Goal: Information Seeking & Learning: Understand process/instructions

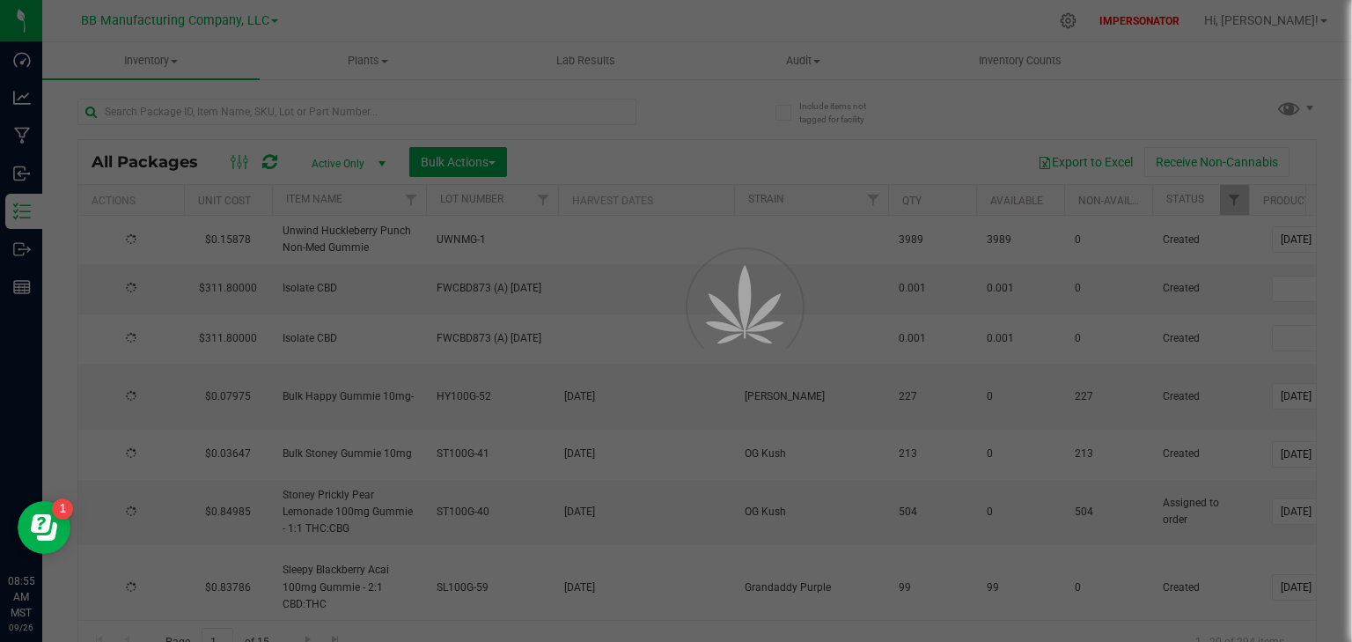
click at [253, 113] on div at bounding box center [676, 321] width 1352 height 642
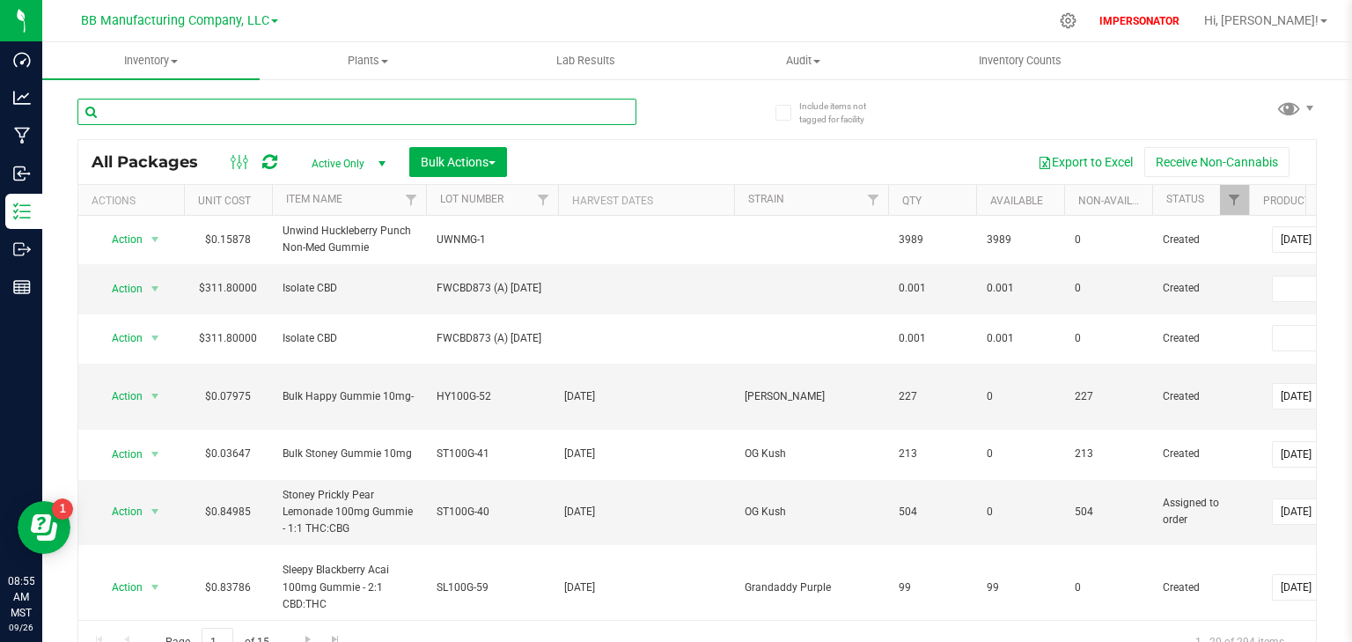
click at [206, 114] on input "text" at bounding box center [356, 112] width 559 height 26
click at [127, 110] on input "text" at bounding box center [356, 112] width 559 height 26
click at [157, 57] on span "Inventory" at bounding box center [150, 61] width 217 height 16
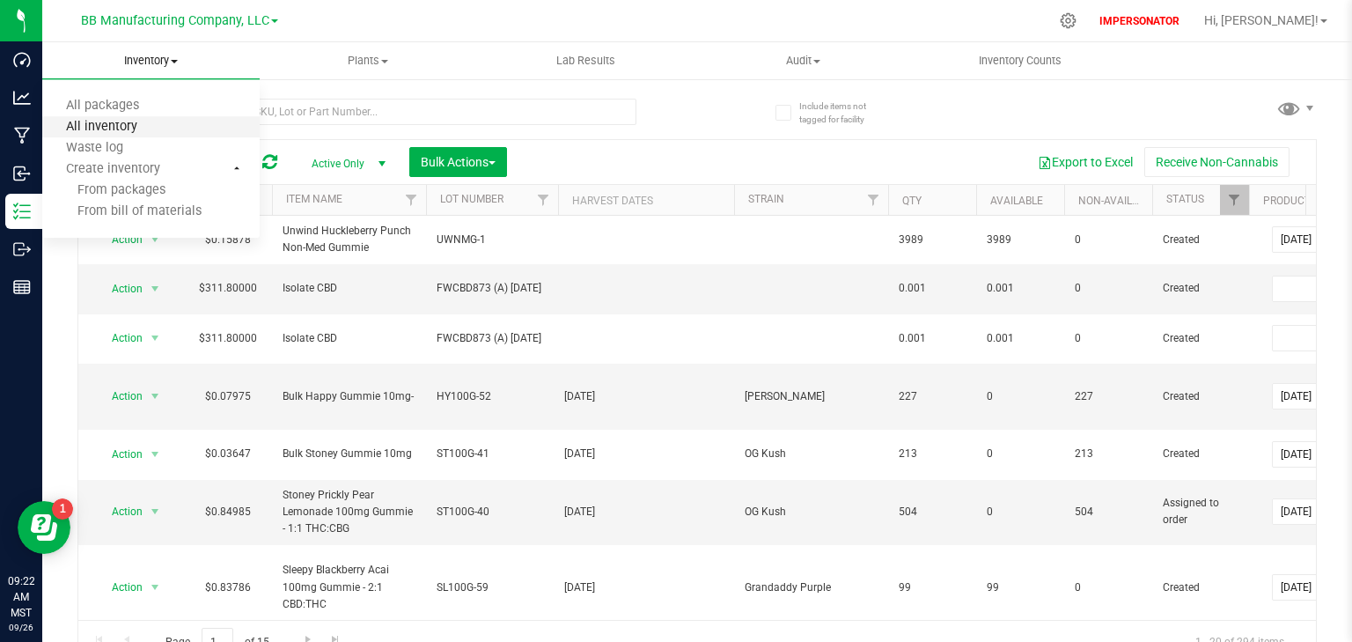
click at [125, 122] on span "All inventory" at bounding box center [101, 127] width 119 height 15
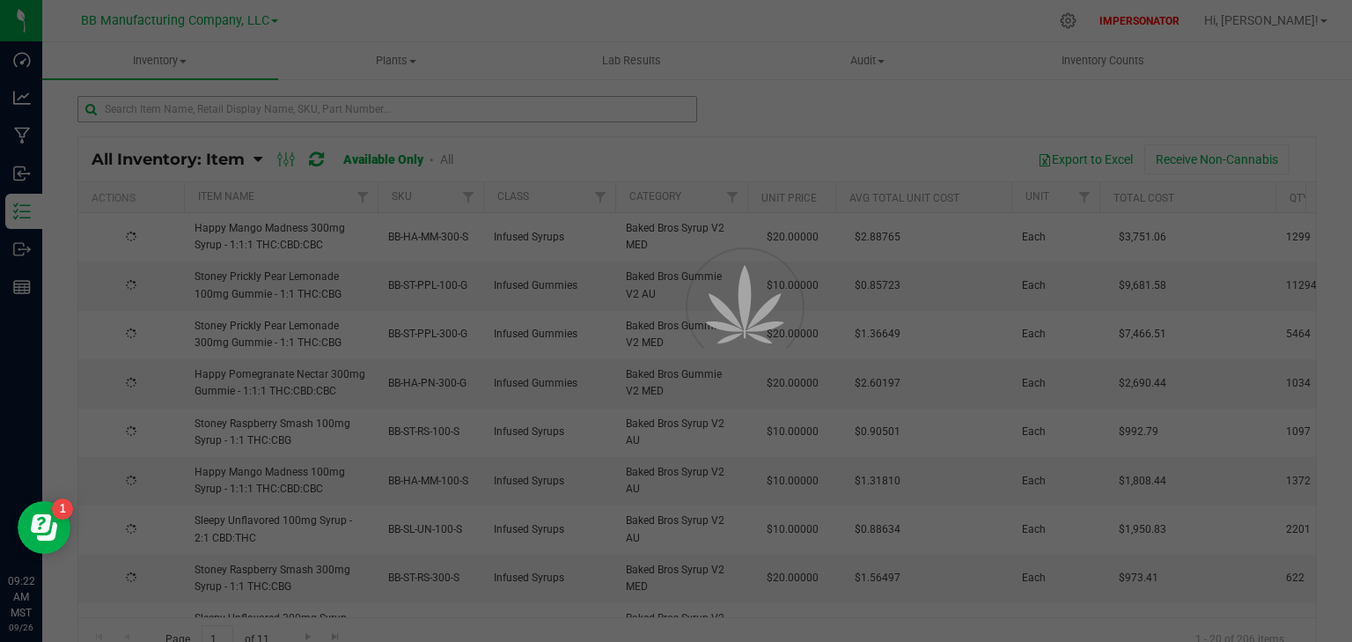
click at [129, 113] on div at bounding box center [676, 321] width 1352 height 642
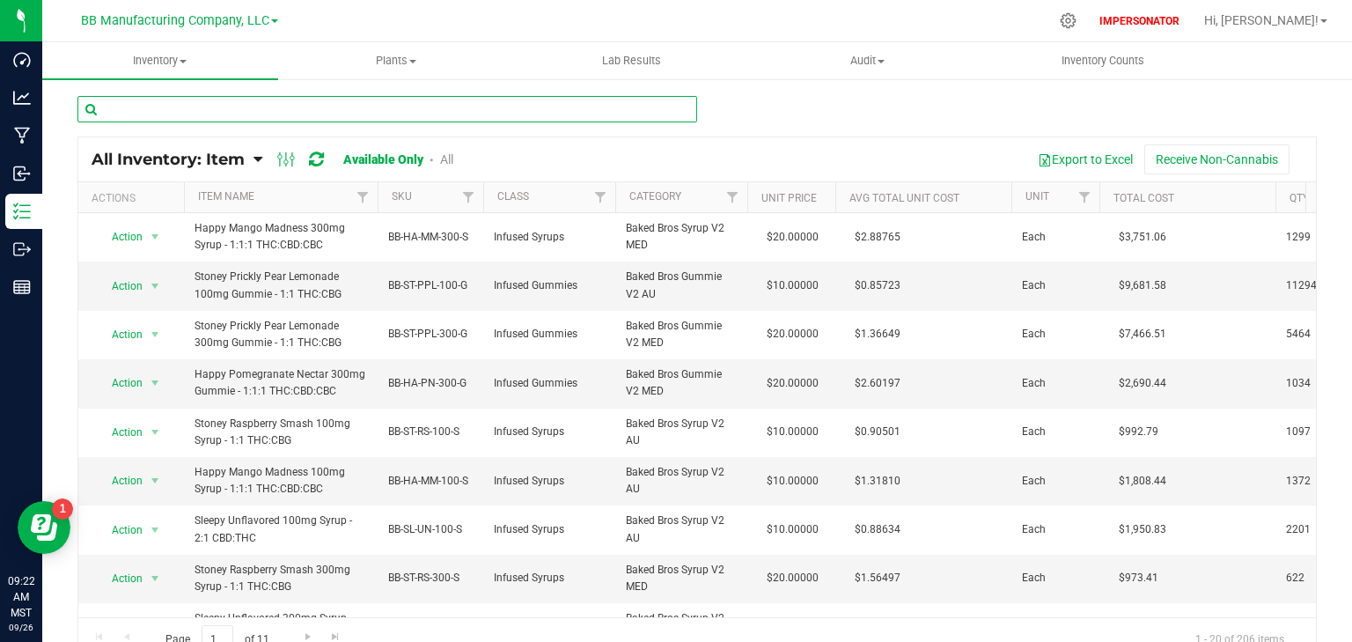
click at [129, 109] on input "text" at bounding box center [387, 109] width 620 height 26
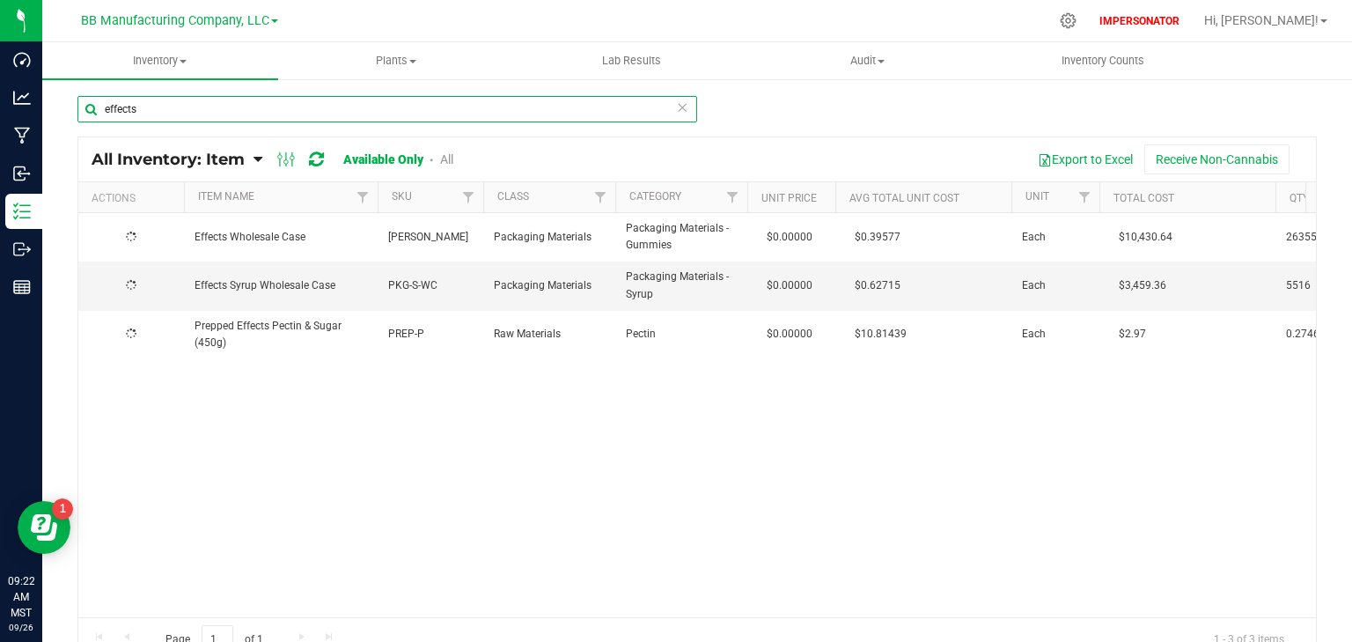
type input "effects"
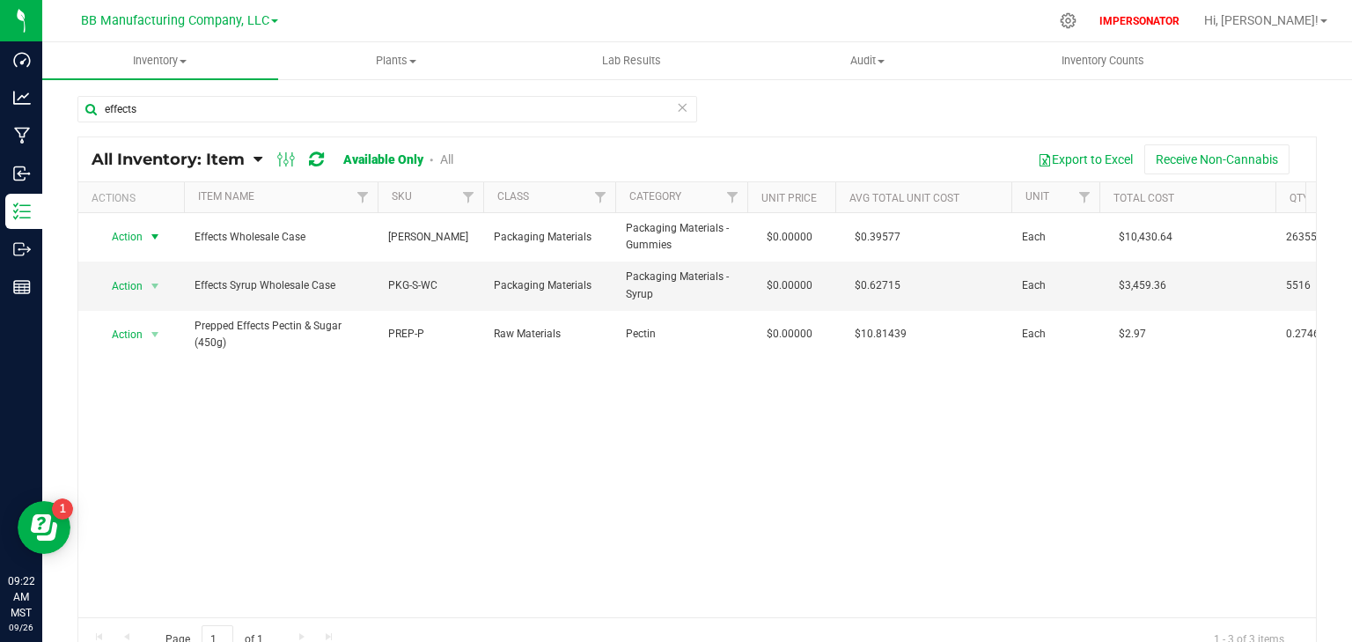
click at [123, 236] on span "Action" at bounding box center [120, 236] width 48 height 25
click at [138, 290] on li "Edit lots/costs" at bounding box center [153, 292] width 112 height 26
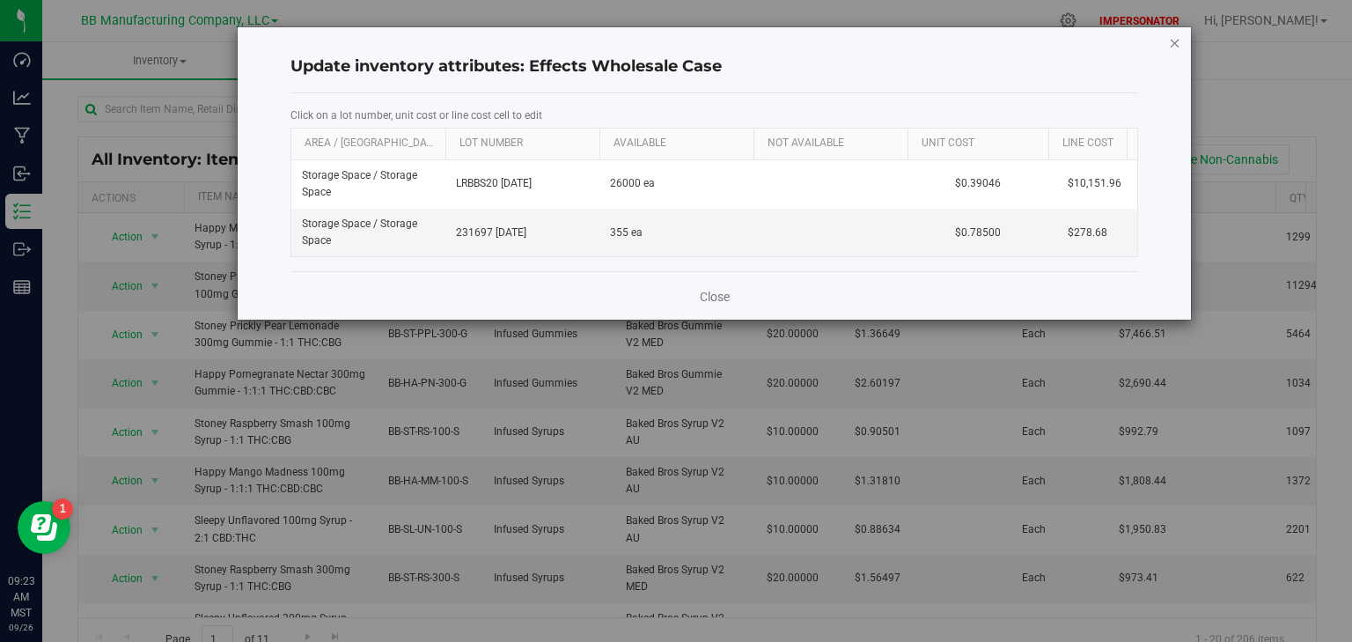
click at [1172, 42] on icon "button" at bounding box center [1175, 42] width 12 height 21
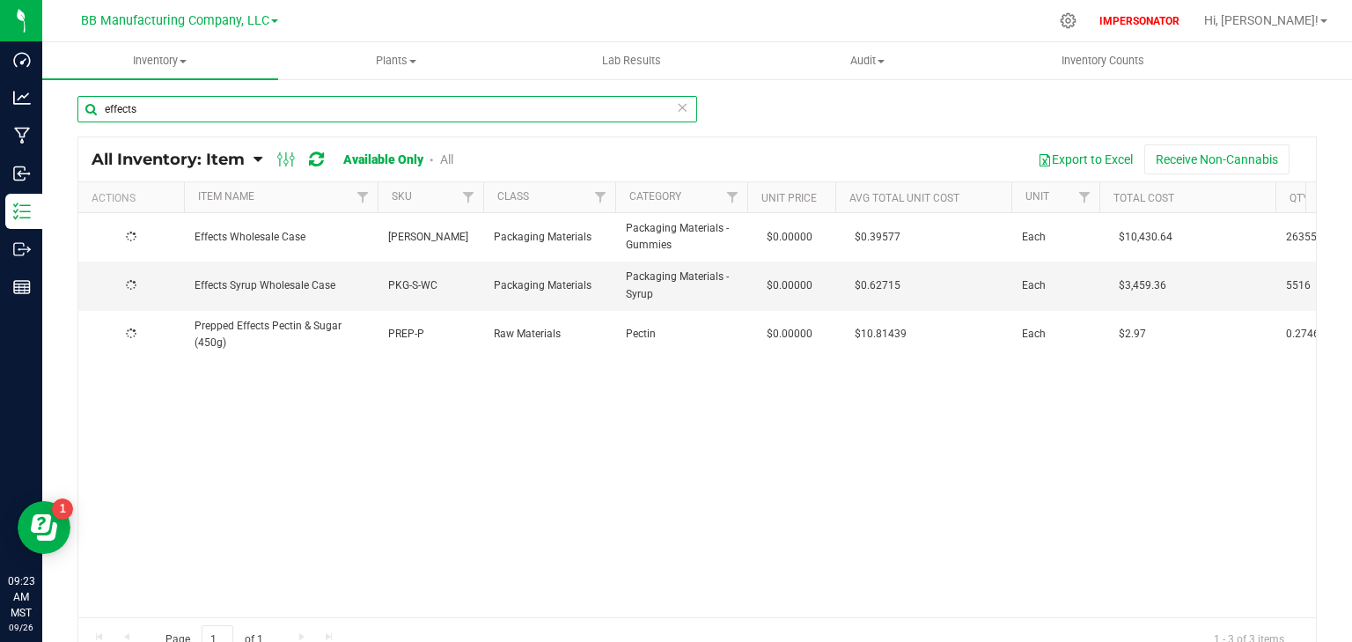
click at [155, 108] on input "effects" at bounding box center [387, 109] width 620 height 26
drag, startPoint x: 155, startPoint y: 108, endPoint x: 84, endPoint y: 119, distance: 71.2
click at [84, 119] on input "effects" at bounding box center [387, 109] width 620 height 26
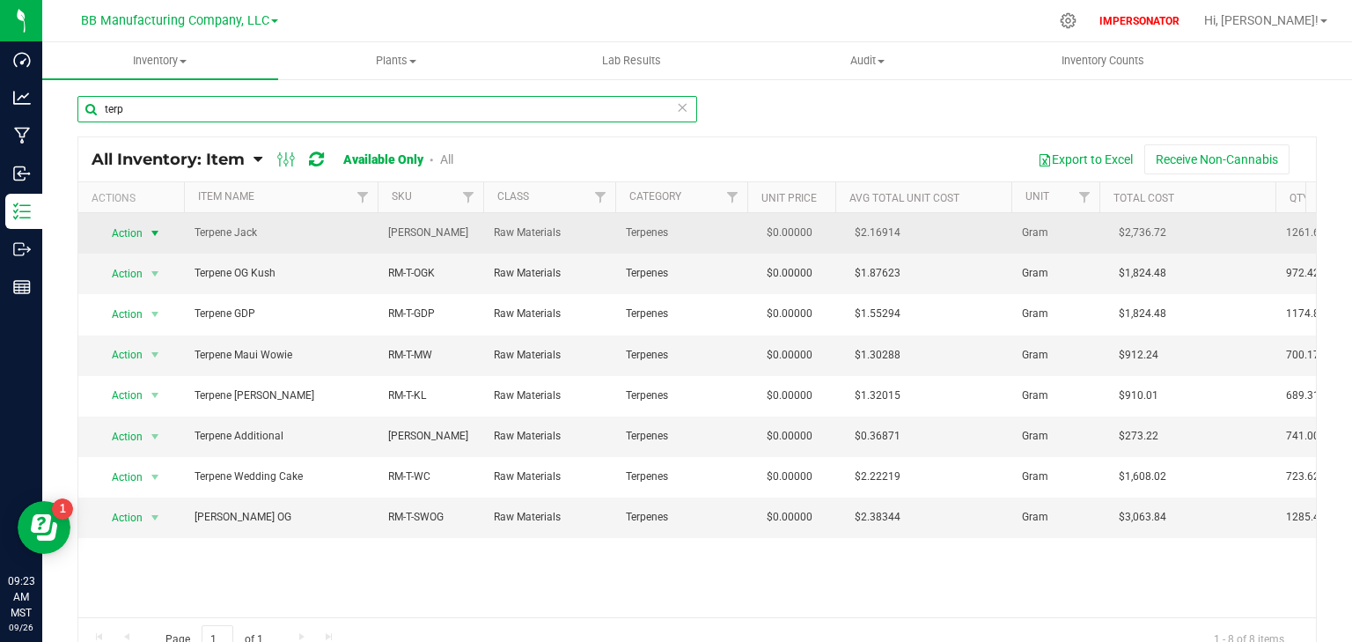
type input "terp"
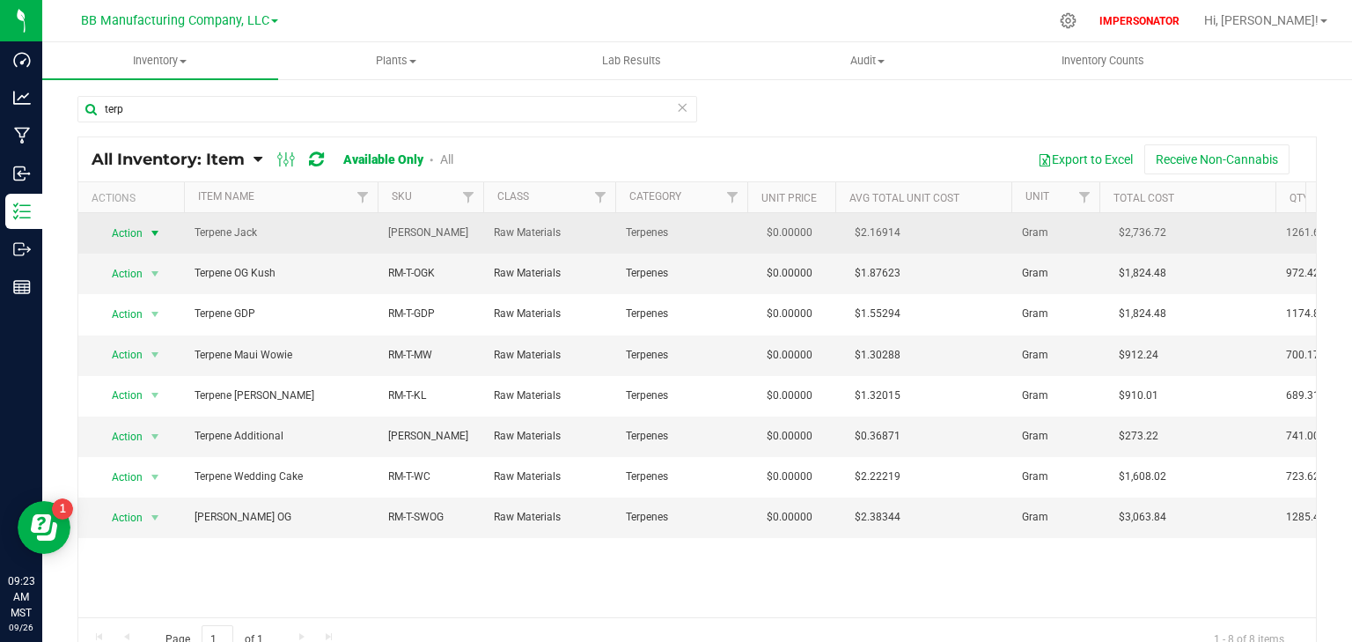
click at [138, 230] on span "Action" at bounding box center [120, 233] width 48 height 25
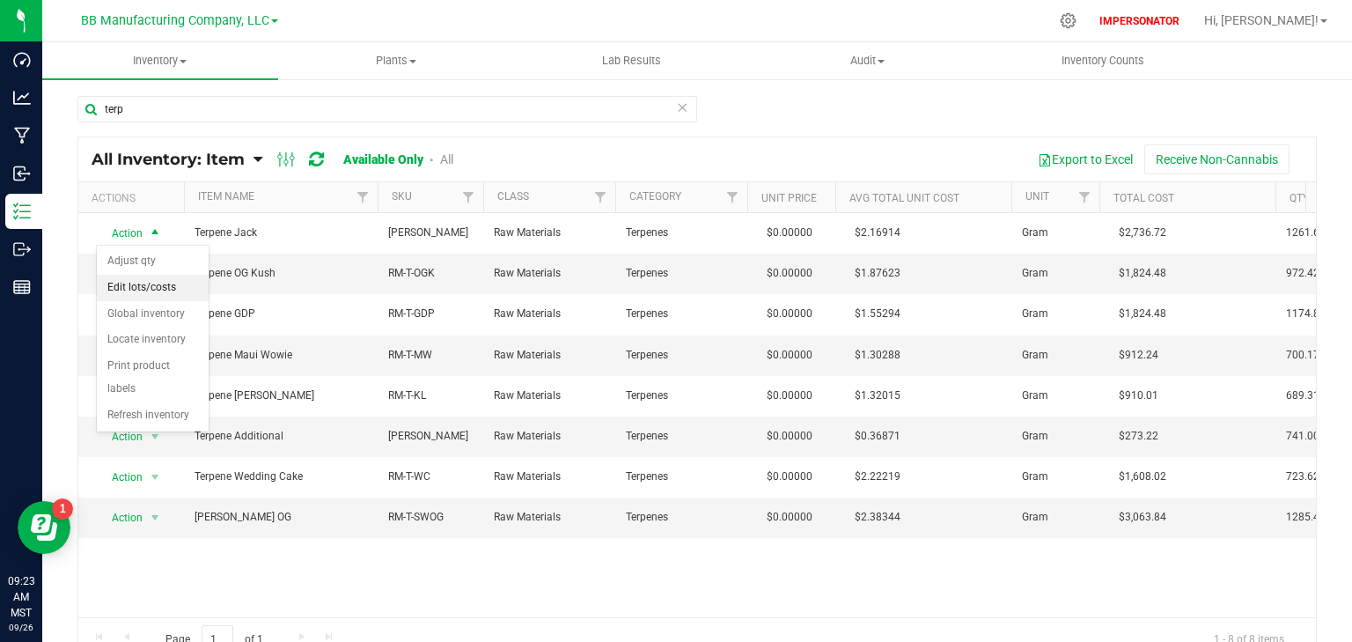
click at [128, 288] on li "Edit lots/costs" at bounding box center [153, 288] width 112 height 26
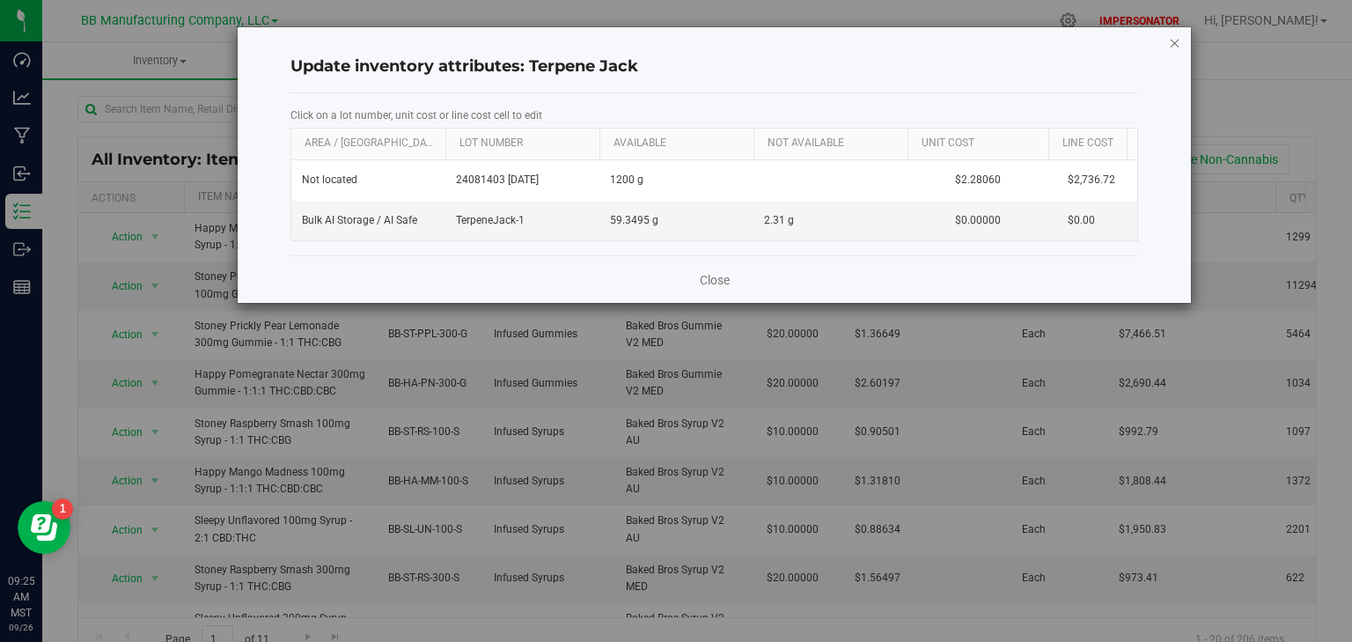
click at [1173, 41] on icon "button" at bounding box center [1175, 42] width 12 height 21
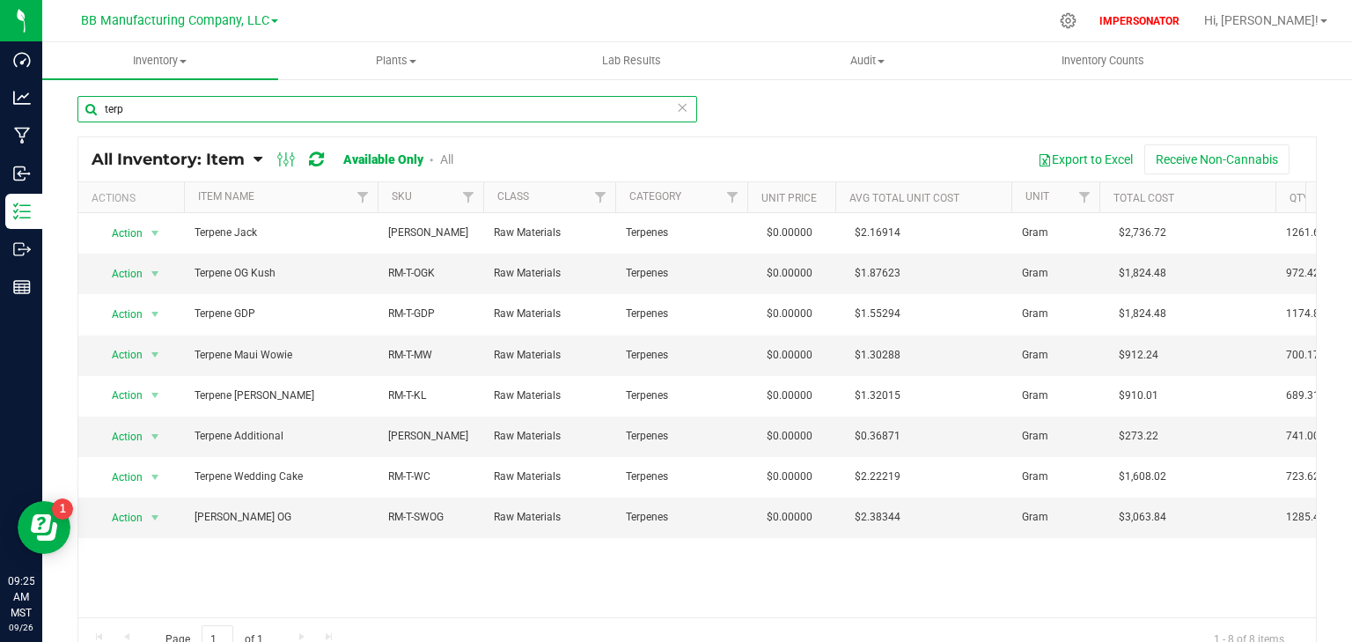
drag, startPoint x: 162, startPoint y: 109, endPoint x: 81, endPoint y: 115, distance: 81.2
click at [81, 115] on input "terp" at bounding box center [387, 109] width 620 height 26
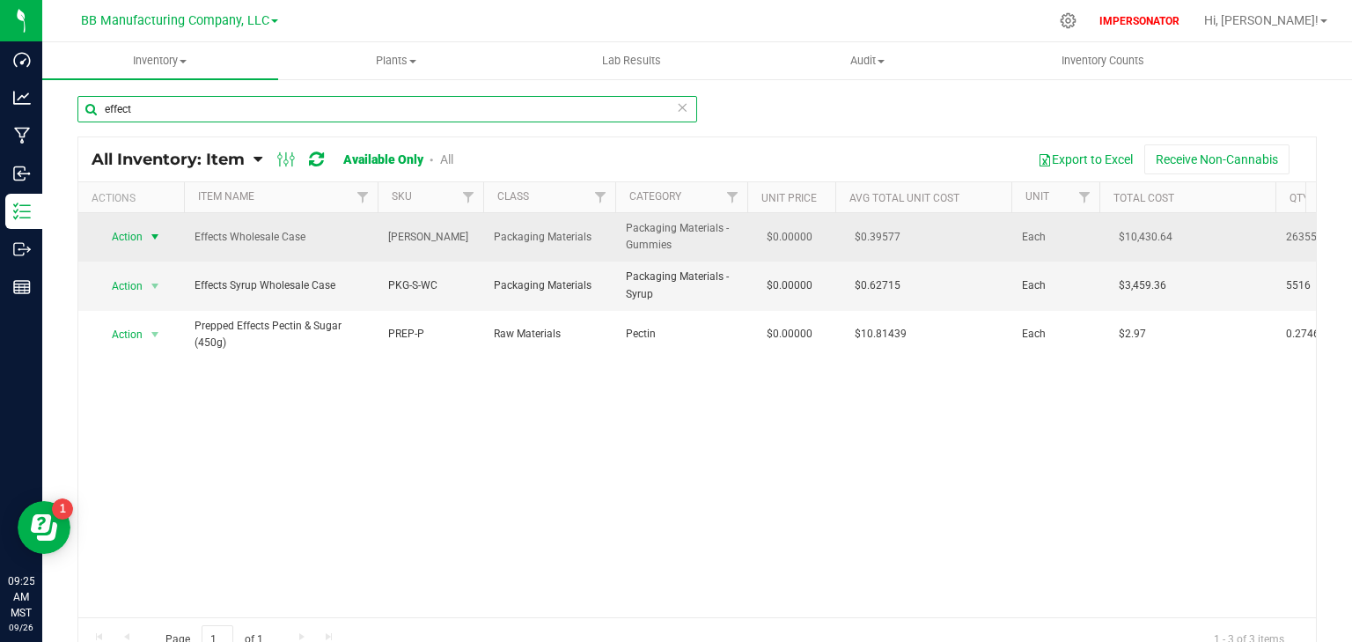
type input "effect"
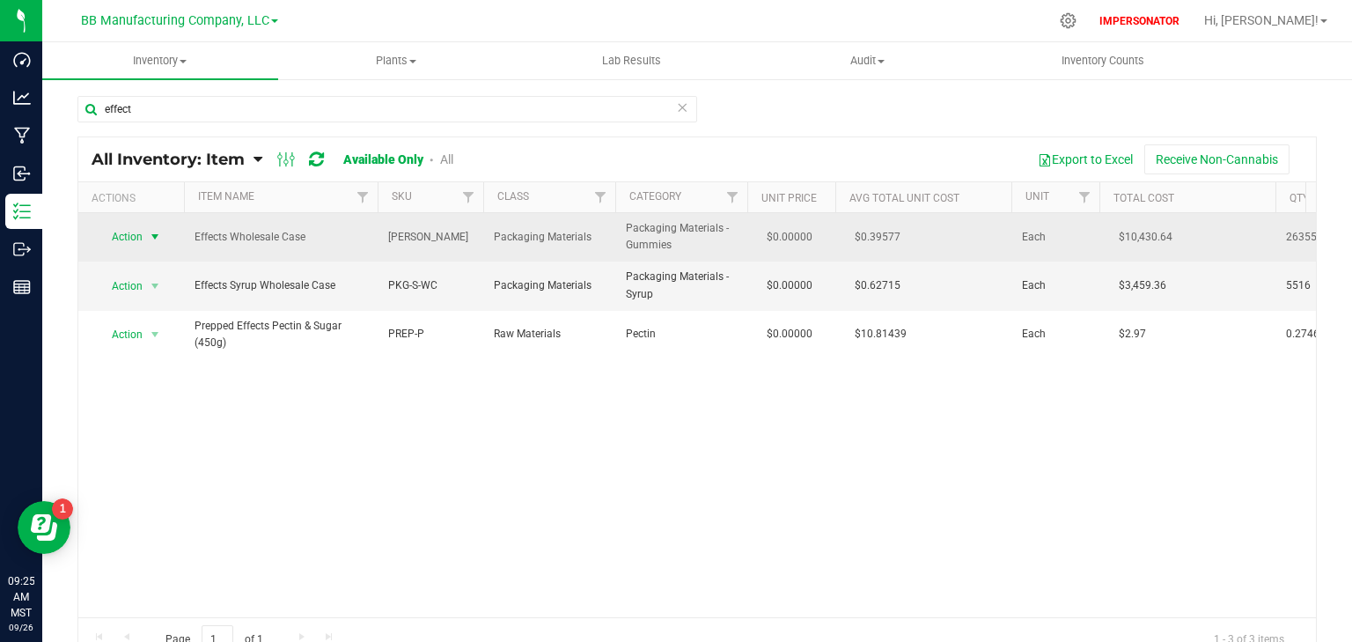
click at [138, 236] on span "Action" at bounding box center [120, 236] width 48 height 25
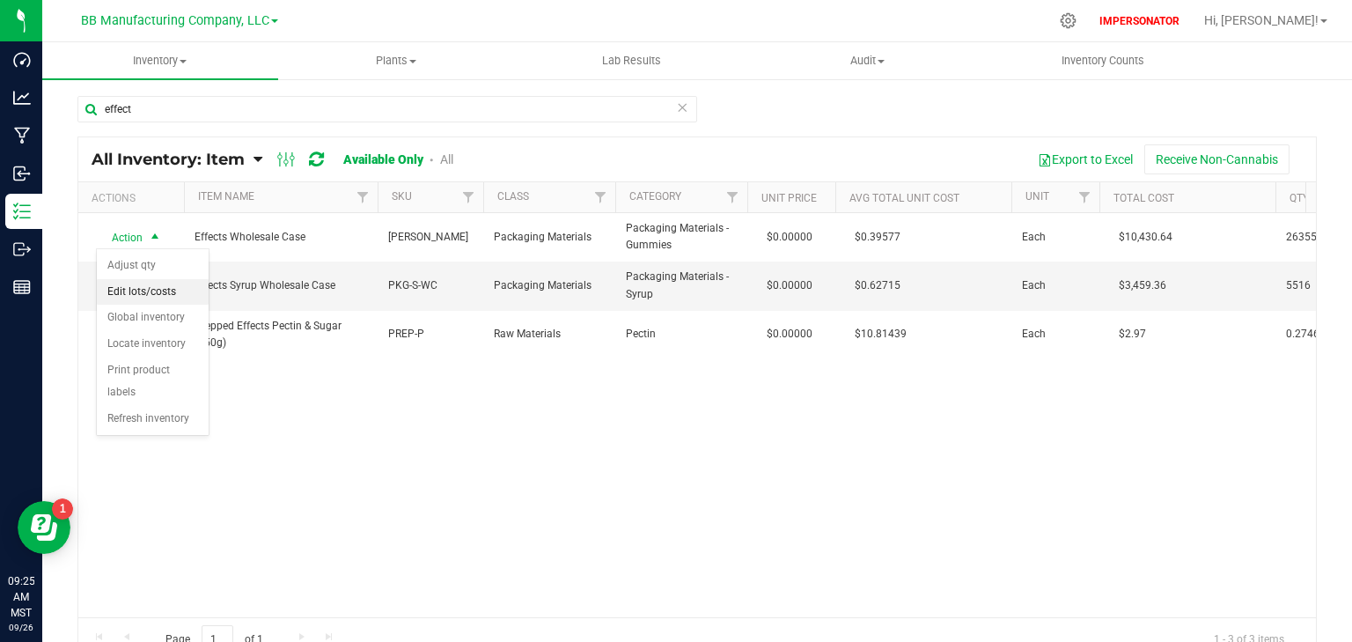
click at [127, 289] on li "Edit lots/costs" at bounding box center [153, 292] width 112 height 26
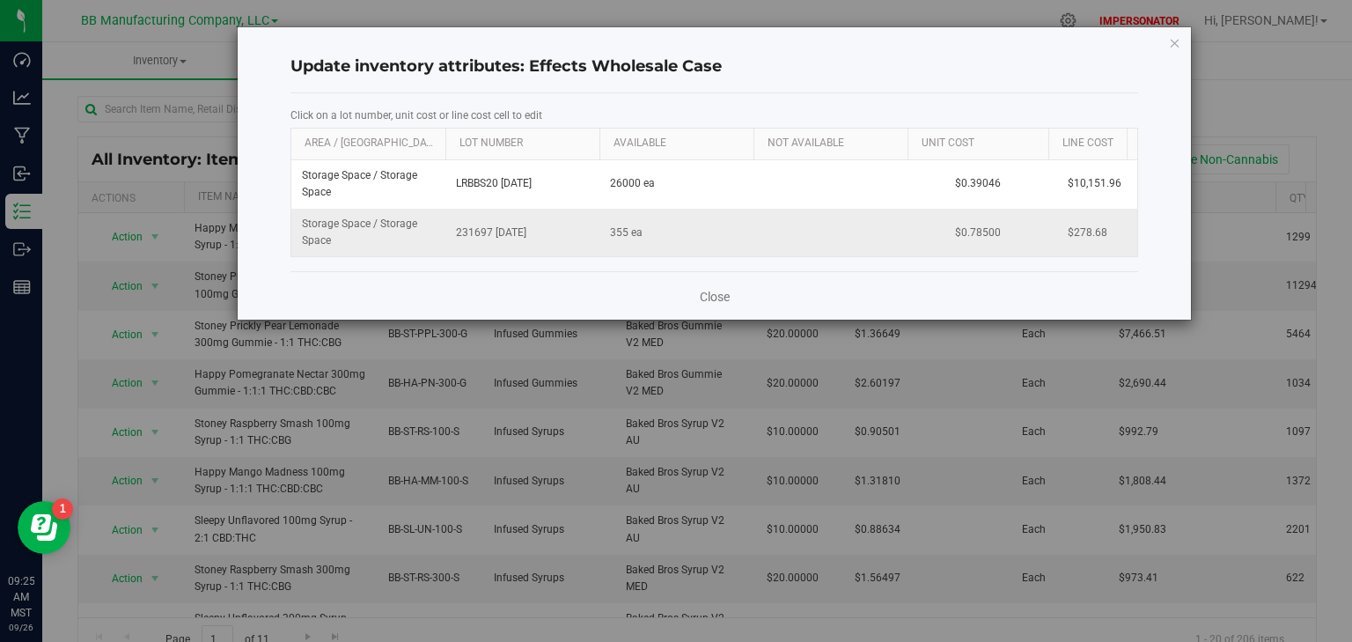
drag, startPoint x: 546, startPoint y: 232, endPoint x: 494, endPoint y: 235, distance: 52.0
click at [494, 235] on span "231697 04.15.2025" at bounding box center [522, 232] width 133 height 17
click at [157, 61] on div "Update inventory attributes: Effects Wholesale Case Click on a lot number, unit…" at bounding box center [682, 321] width 1365 height 642
click at [1174, 43] on icon "button" at bounding box center [1175, 42] width 12 height 21
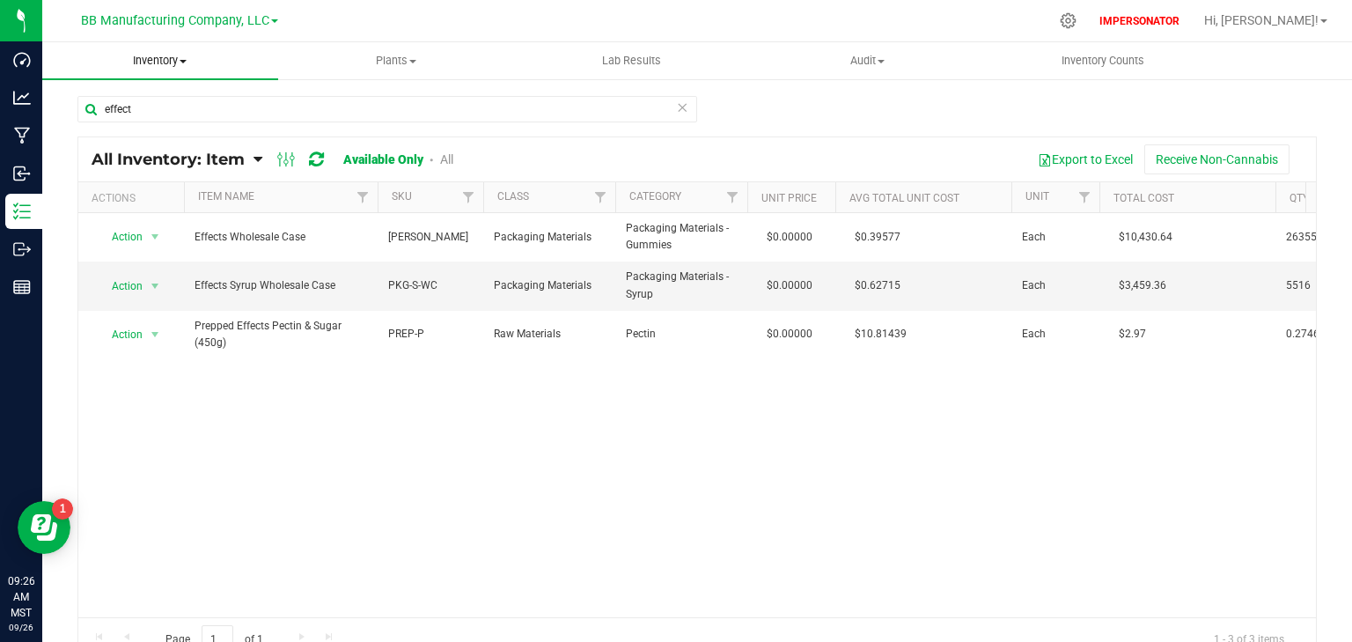
click at [160, 63] on span "Inventory" at bounding box center [160, 61] width 236 height 16
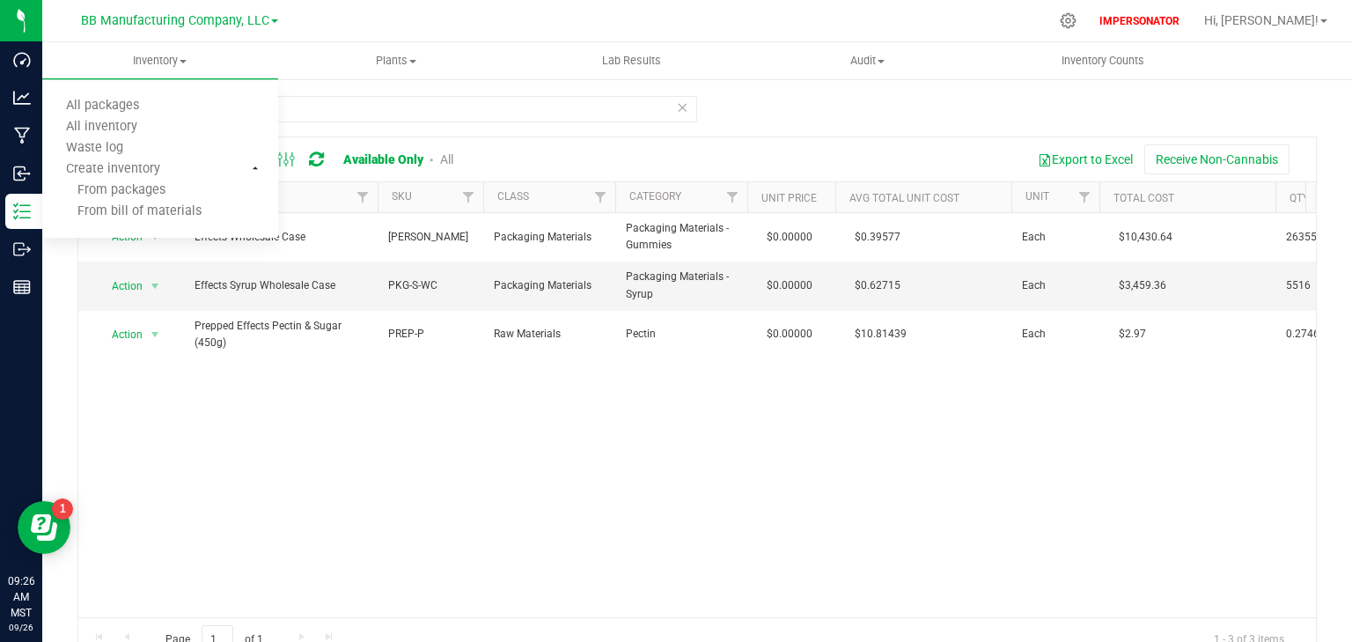
click at [451, 159] on link "All" at bounding box center [446, 159] width 13 height 14
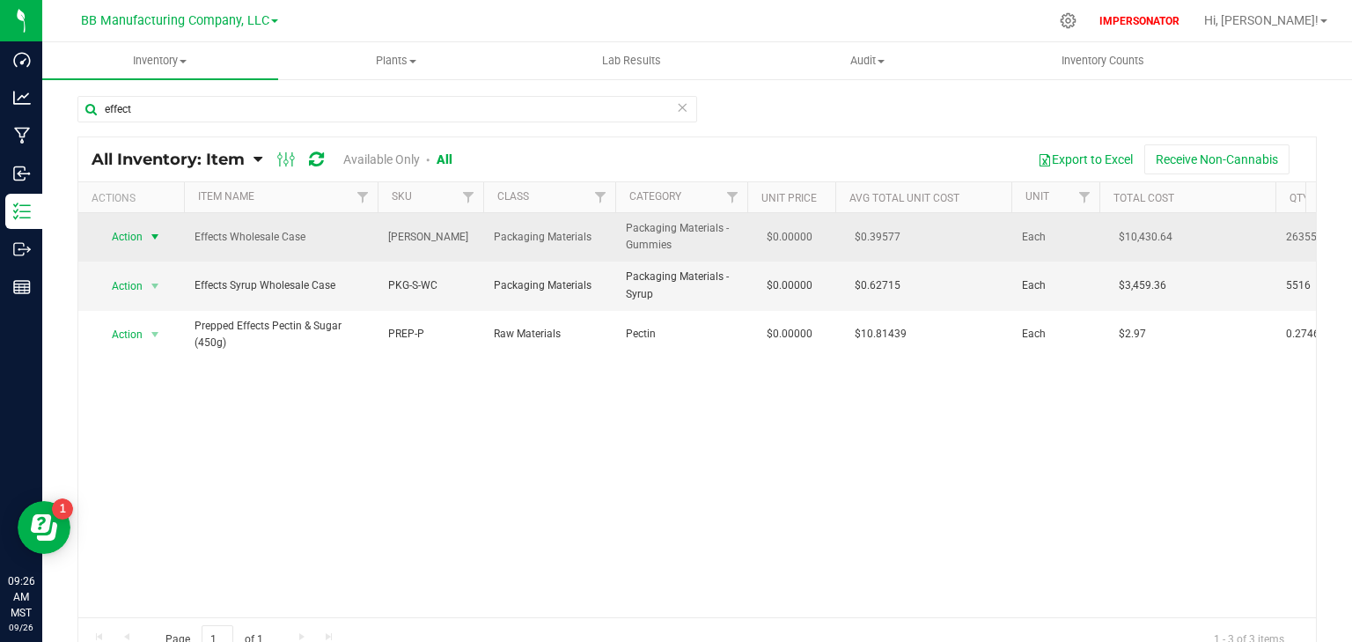
click at [116, 239] on span "Action" at bounding box center [120, 236] width 48 height 25
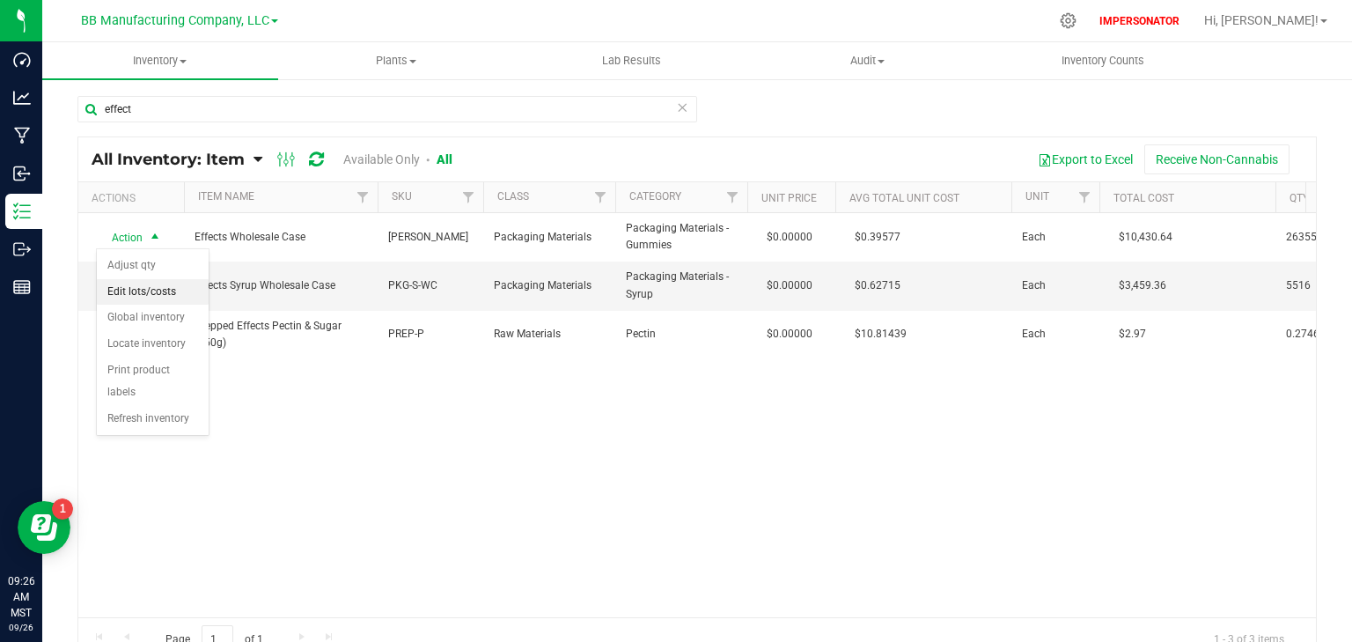
click at [151, 290] on li "Edit lots/costs" at bounding box center [153, 292] width 112 height 26
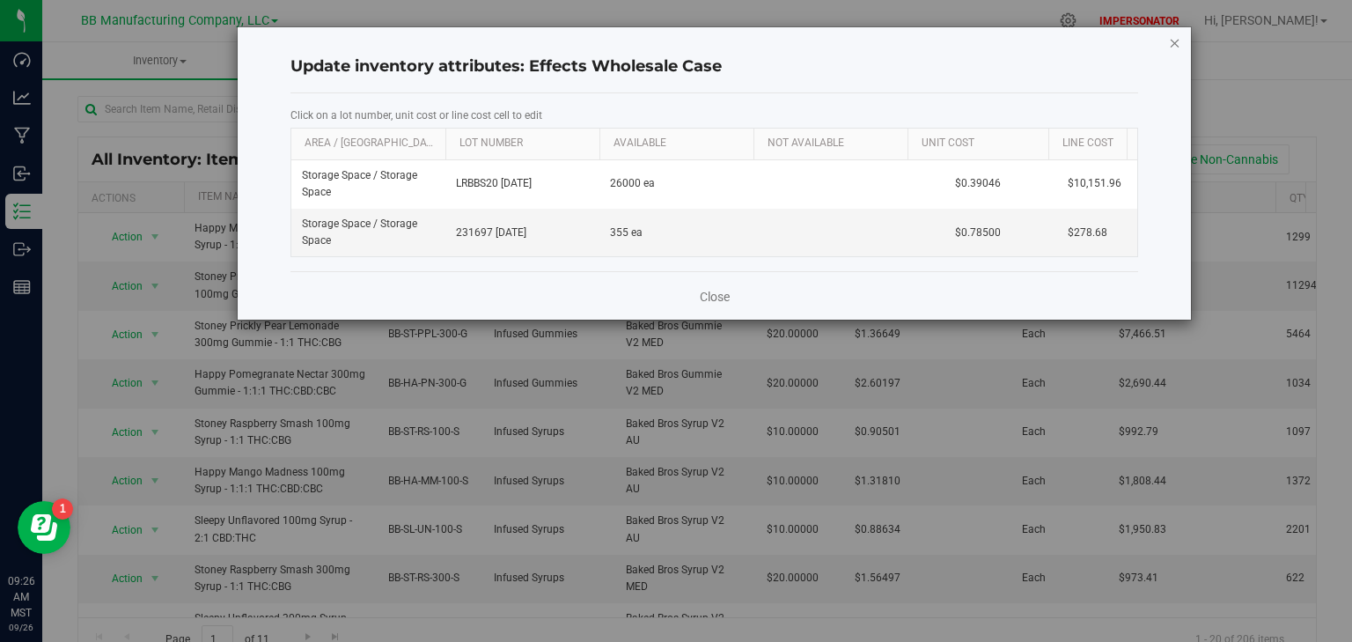
click at [1179, 42] on icon "button" at bounding box center [1175, 42] width 12 height 21
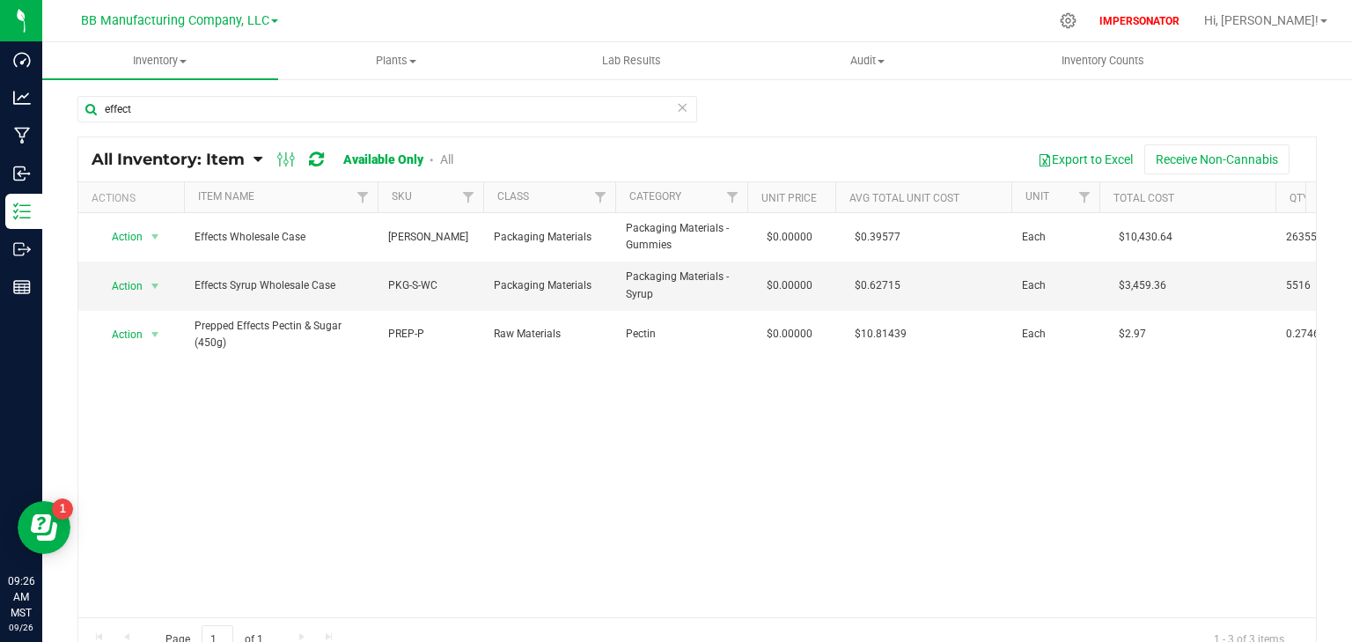
click at [454, 155] on div "All Inventory: Item Item Summary Item (default) Item by Strain Item by Location…" at bounding box center [286, 159] width 388 height 21
click at [444, 162] on link "All" at bounding box center [446, 159] width 13 height 14
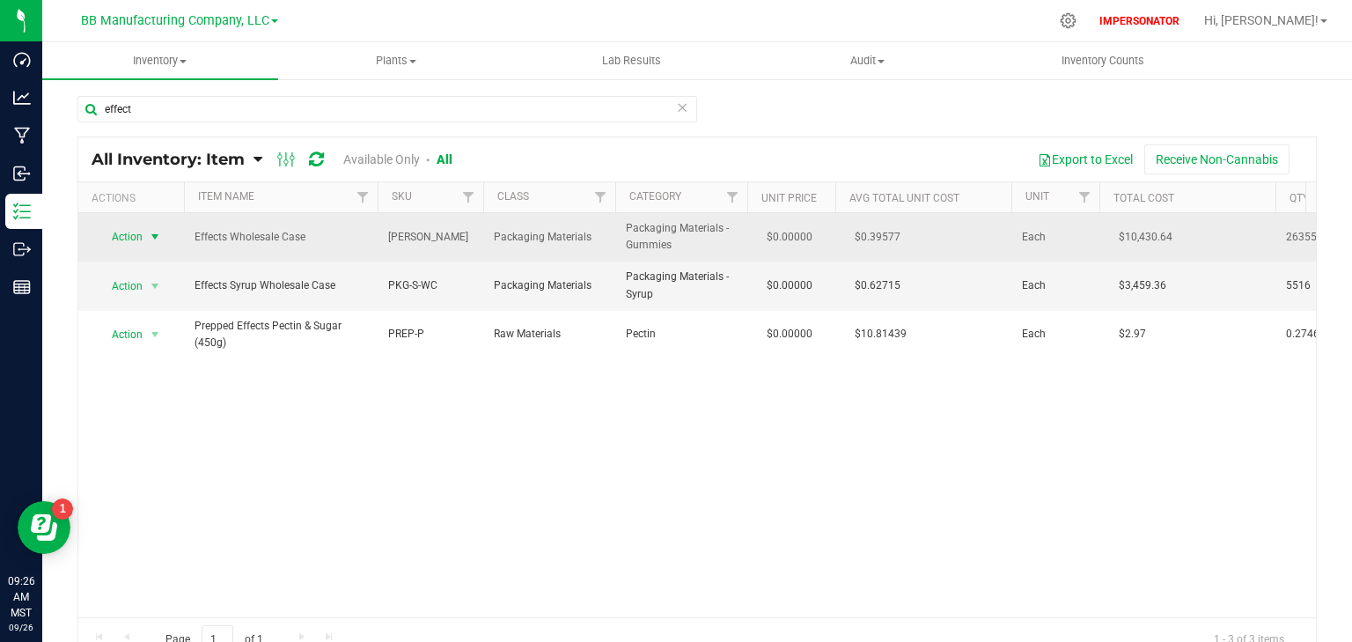
click at [133, 239] on span "Action" at bounding box center [120, 236] width 48 height 25
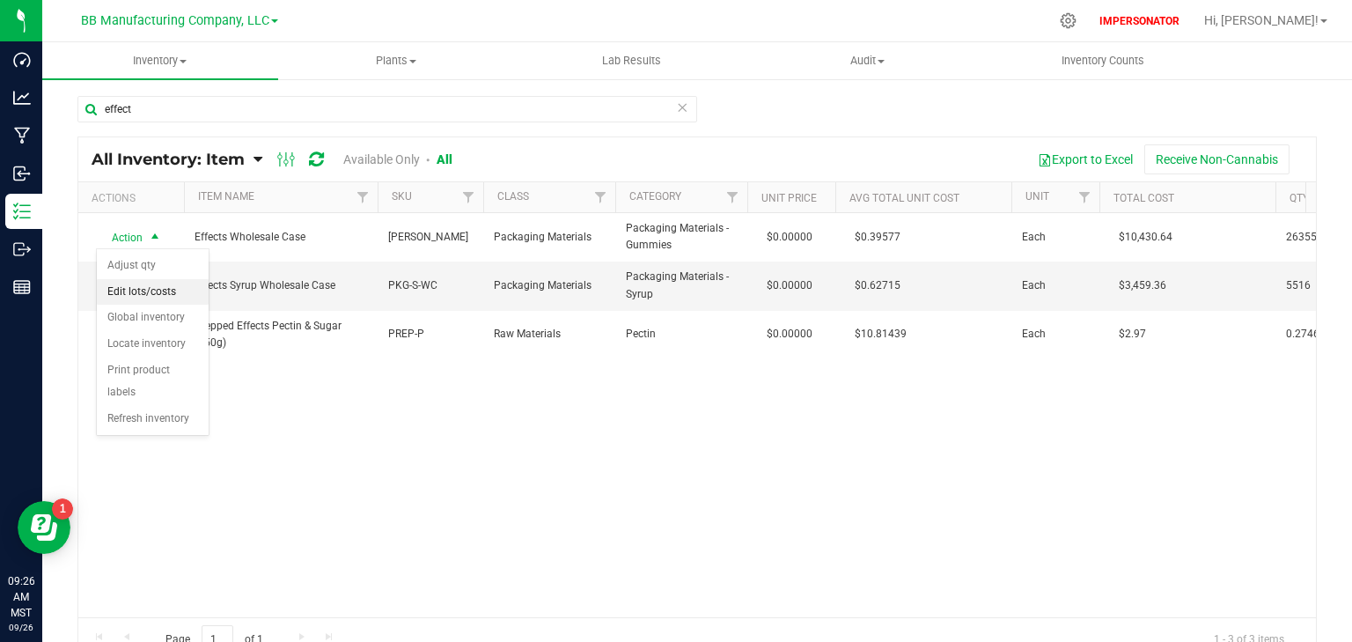
click at [127, 289] on li "Edit lots/costs" at bounding box center [153, 292] width 112 height 26
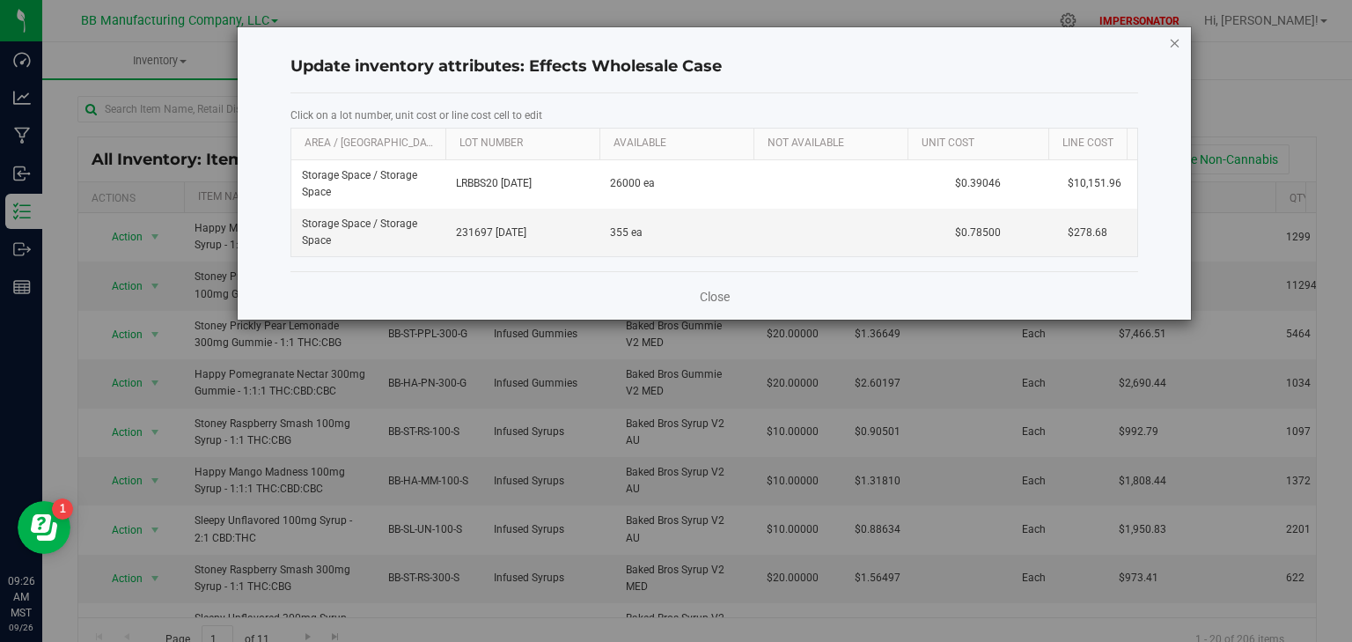
click at [1173, 40] on icon "button" at bounding box center [1175, 42] width 12 height 21
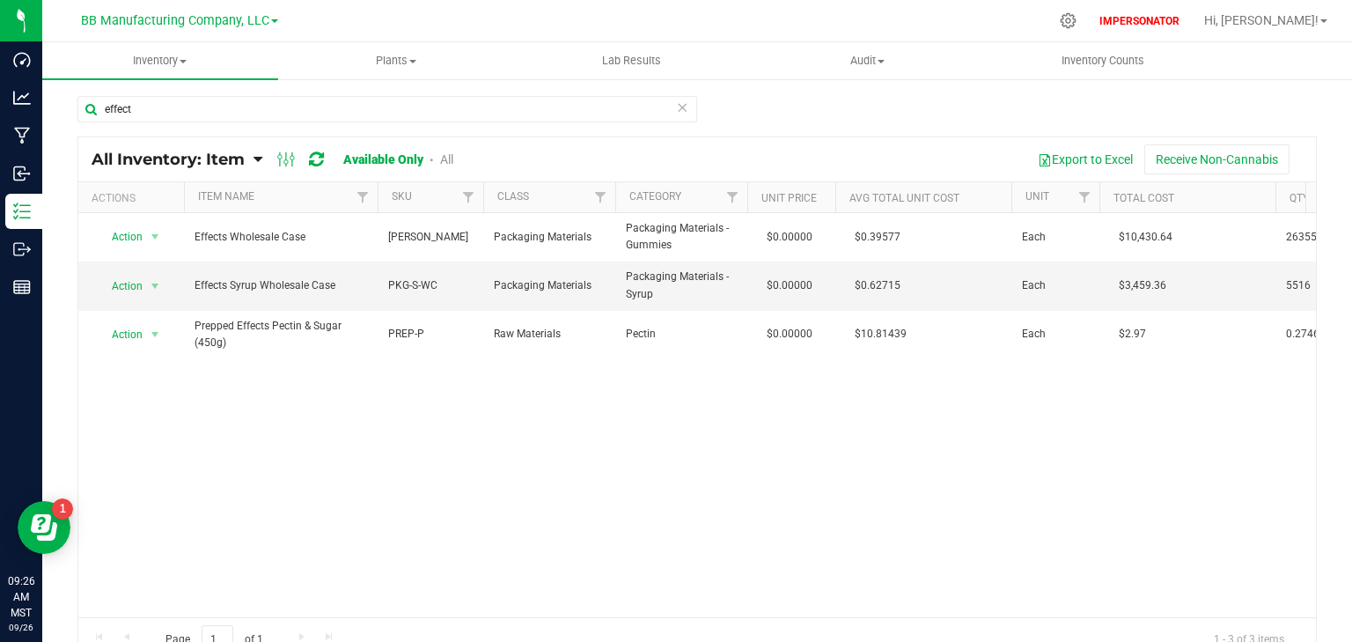
click at [444, 162] on link "All" at bounding box center [446, 159] width 13 height 14
click at [237, 162] on span "All Inventory: Item" at bounding box center [168, 159] width 153 height 19
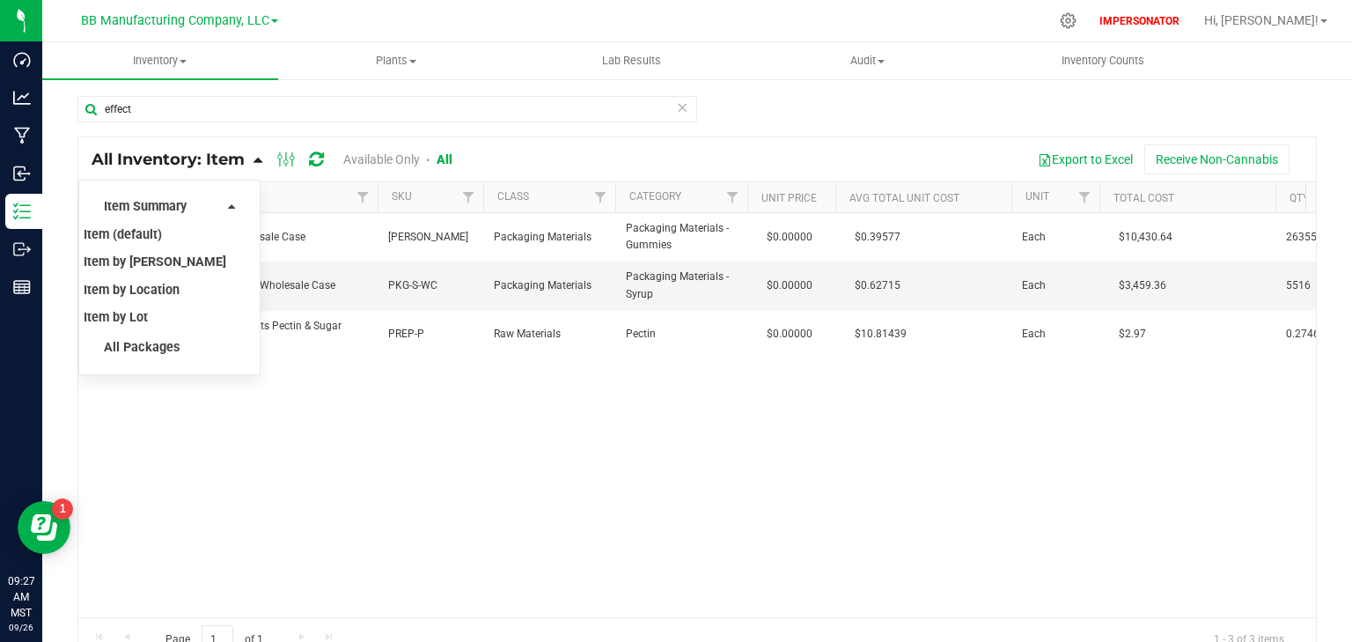
click at [521, 445] on div "Action Action Adjust qty Edit lots/costs Global inventory Locate inventory Prin…" at bounding box center [697, 415] width 1238 height 404
click at [694, 537] on div "Action Action Adjust qty Edit lots/costs Global inventory Locate inventory Prin…" at bounding box center [697, 415] width 1238 height 404
click at [782, 106] on div "effect" at bounding box center [696, 116] width 1239 height 40
click at [143, 349] on span "All Packages" at bounding box center [142, 347] width 76 height 15
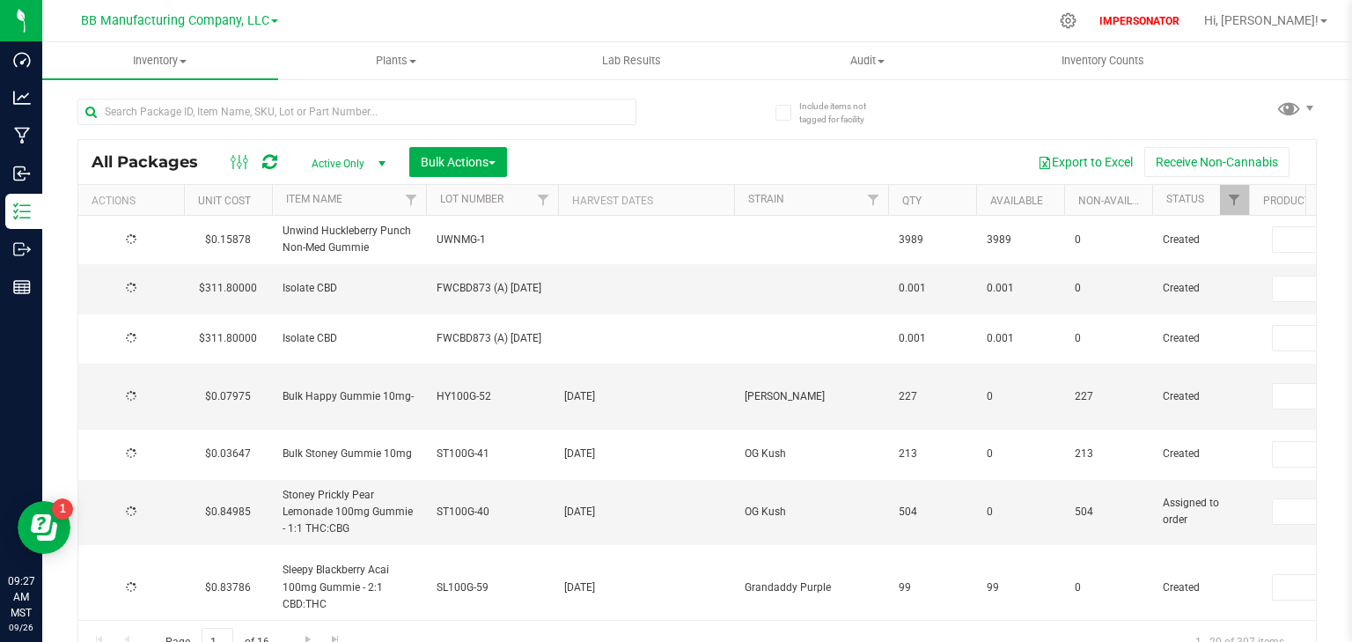
type input "2025-09-11"
type input "2026-09-11"
type input "2025-09-15"
type input "2026-09-15"
type input "2025-09-16"
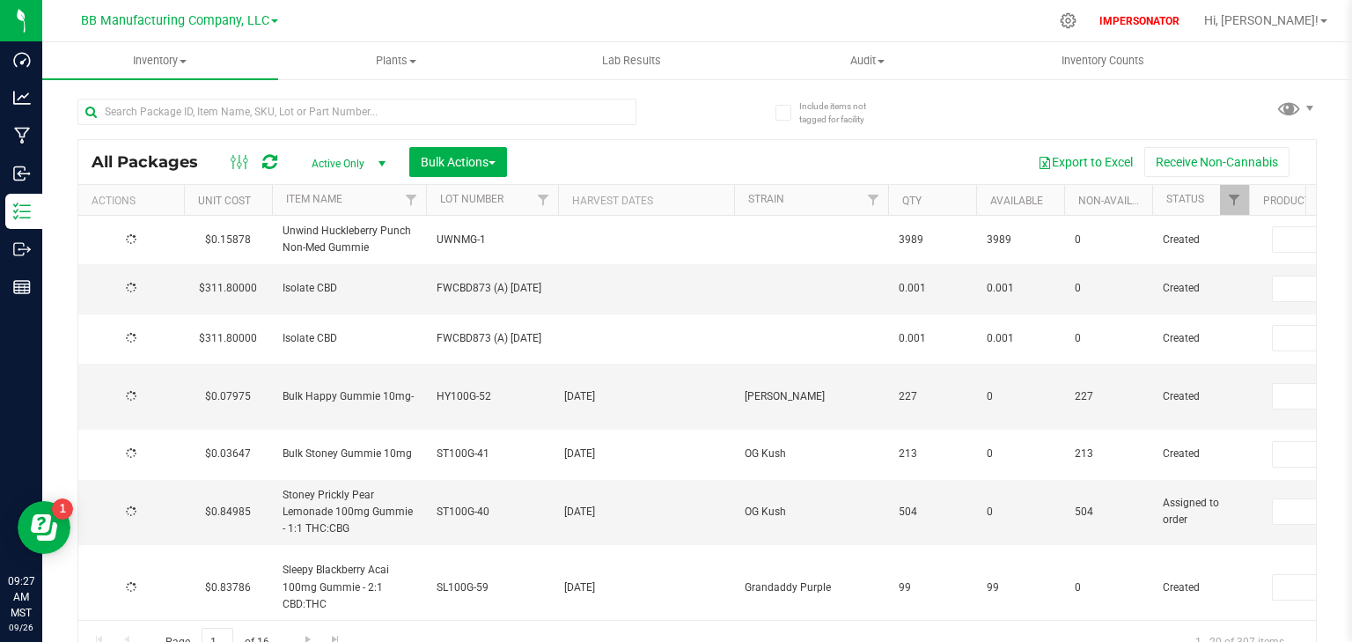
type input "2026-09-16"
type input "2025-09-12"
type input "2026-09-12"
type input "2025-07-21"
type input "2026-07-21"
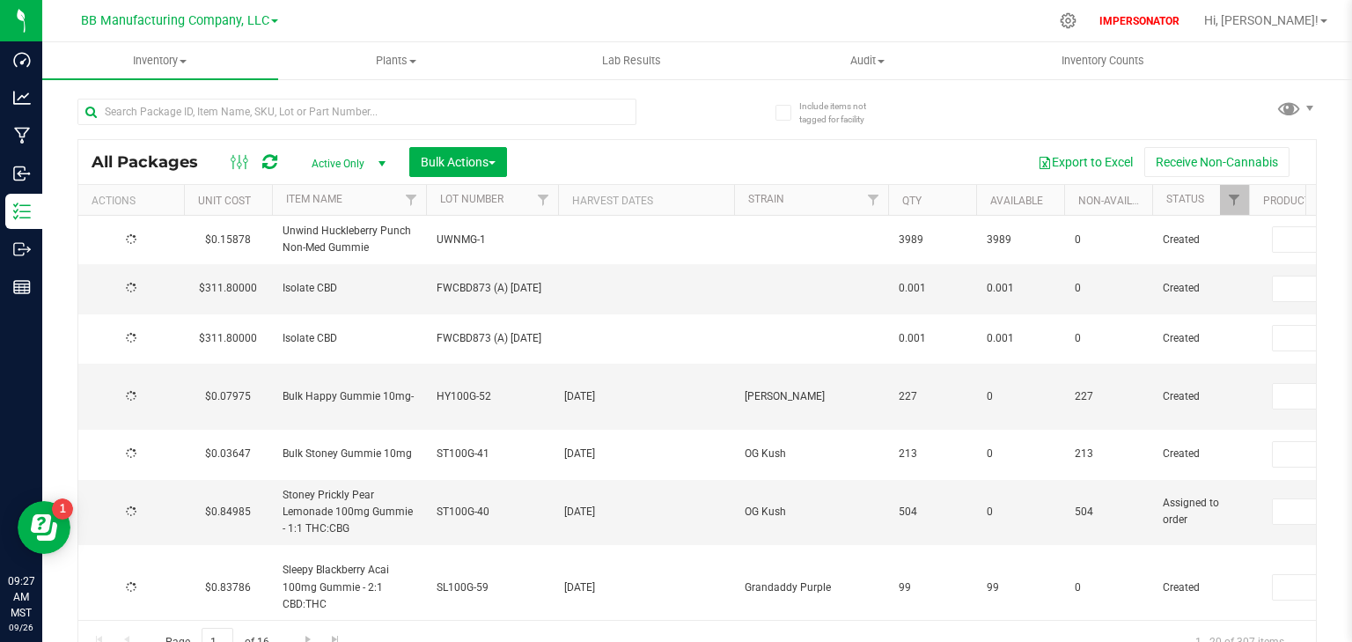
type input "2025-09-11"
type input "2026-09-11"
type input "2025-09-11"
type input "2026-09-11"
type input "2025-09-11"
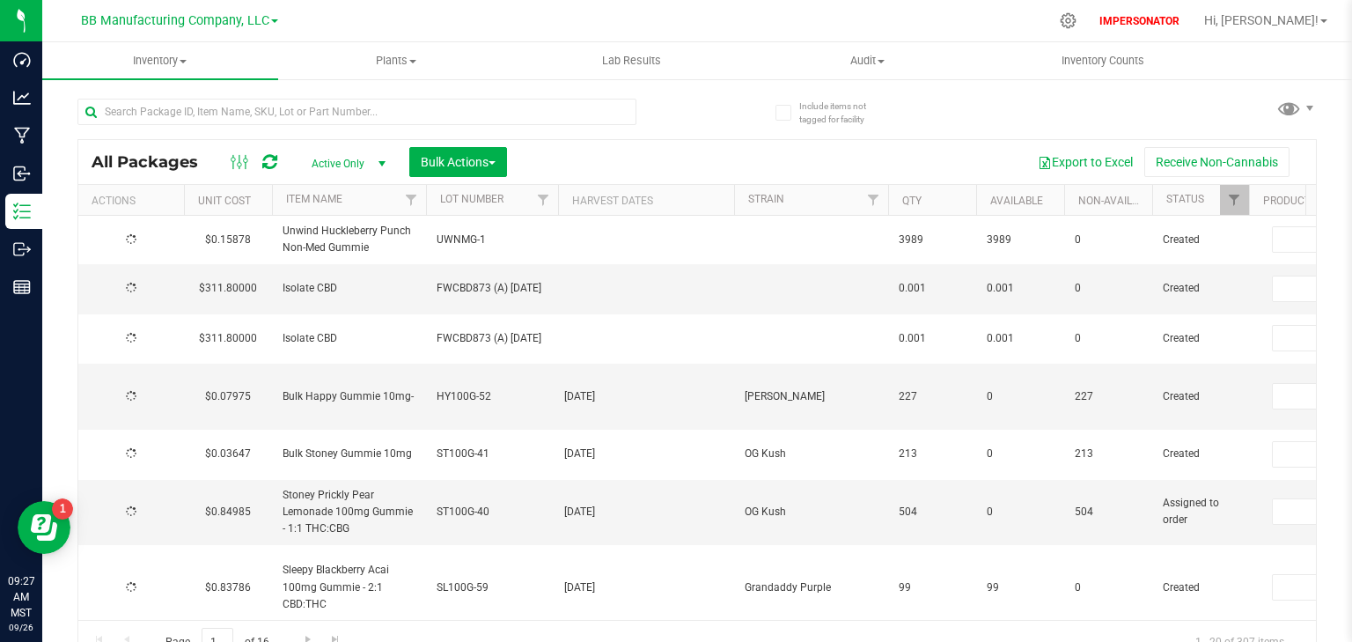
type input "2026-09-11"
type input "2025-09-11"
type input "2026-09-11"
type input "2025-09-09"
type input "2026-09-09"
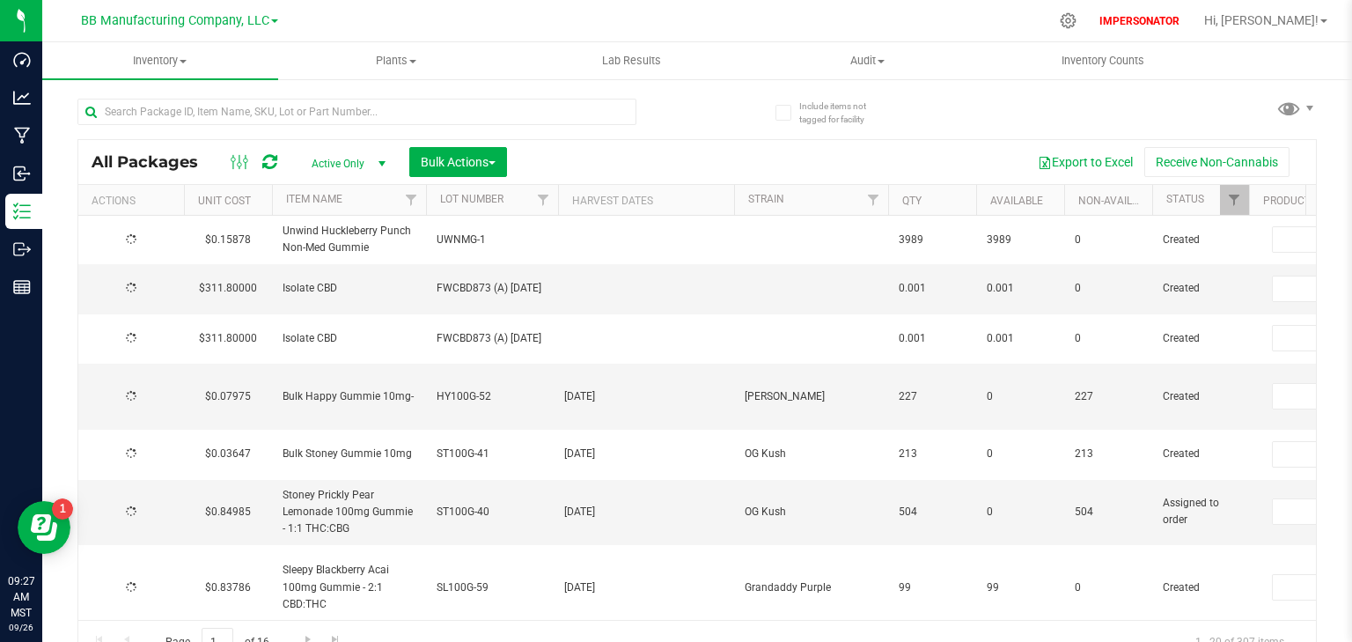
type input "2025-09-04"
type input "2026-09-04"
type input "2025-08-28"
type input "2026-08-28"
type input "2025-08-15"
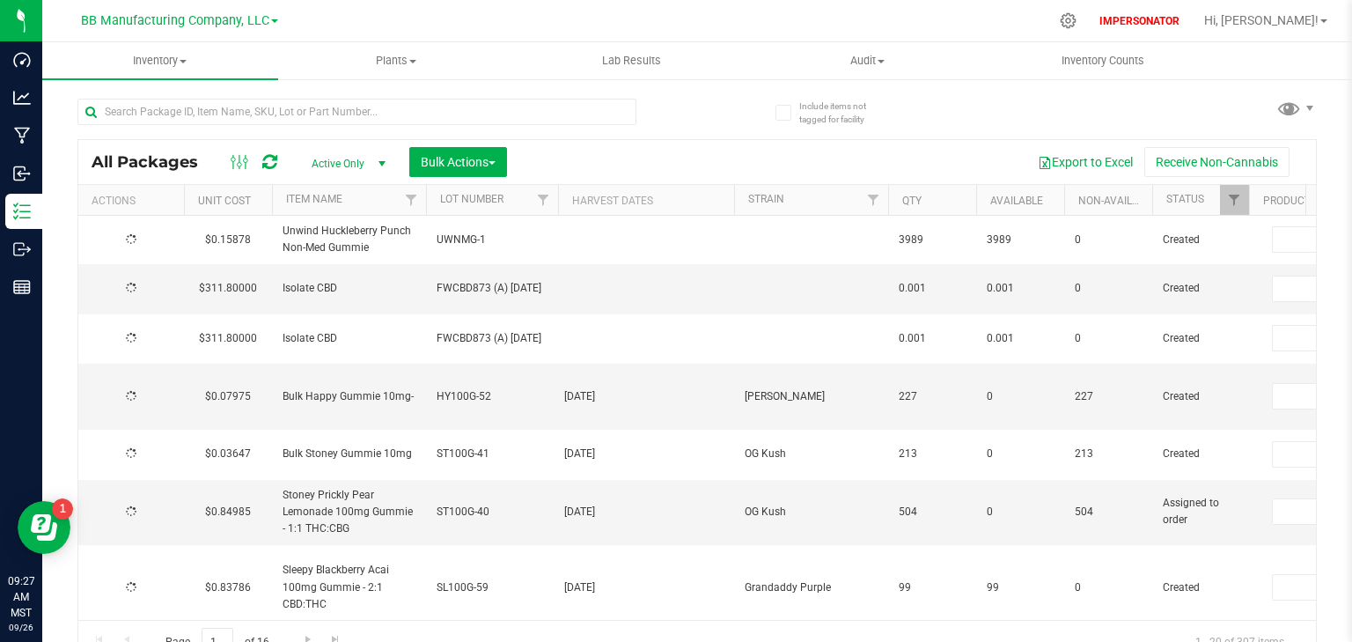
type input "2026-08-15"
type input "2025-08-15"
type input "2026-08-15"
type input "2025-08-15"
type input "2026-08-15"
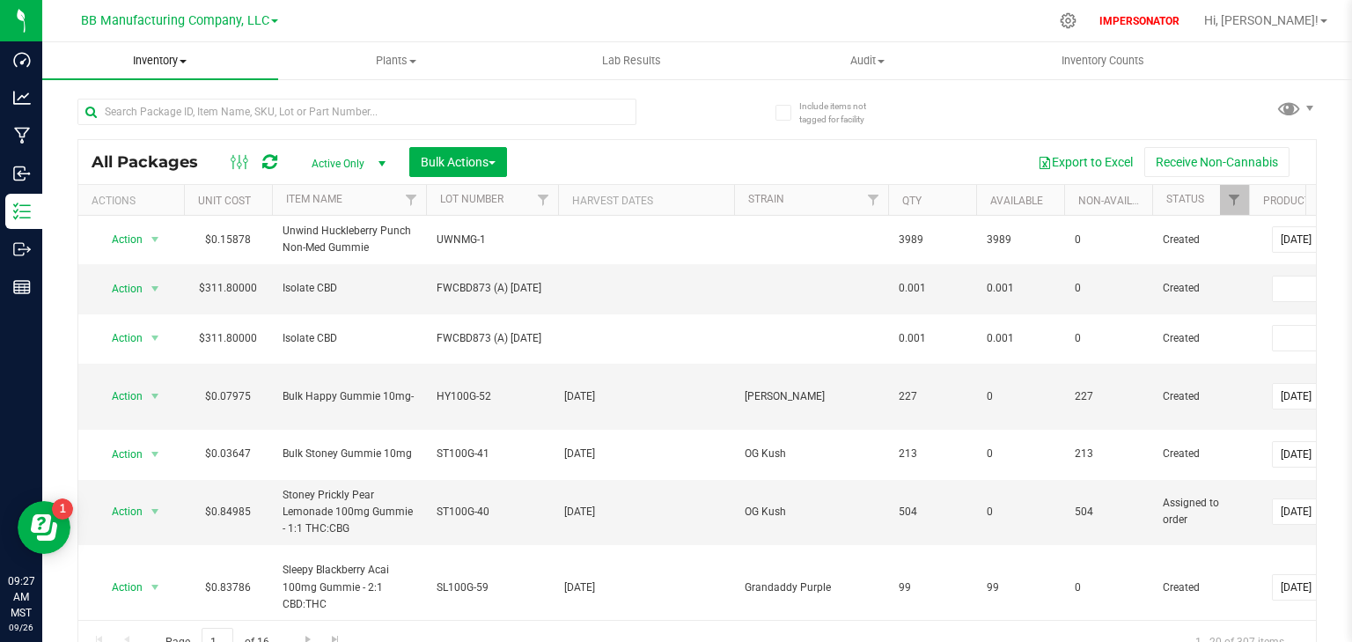
click at [144, 60] on span "Inventory" at bounding box center [160, 61] width 236 height 16
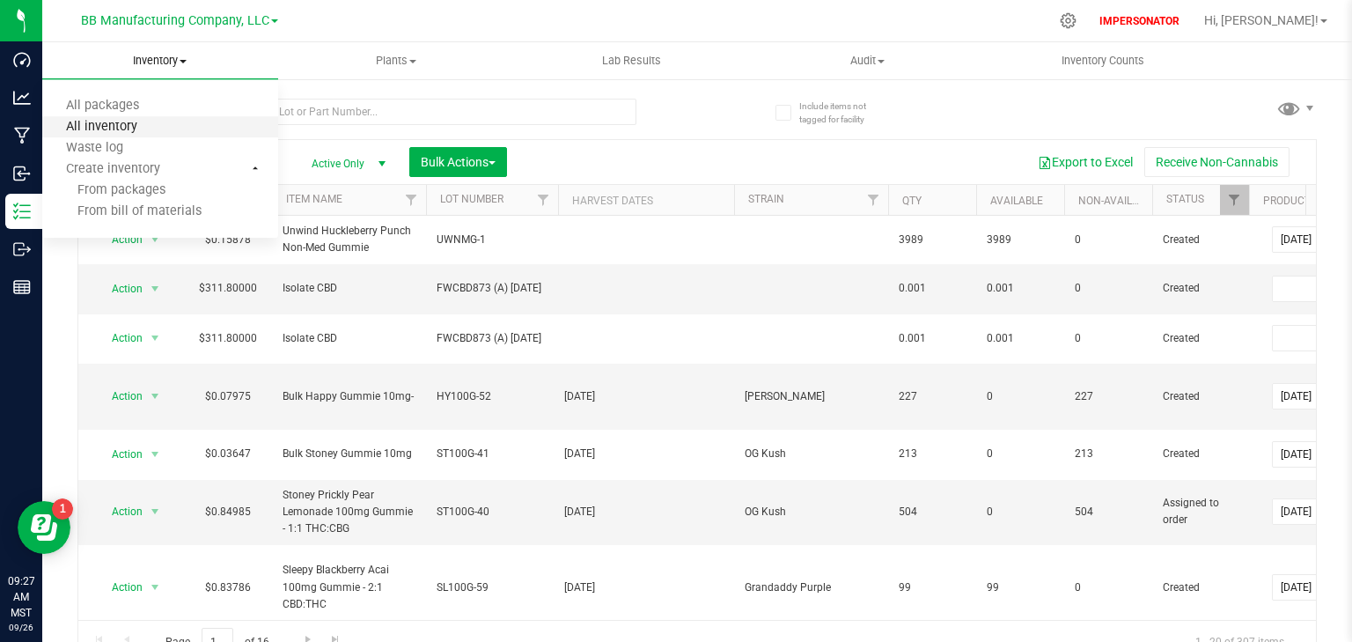
click at [100, 125] on span "All inventory" at bounding box center [101, 127] width 119 height 15
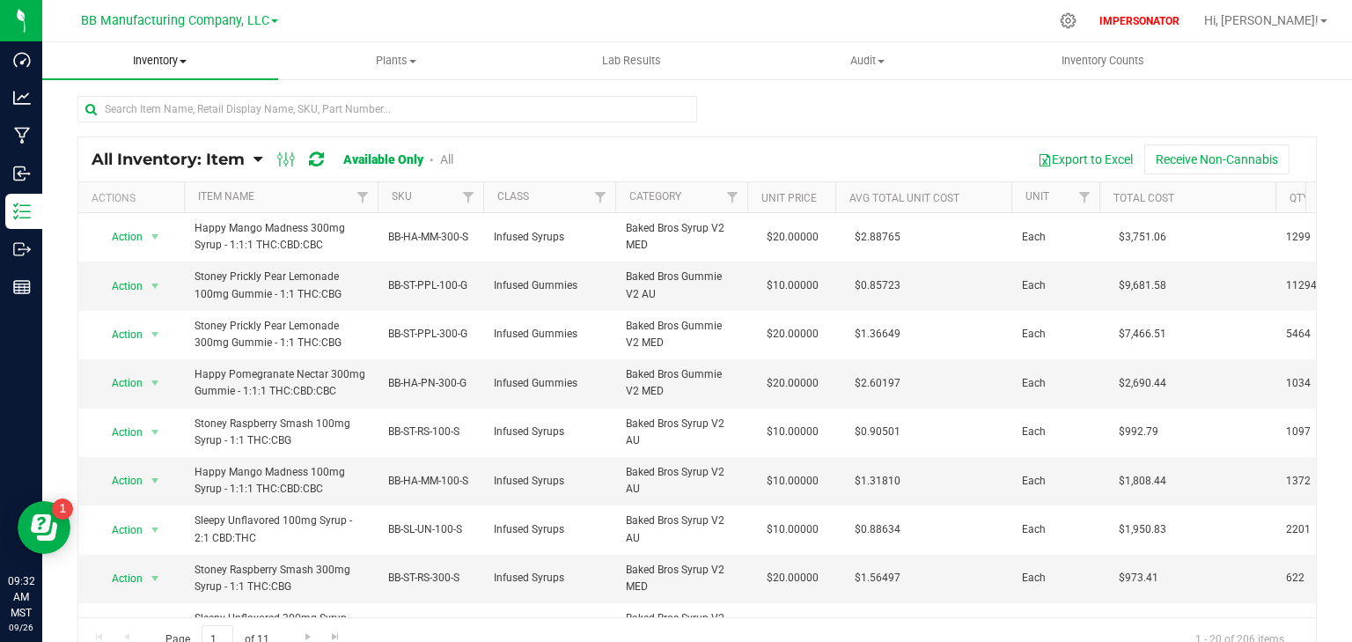
click at [173, 62] on span "Inventory" at bounding box center [160, 61] width 236 height 16
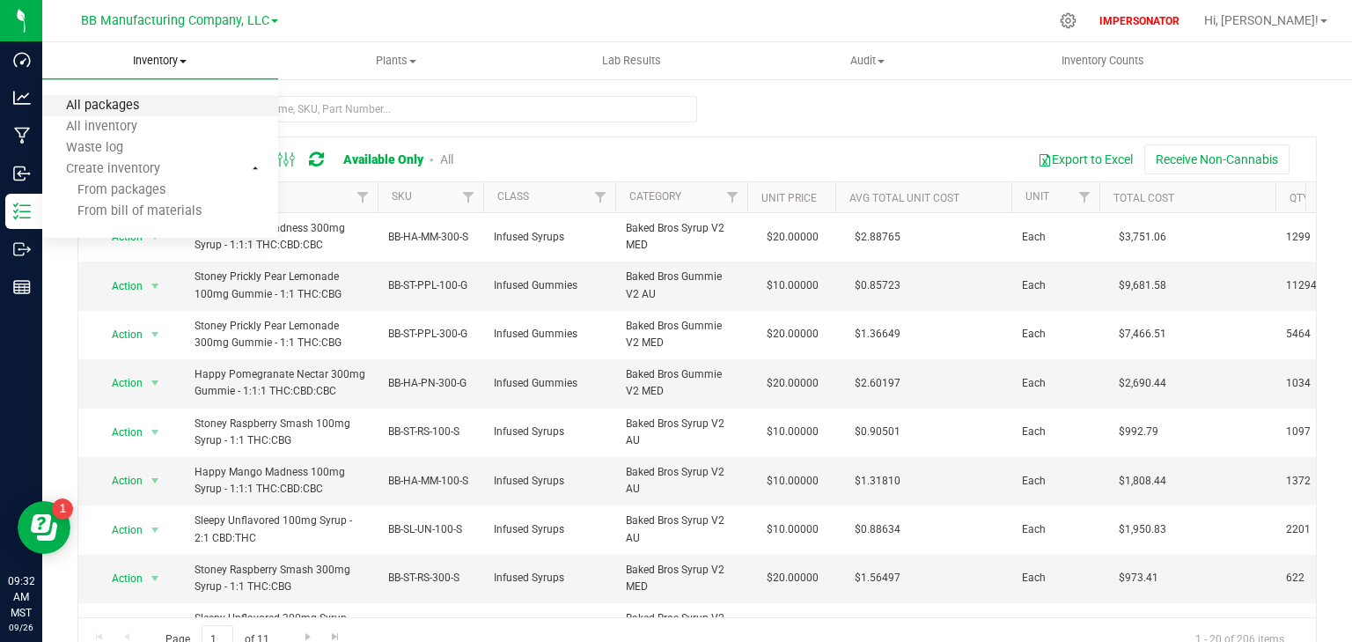
click at [134, 113] on span "All packages" at bounding box center [102, 106] width 121 height 15
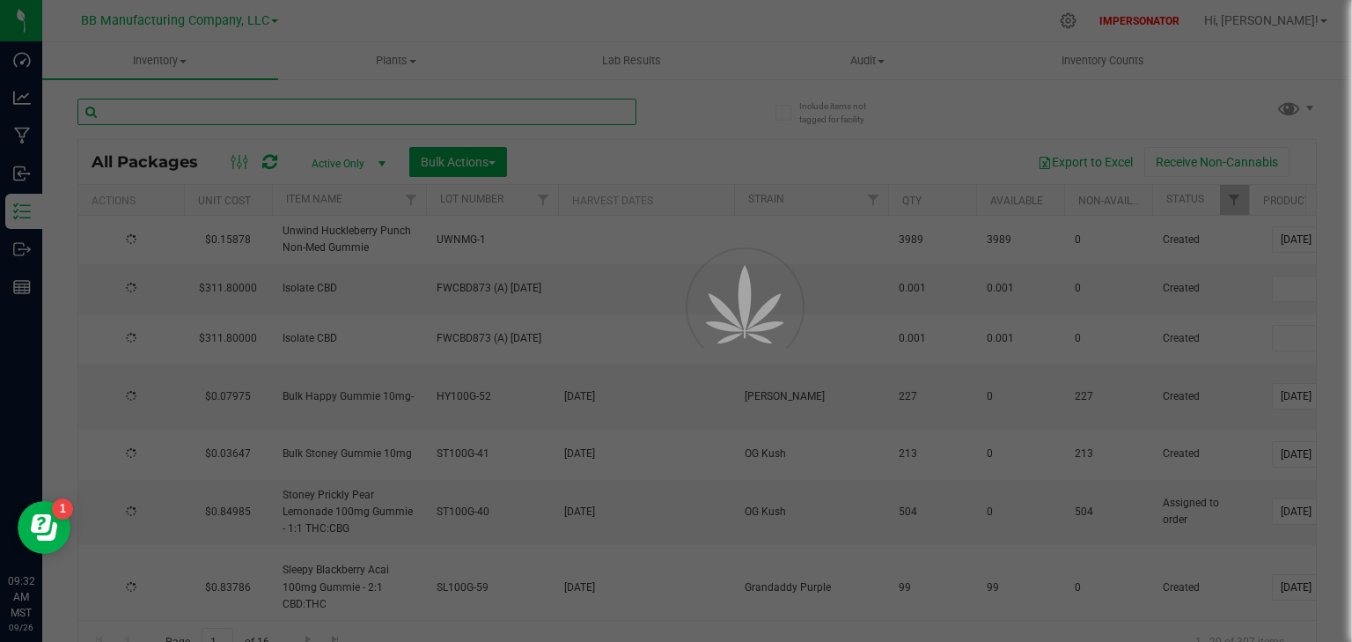
click at [134, 111] on input "text" at bounding box center [356, 112] width 559 height 26
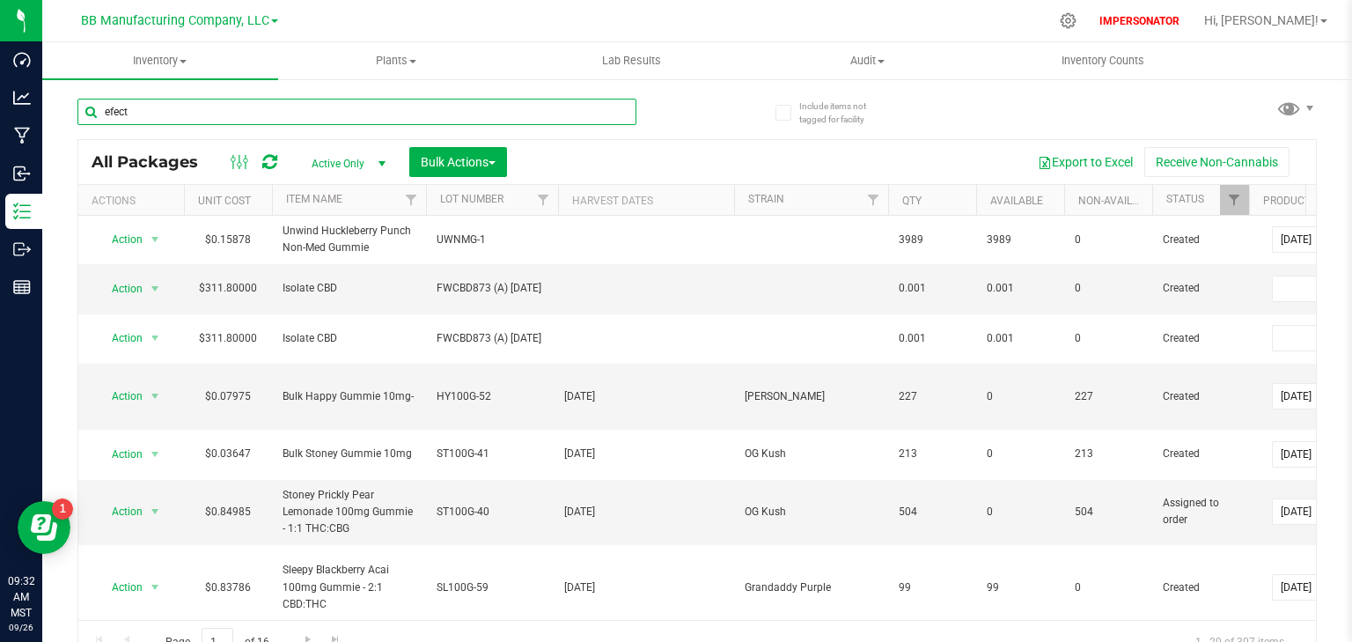
click at [116, 113] on div "Inventory All packages All inventory Waste log Create inventory Plants All plan…" at bounding box center [697, 341] width 1310 height 599
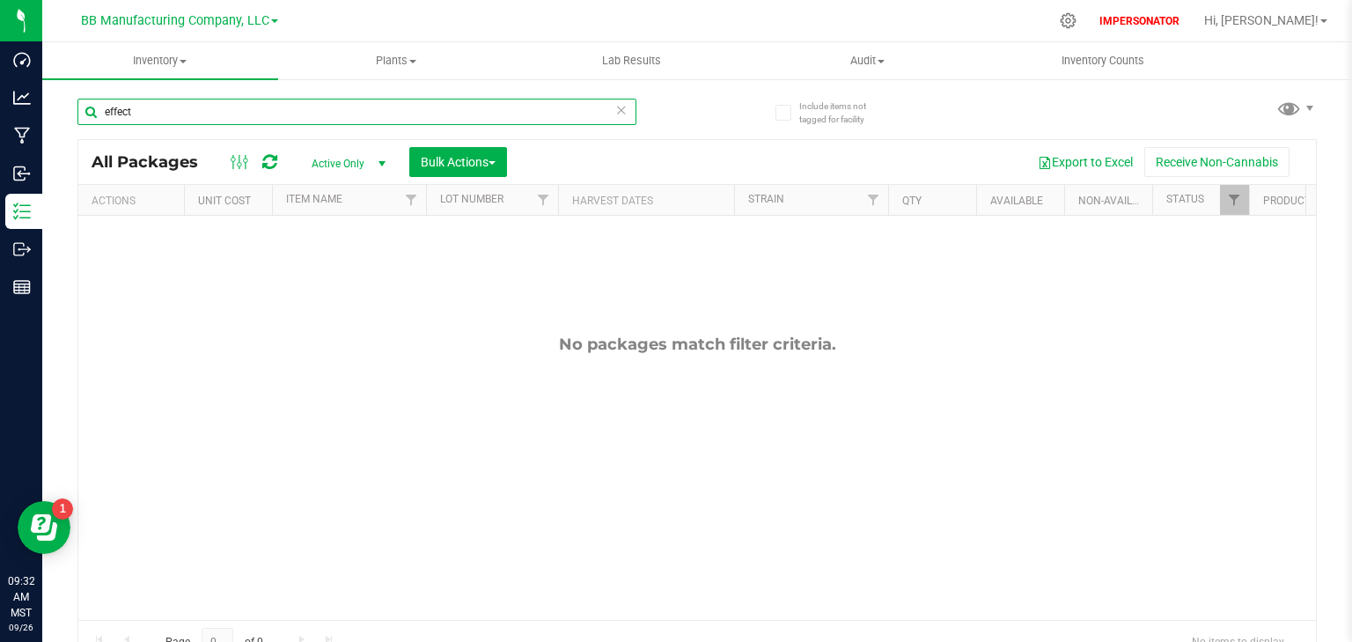
click at [172, 114] on input "effect" at bounding box center [356, 112] width 559 height 26
type input "effect"
click at [164, 55] on span "Inventory" at bounding box center [160, 61] width 236 height 16
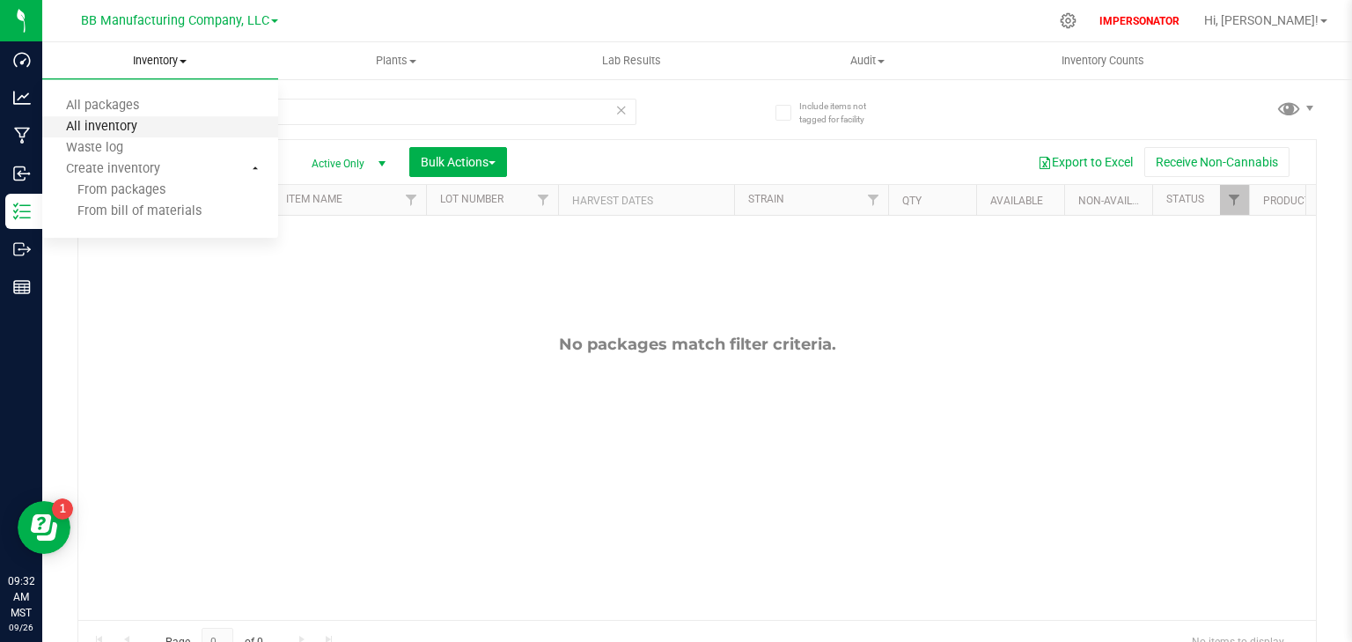
click at [120, 125] on span "All inventory" at bounding box center [101, 127] width 119 height 15
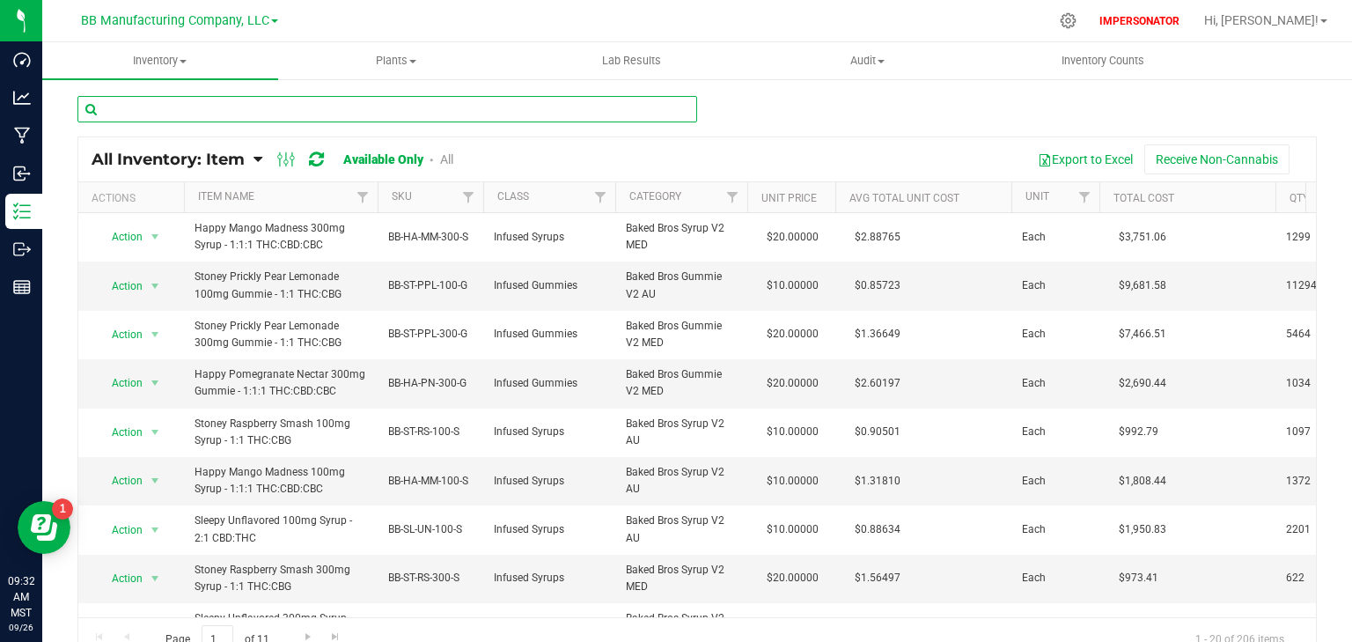
click at [143, 110] on input "text" at bounding box center [387, 109] width 620 height 26
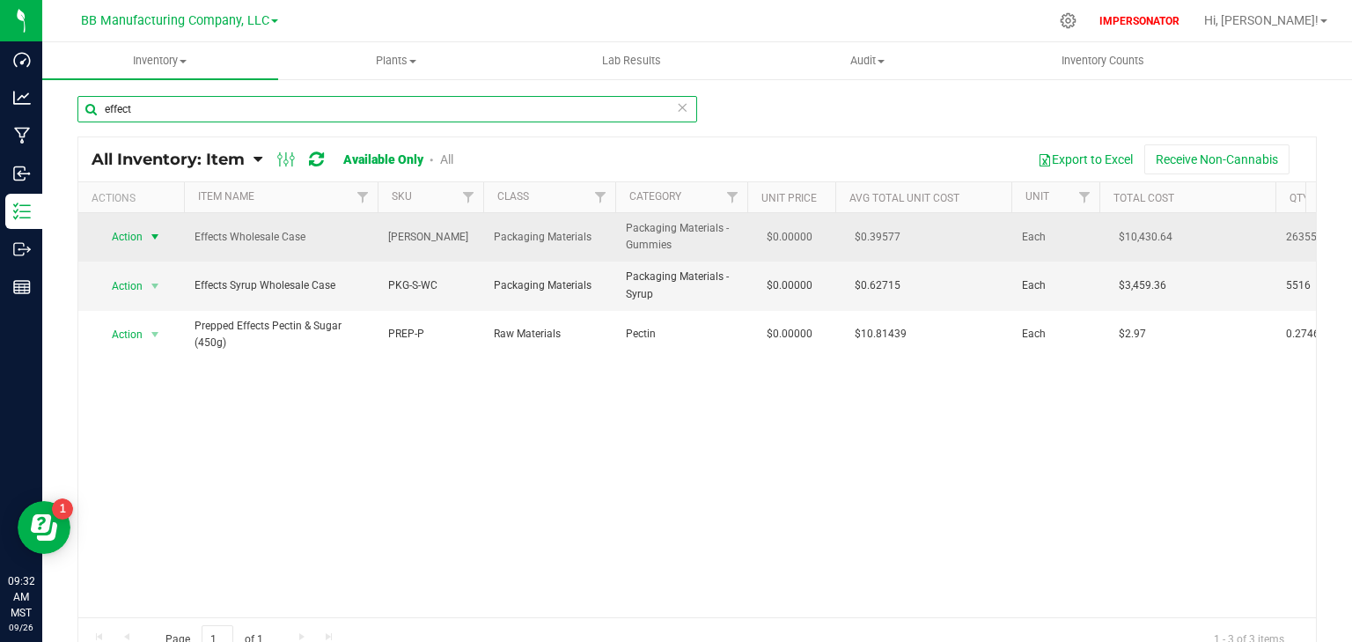
type input "effect"
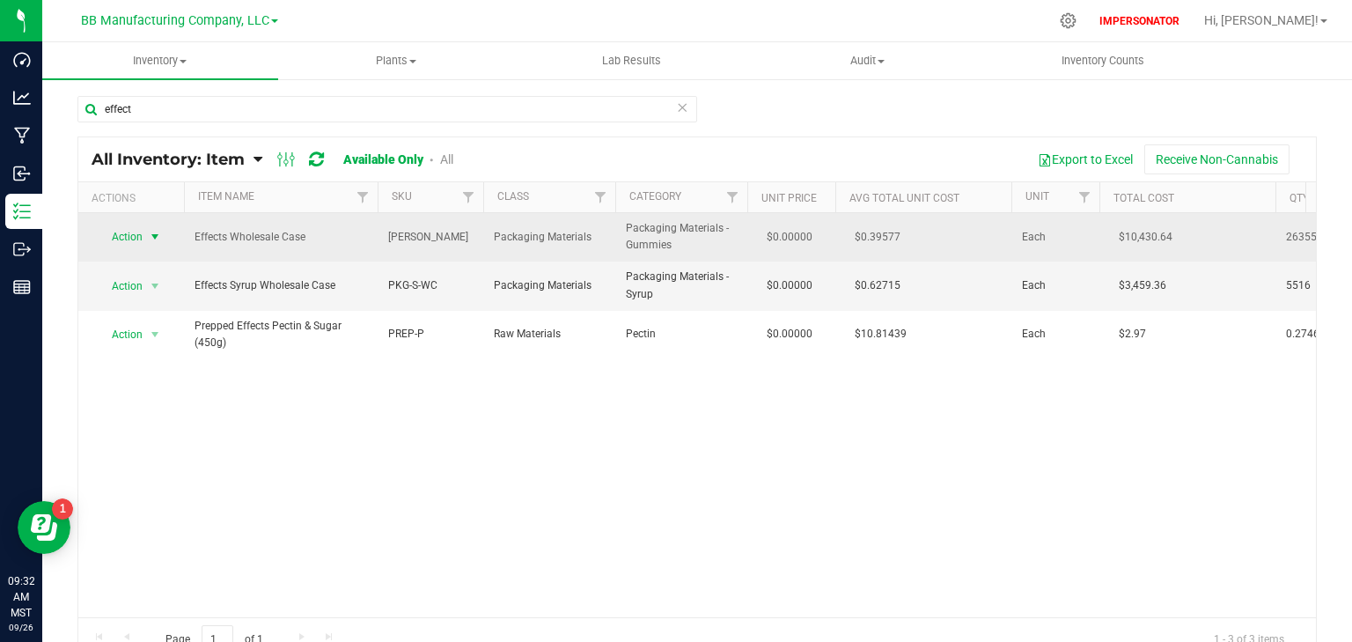
click at [120, 238] on span "Action" at bounding box center [120, 236] width 48 height 25
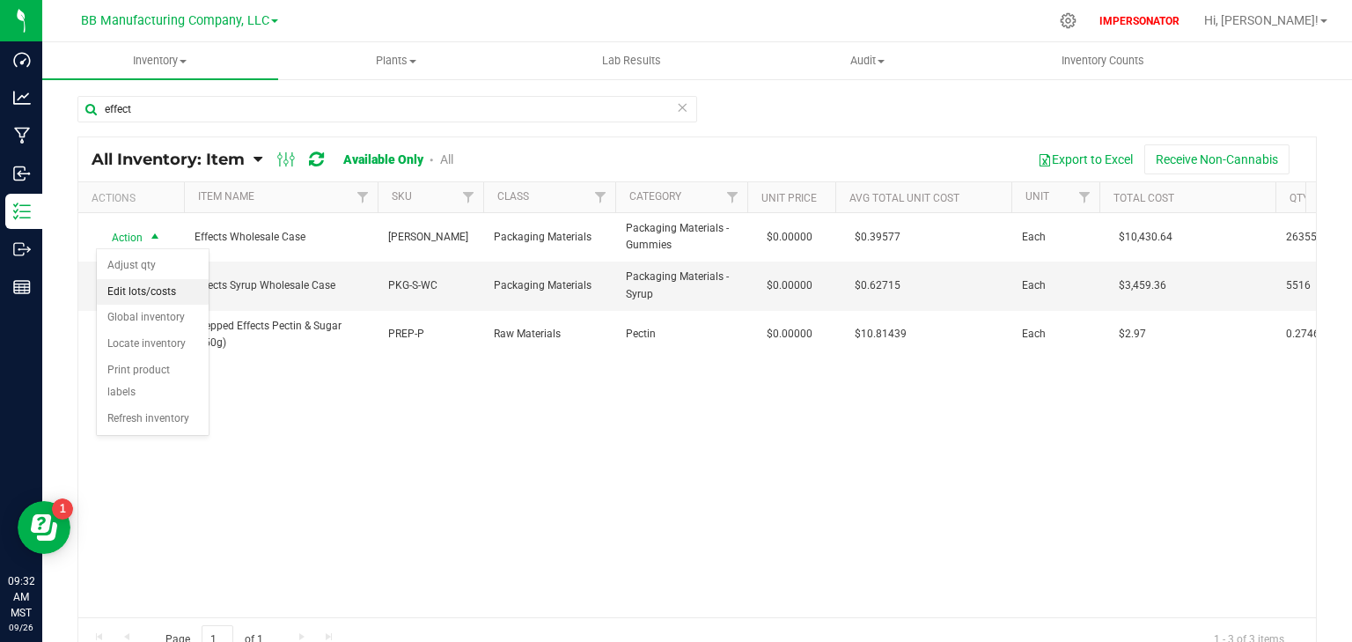
click at [139, 294] on li "Edit lots/costs" at bounding box center [153, 292] width 112 height 26
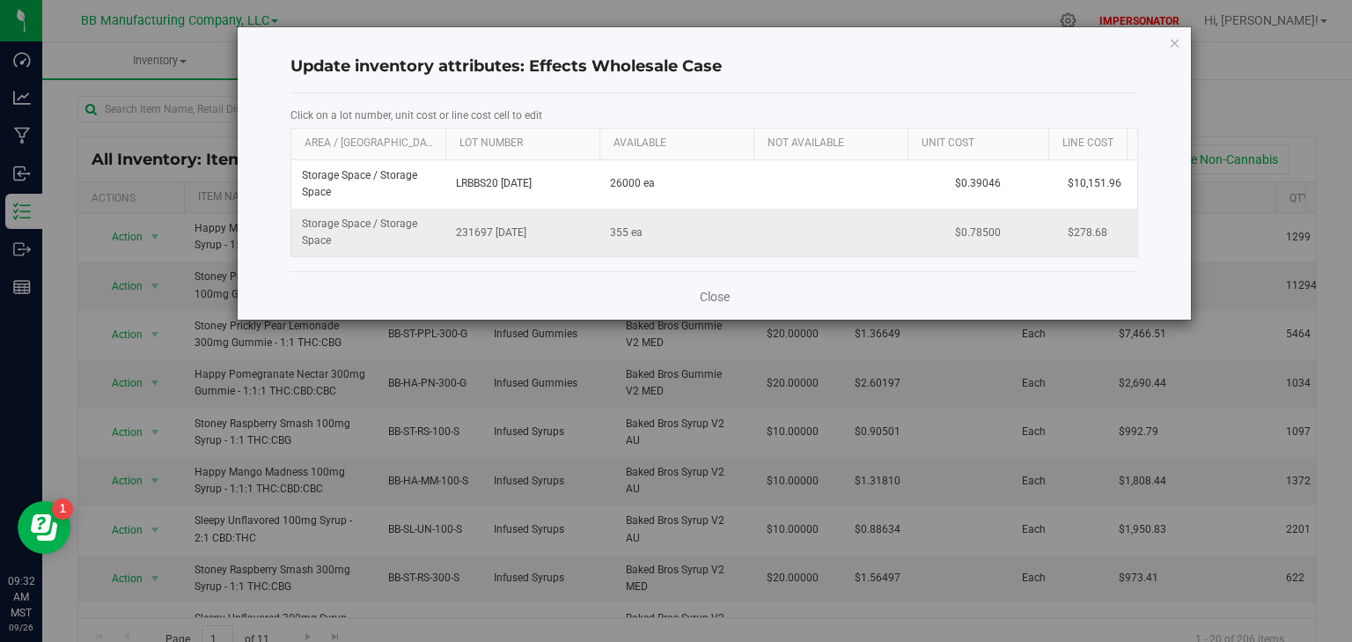
drag, startPoint x: 548, startPoint y: 229, endPoint x: 450, endPoint y: 228, distance: 98.6
click at [450, 228] on td "231697 04.15.2025" at bounding box center [522, 233] width 154 height 48
drag, startPoint x: 491, startPoint y: 231, endPoint x: 452, endPoint y: 232, distance: 39.6
click at [452, 232] on input "231697 04.15.2025" at bounding box center [518, 232] width 136 height 27
click at [709, 305] on link "Close" at bounding box center [715, 297] width 30 height 18
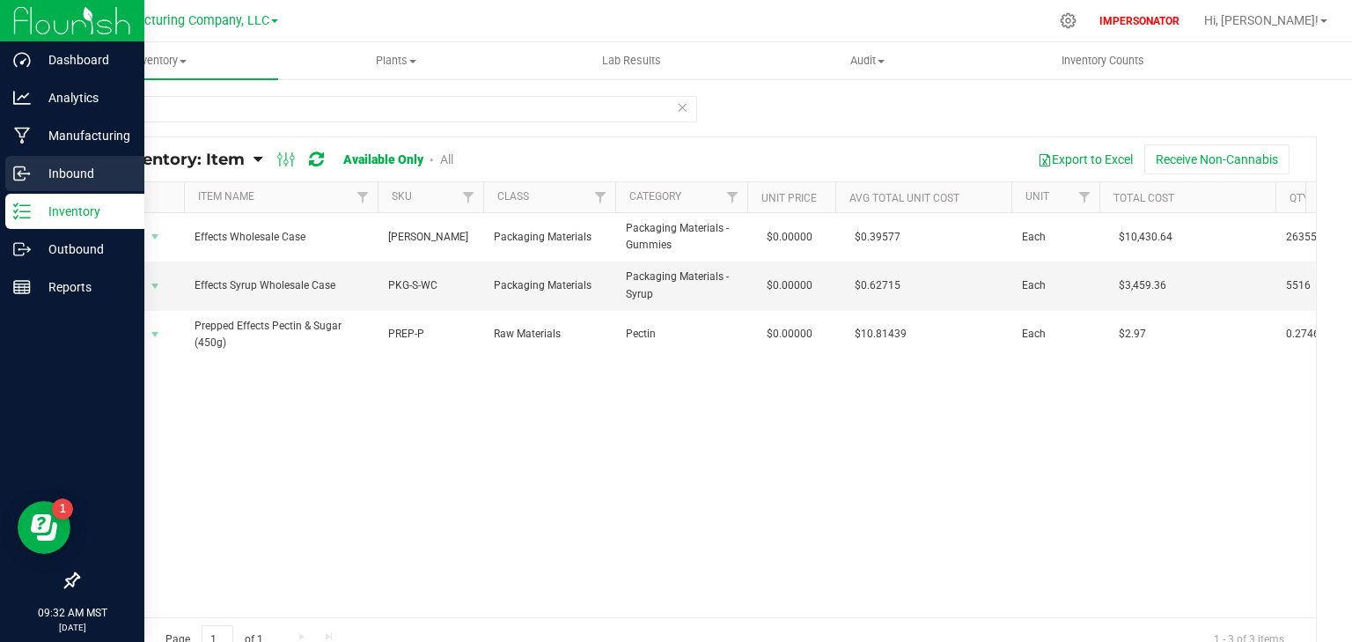
click at [32, 177] on p "Inbound" at bounding box center [84, 173] width 106 height 21
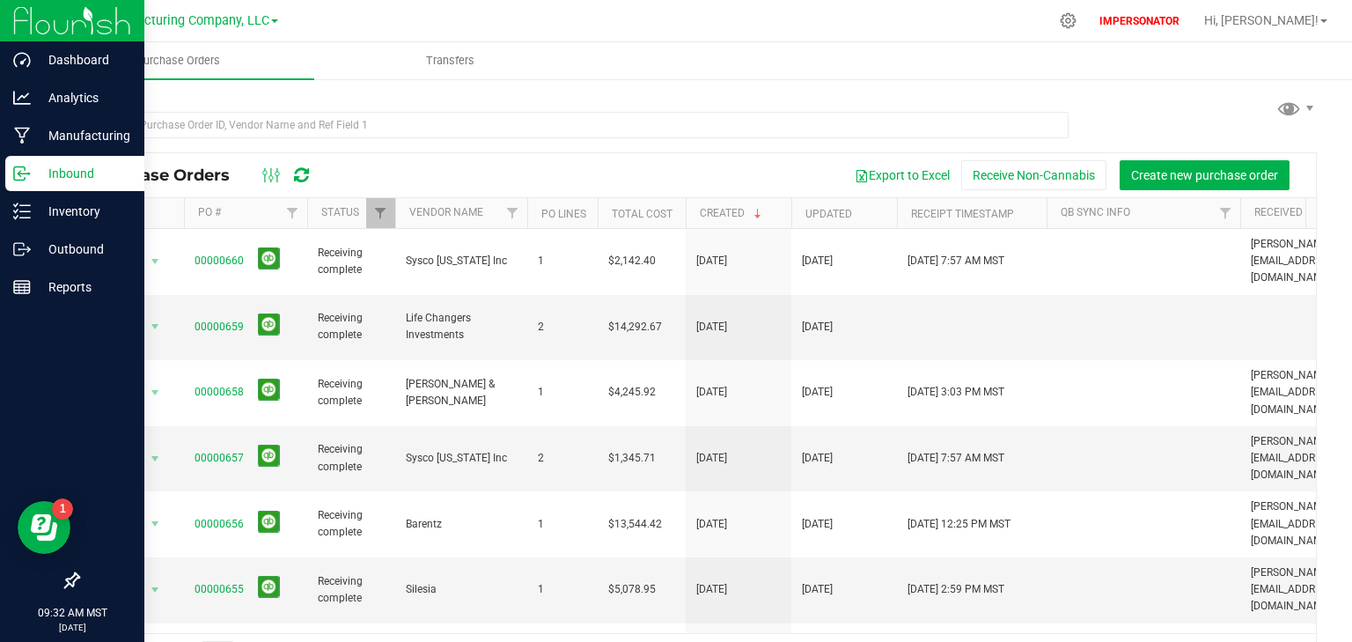
click at [52, 167] on p "Inbound" at bounding box center [84, 173] width 106 height 21
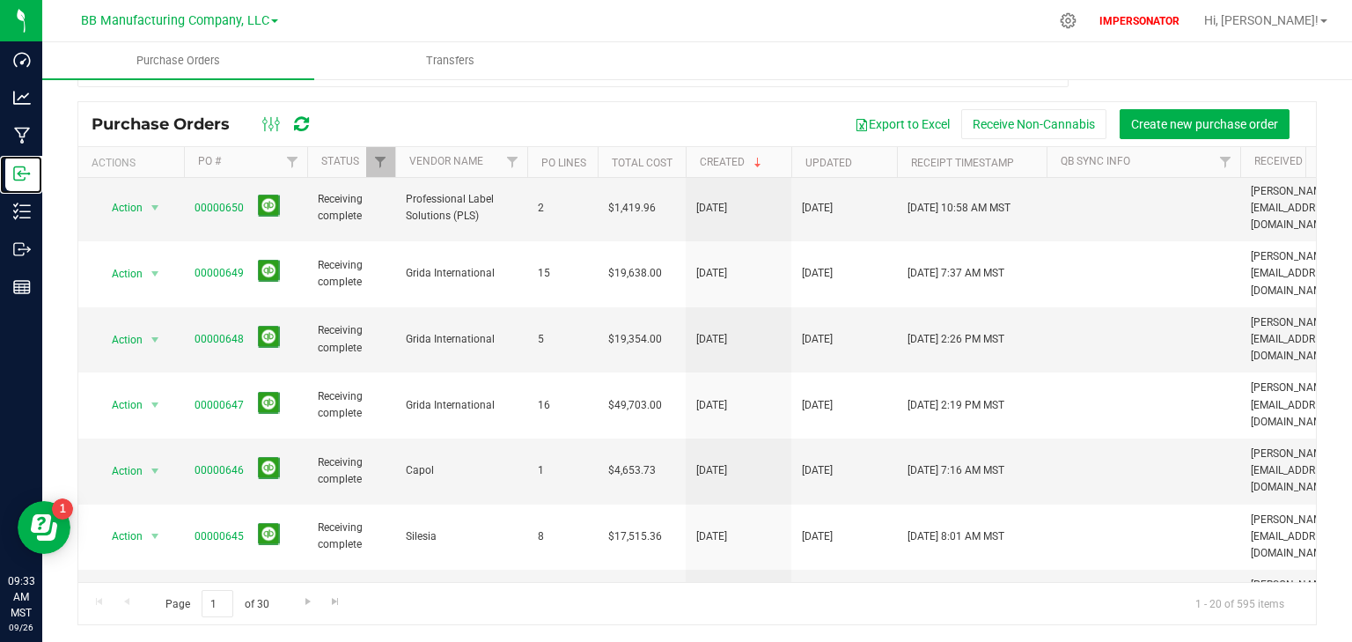
scroll to position [594, 0]
click at [301, 598] on span "Go to the next page" at bounding box center [308, 601] width 14 height 14
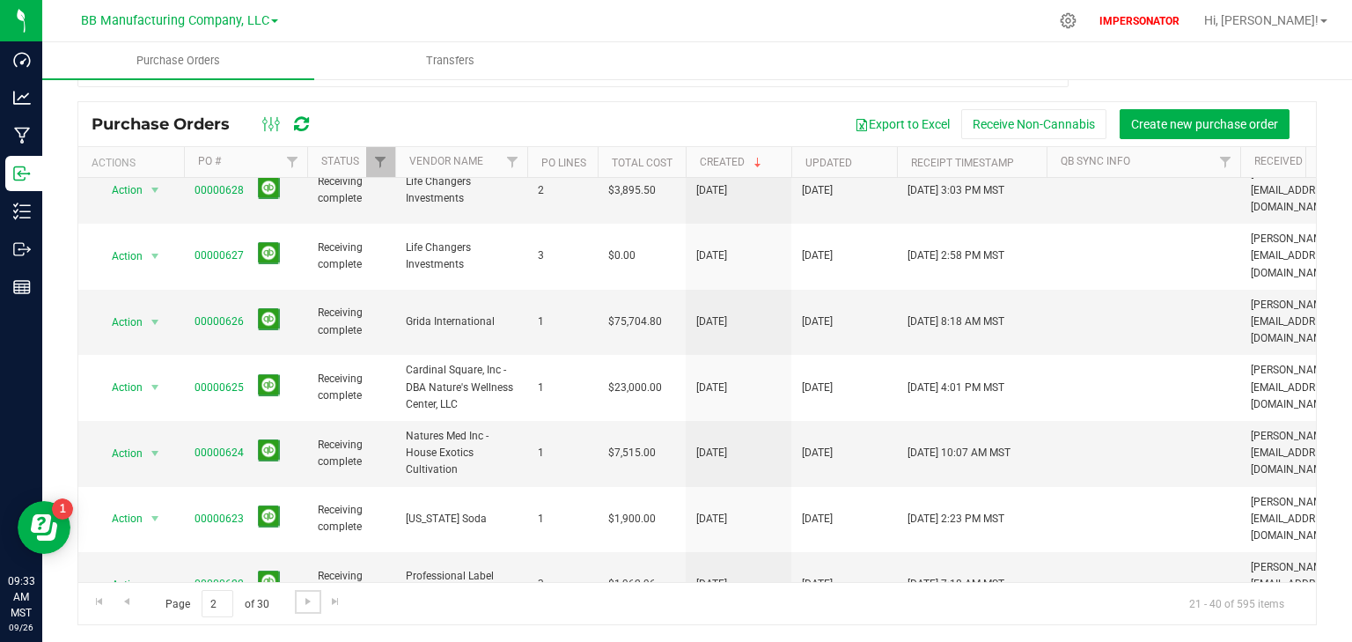
scroll to position [628, 0]
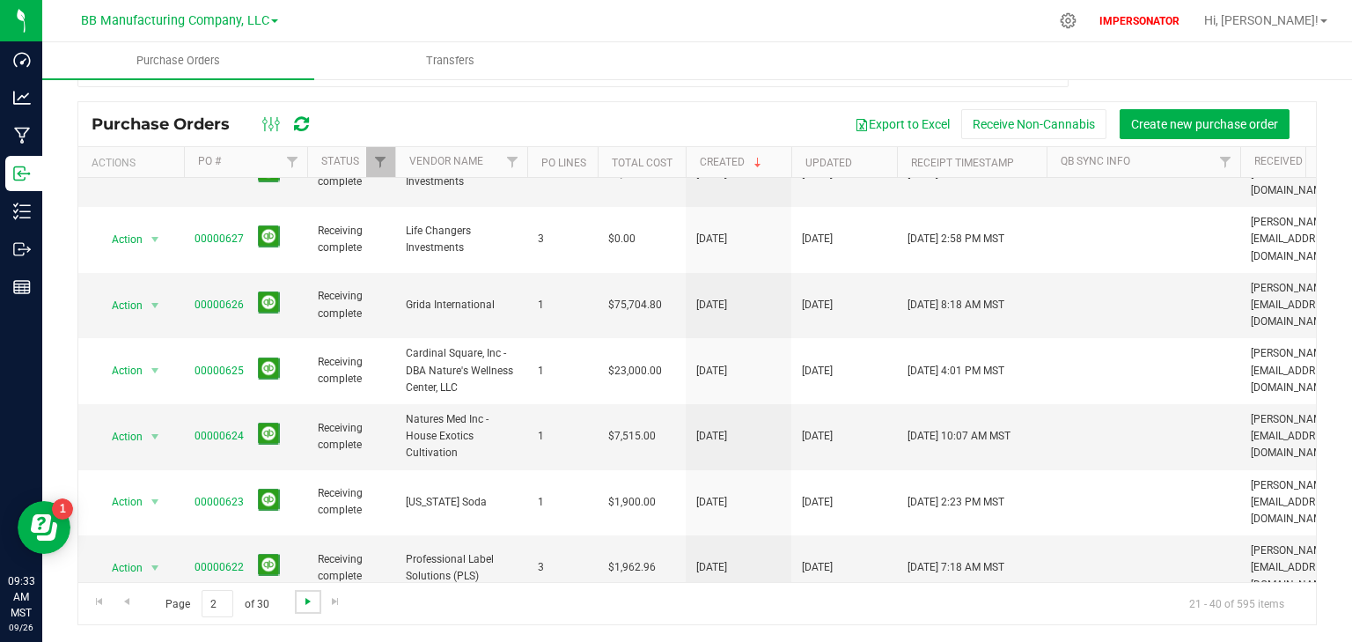
click at [304, 595] on span "Go to the next page" at bounding box center [308, 601] width 14 height 14
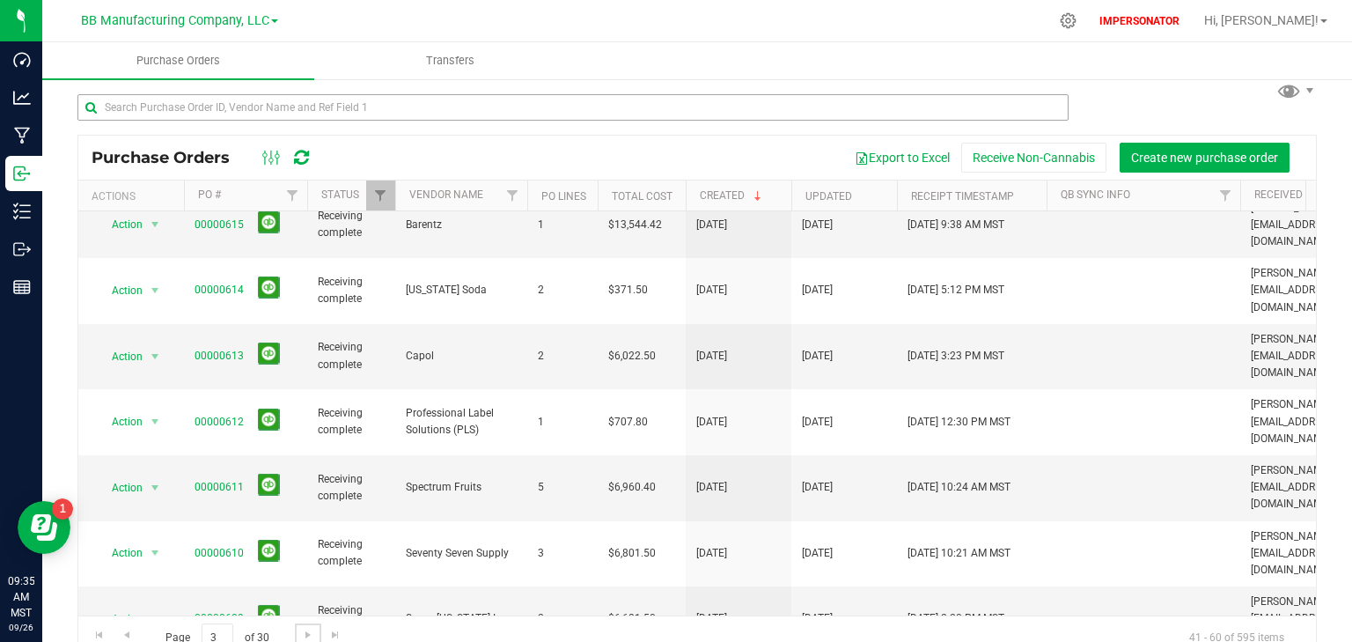
scroll to position [0, 0]
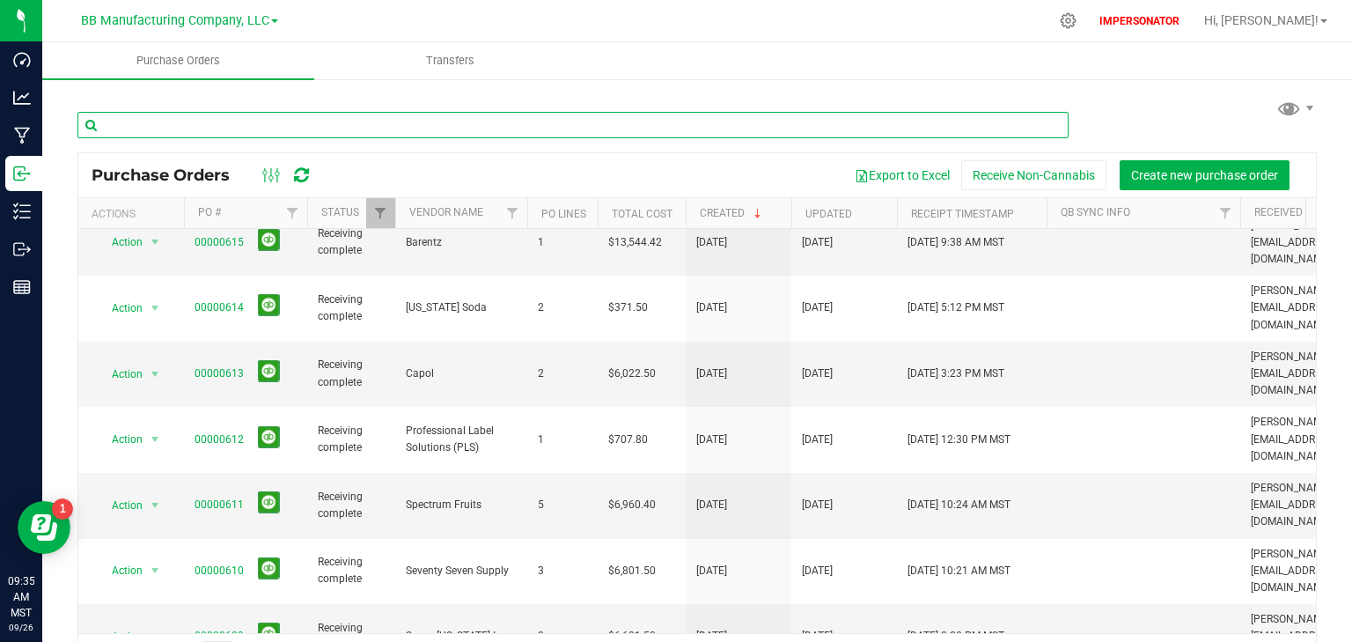
click at [755, 136] on input "text" at bounding box center [572, 125] width 991 height 26
paste input "00000596"
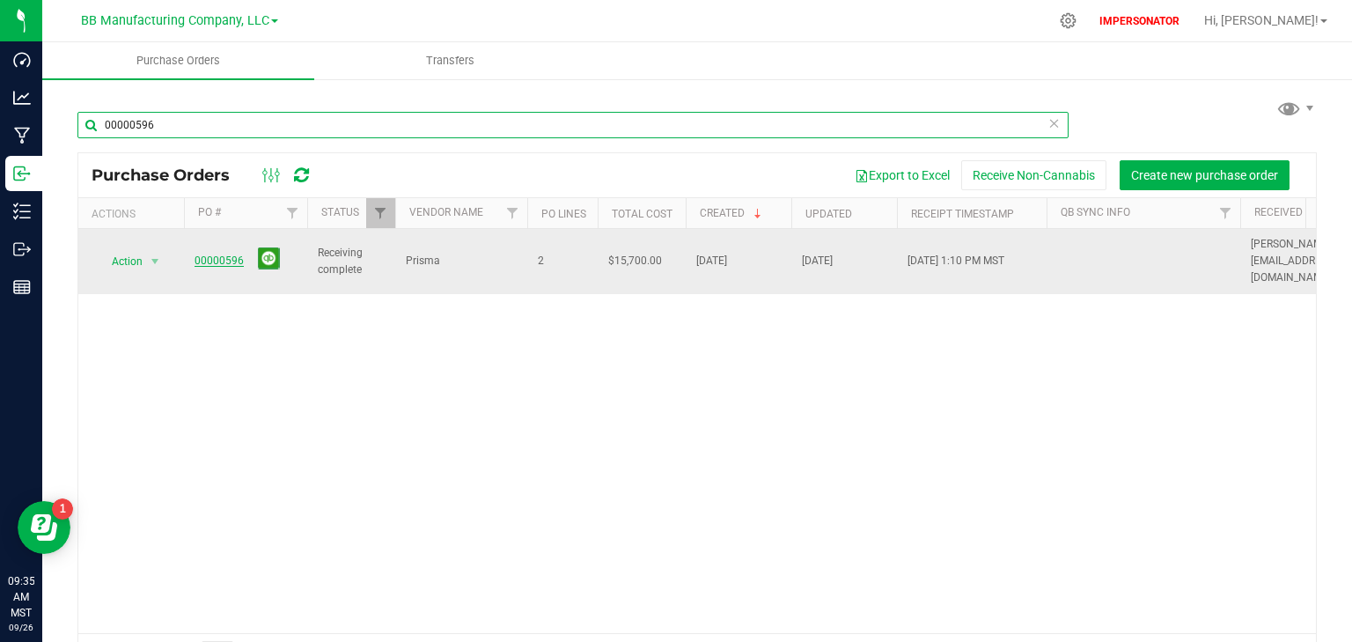
type input "00000596"
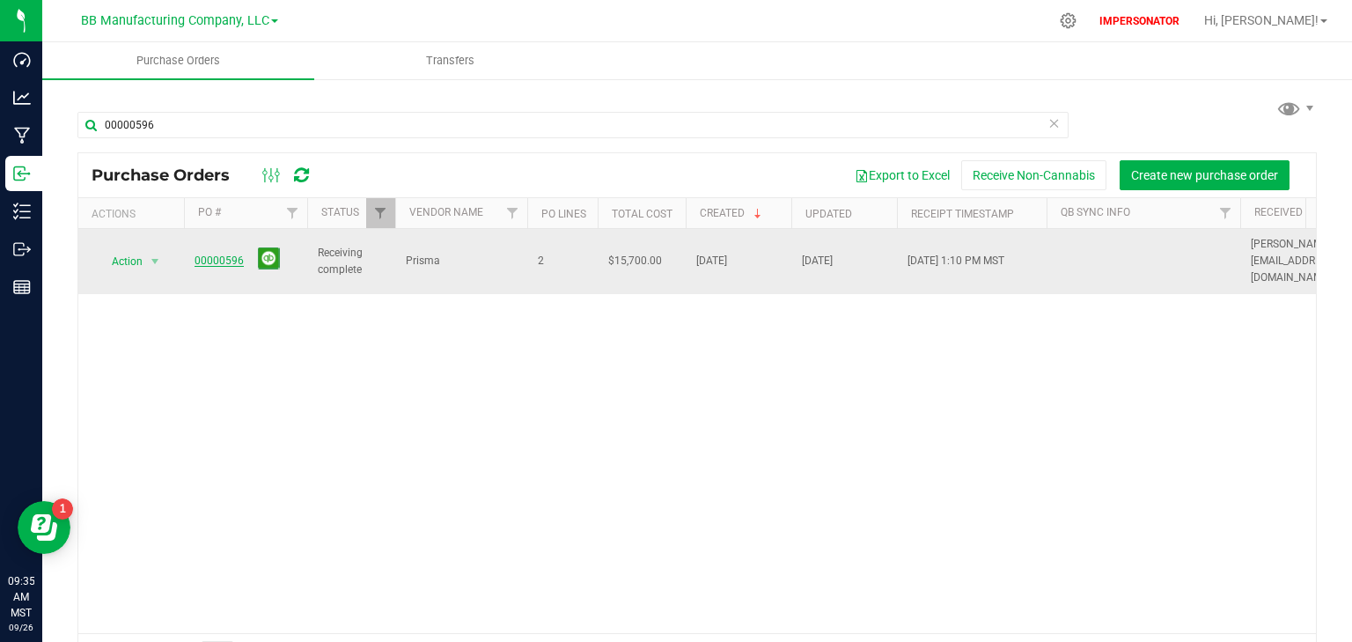
click at [225, 254] on link "00000596" at bounding box center [219, 260] width 49 height 12
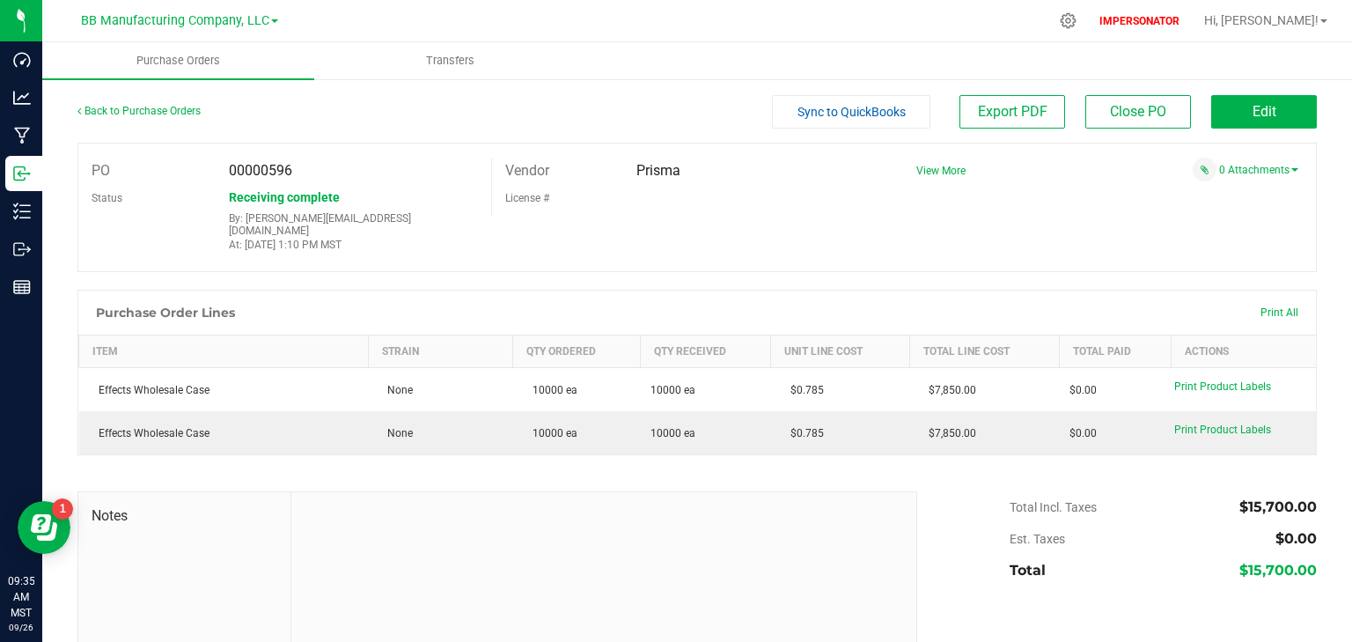
drag, startPoint x: 242, startPoint y: 214, endPoint x: 425, endPoint y: 242, distance: 185.2
click at [425, 242] on div "PO 00000596 Status Receiving complete By: randy@bakedbros.com At: Apr 15, 2025 …" at bounding box center [284, 207] width 413 height 99
click at [121, 113] on link "Back to Purchase Orders" at bounding box center [138, 111] width 123 height 12
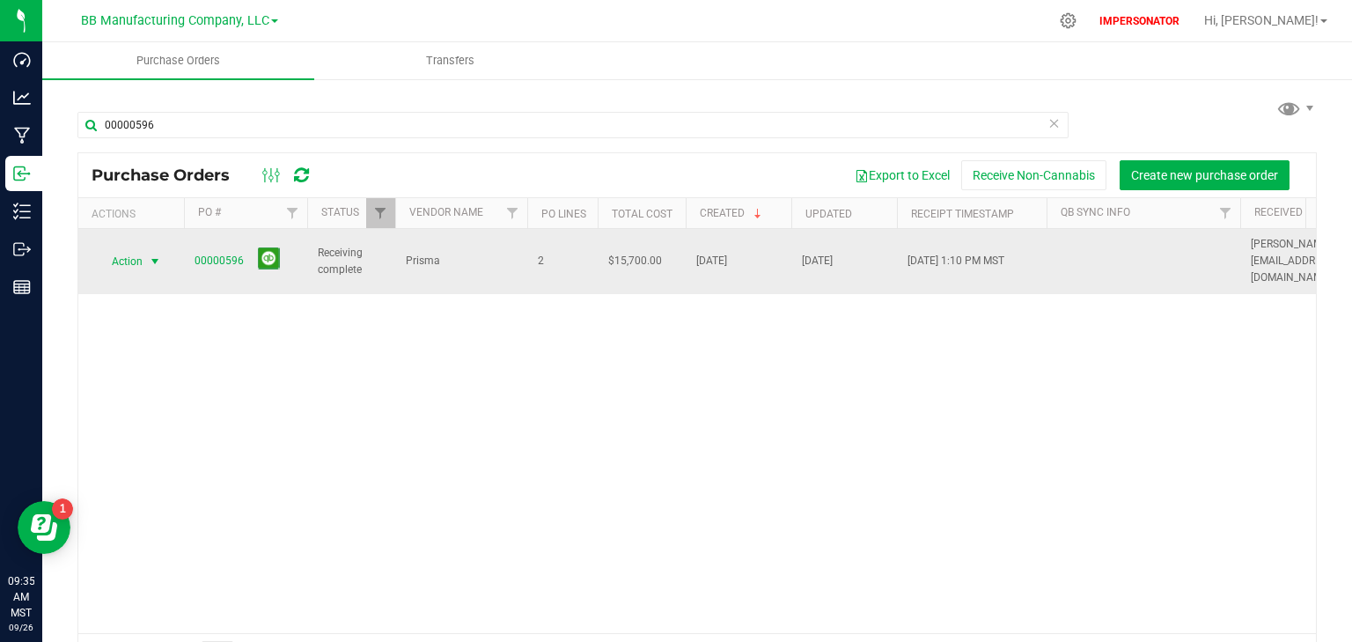
click at [120, 252] on span "Action" at bounding box center [120, 261] width 48 height 25
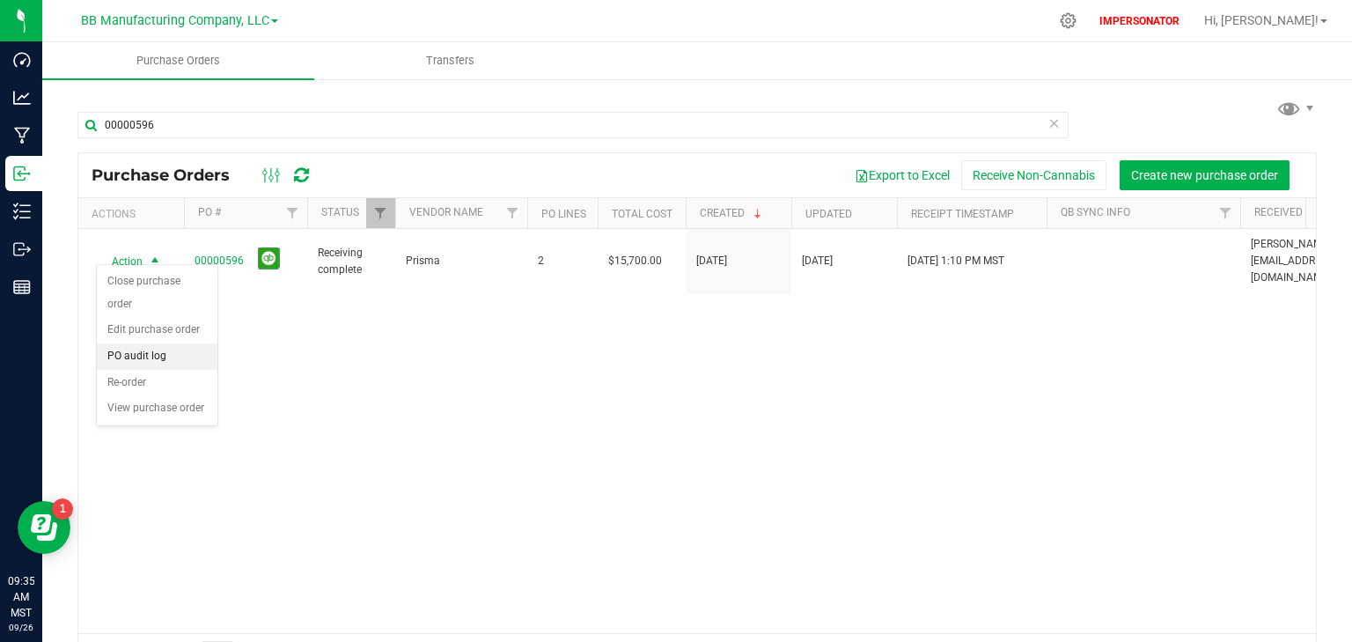
click at [148, 343] on li "PO audit log" at bounding box center [157, 356] width 121 height 26
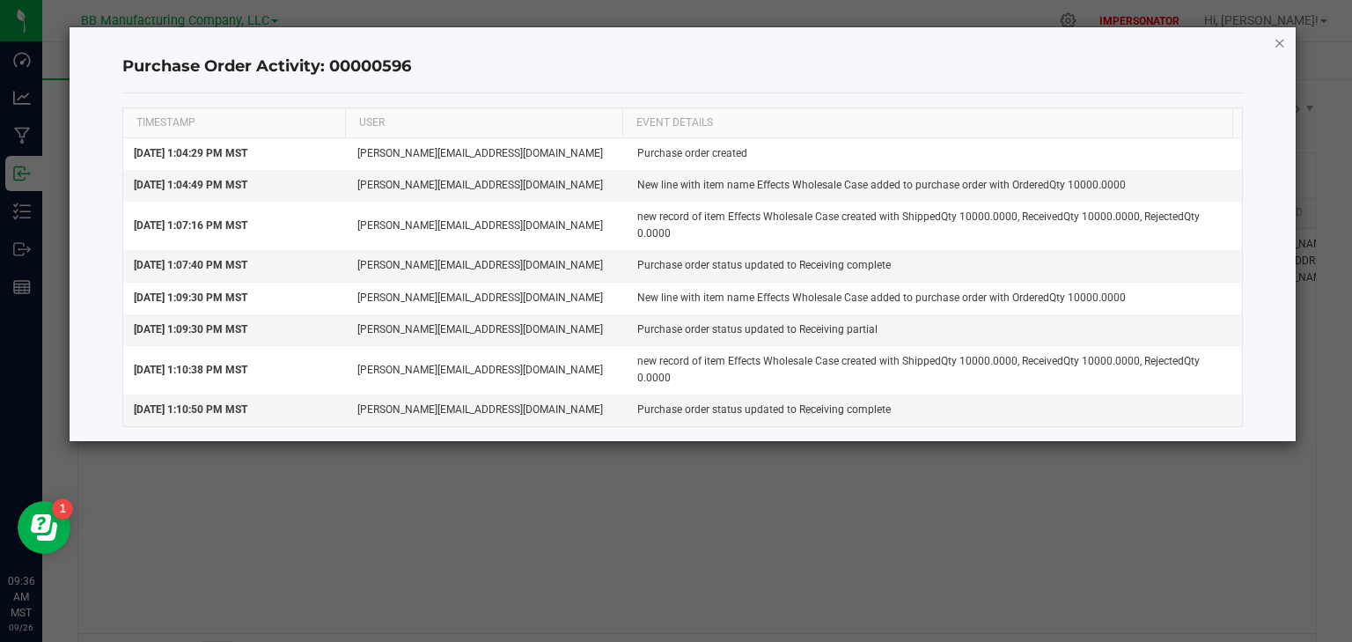
click at [1281, 42] on icon "button" at bounding box center [1280, 42] width 12 height 21
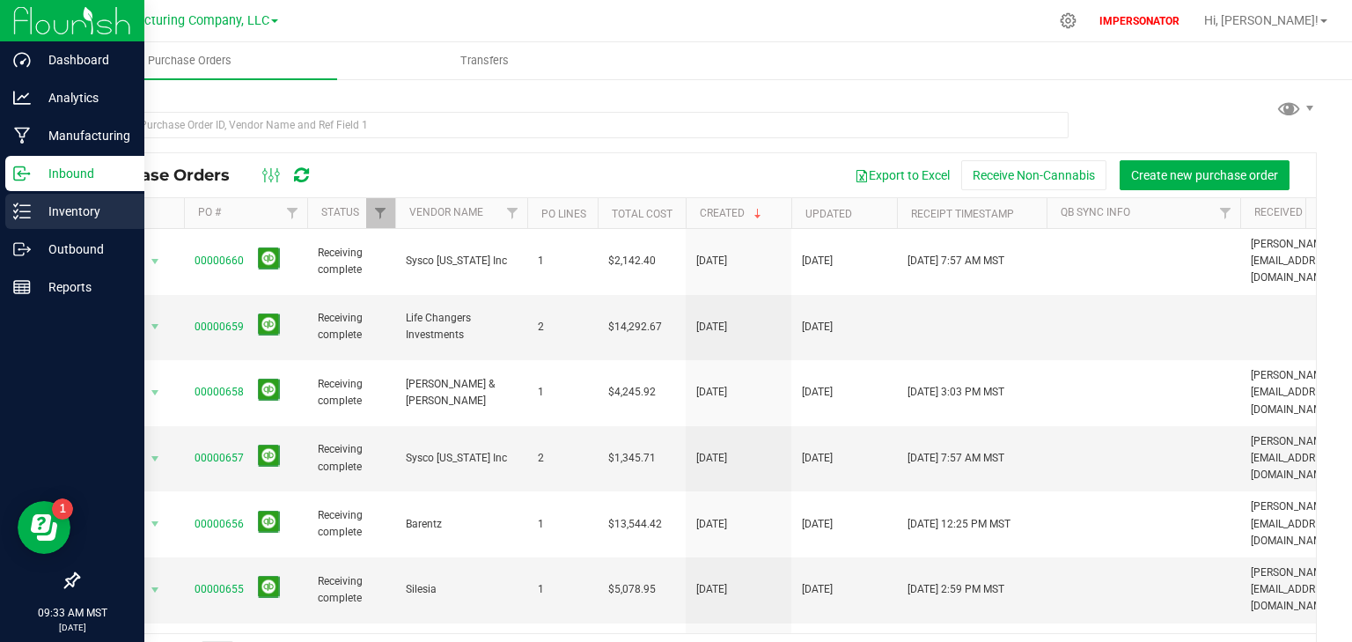
click at [40, 210] on p "Inventory" at bounding box center [84, 211] width 106 height 21
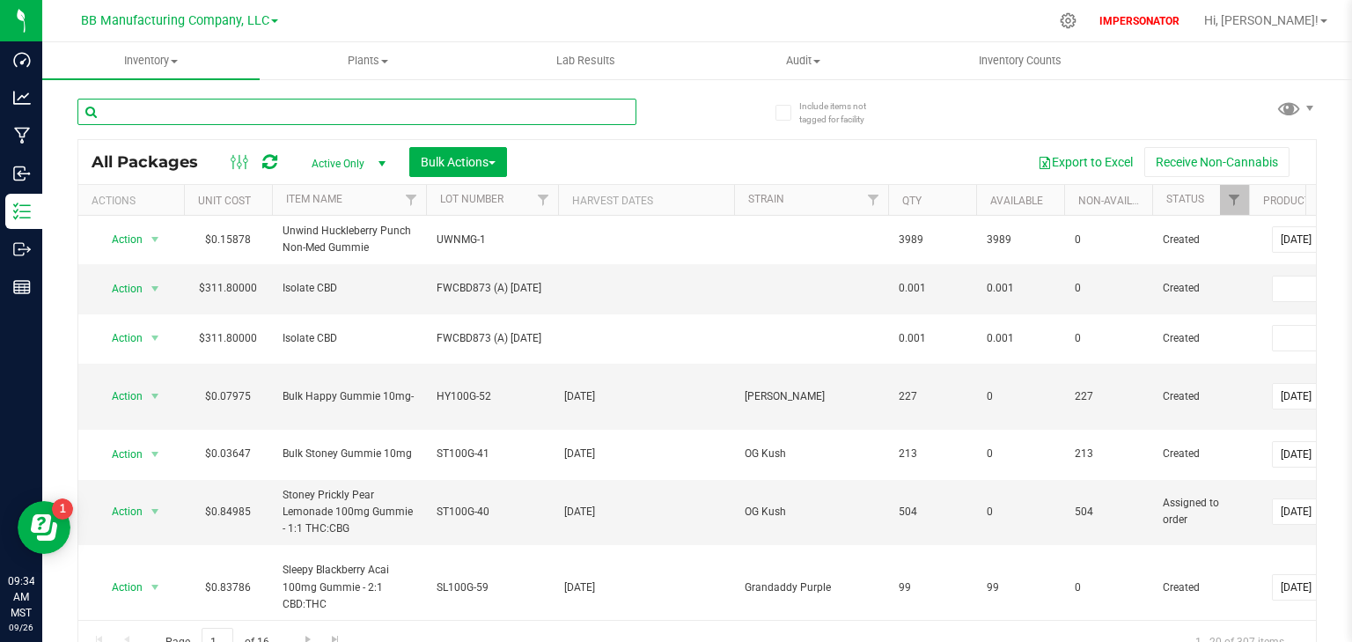
click at [179, 116] on input "text" at bounding box center [356, 112] width 559 height 26
click at [146, 67] on span "Inventory" at bounding box center [150, 61] width 217 height 16
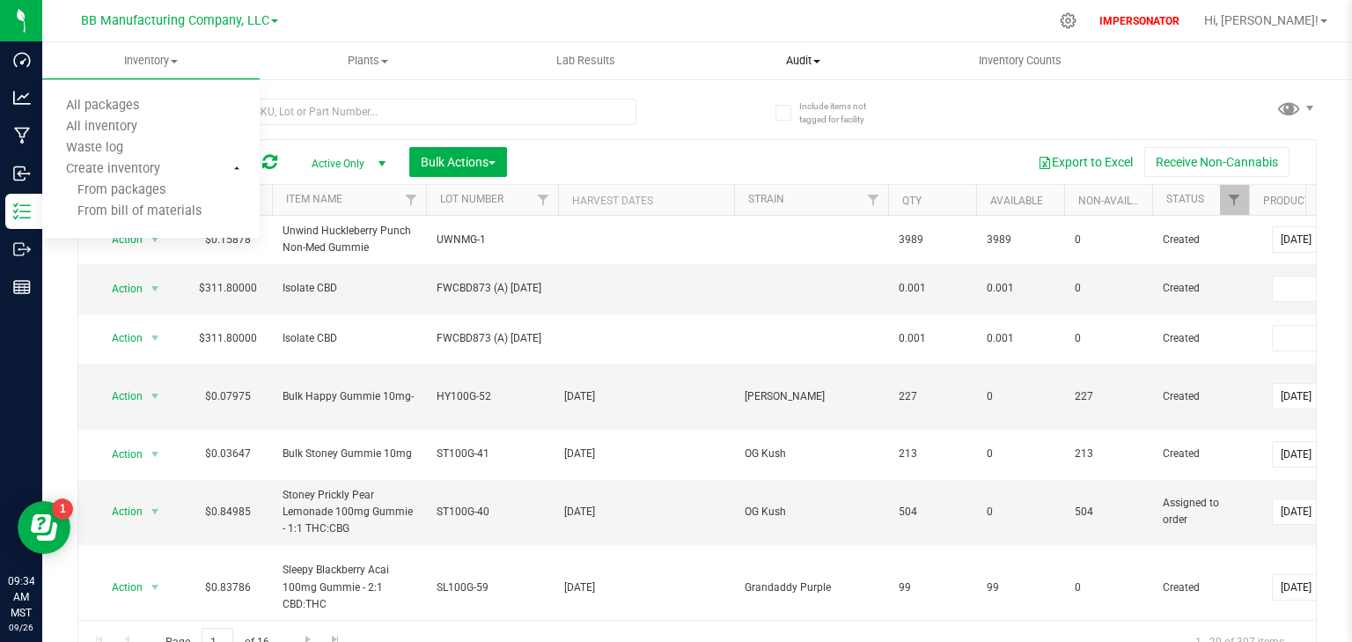
click at [790, 62] on span "Audit" at bounding box center [803, 61] width 216 height 16
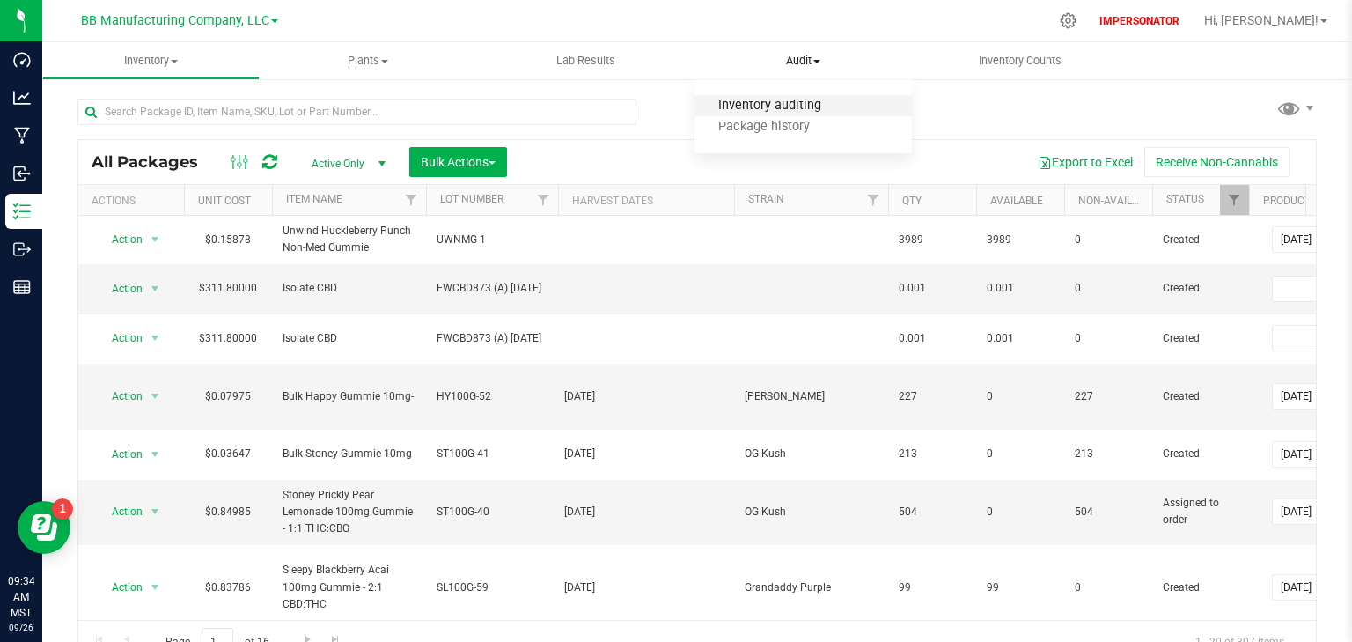
click at [745, 111] on span "Inventory auditing" at bounding box center [769, 106] width 151 height 15
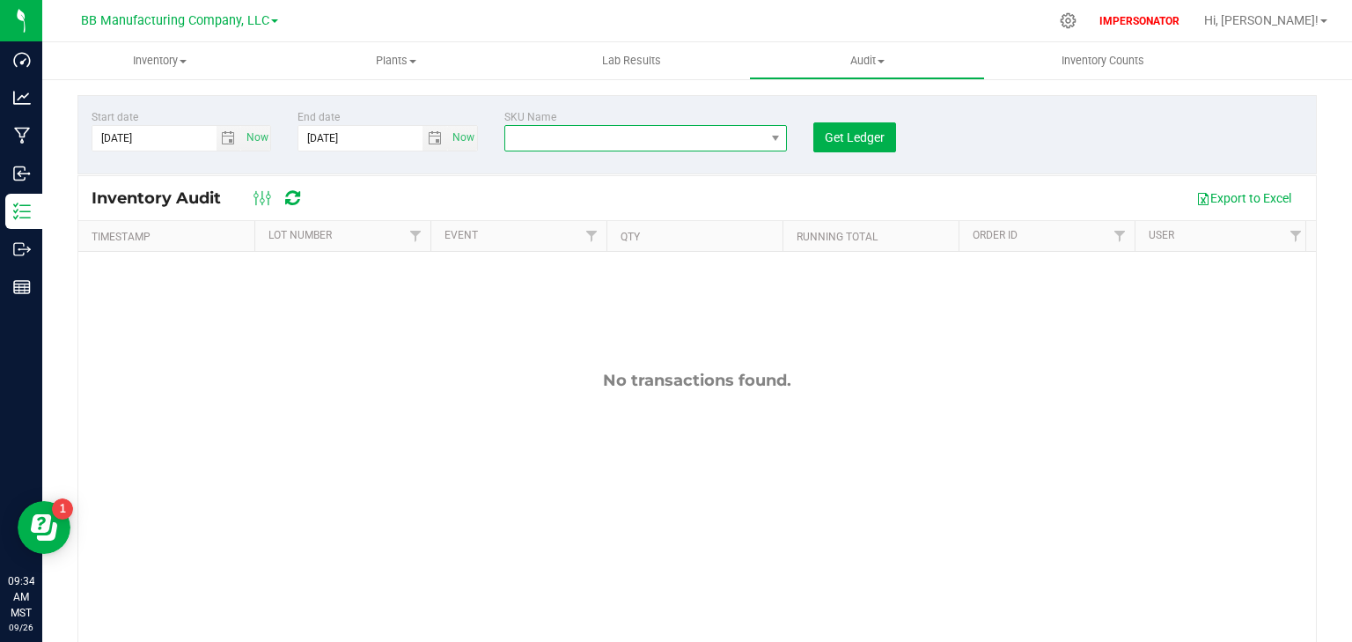
click at [559, 134] on span "NO DATA FOUND" at bounding box center [635, 138] width 260 height 25
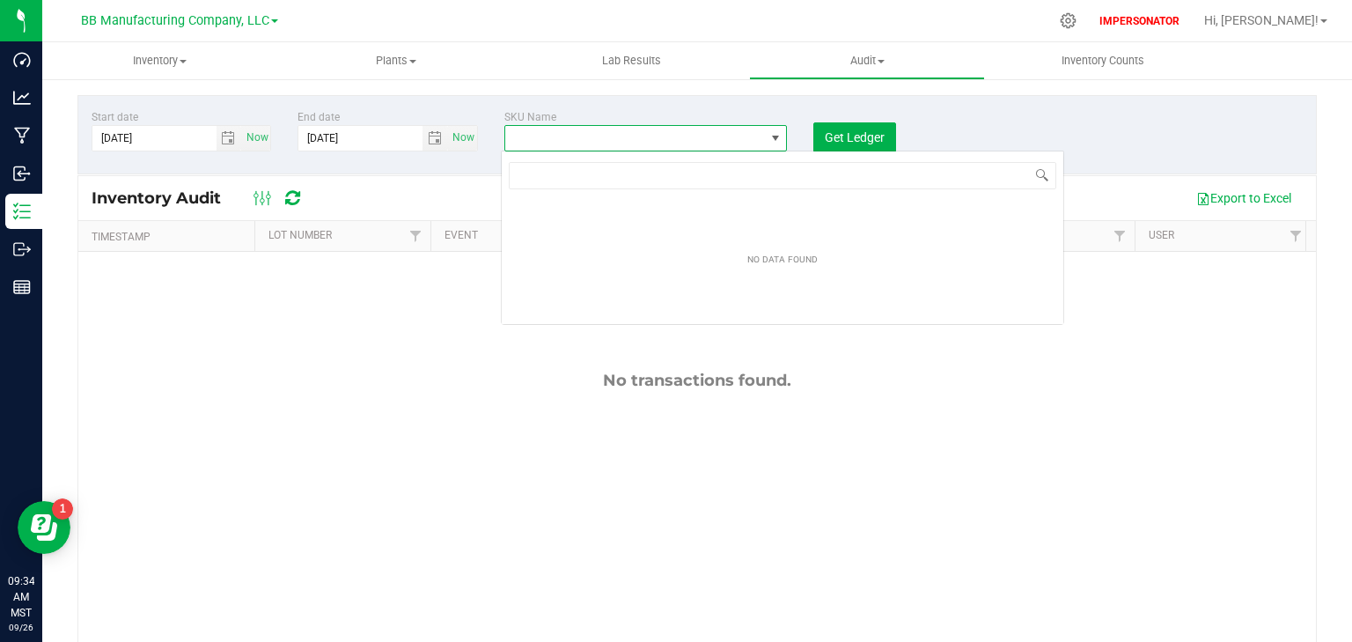
scroll to position [26, 281]
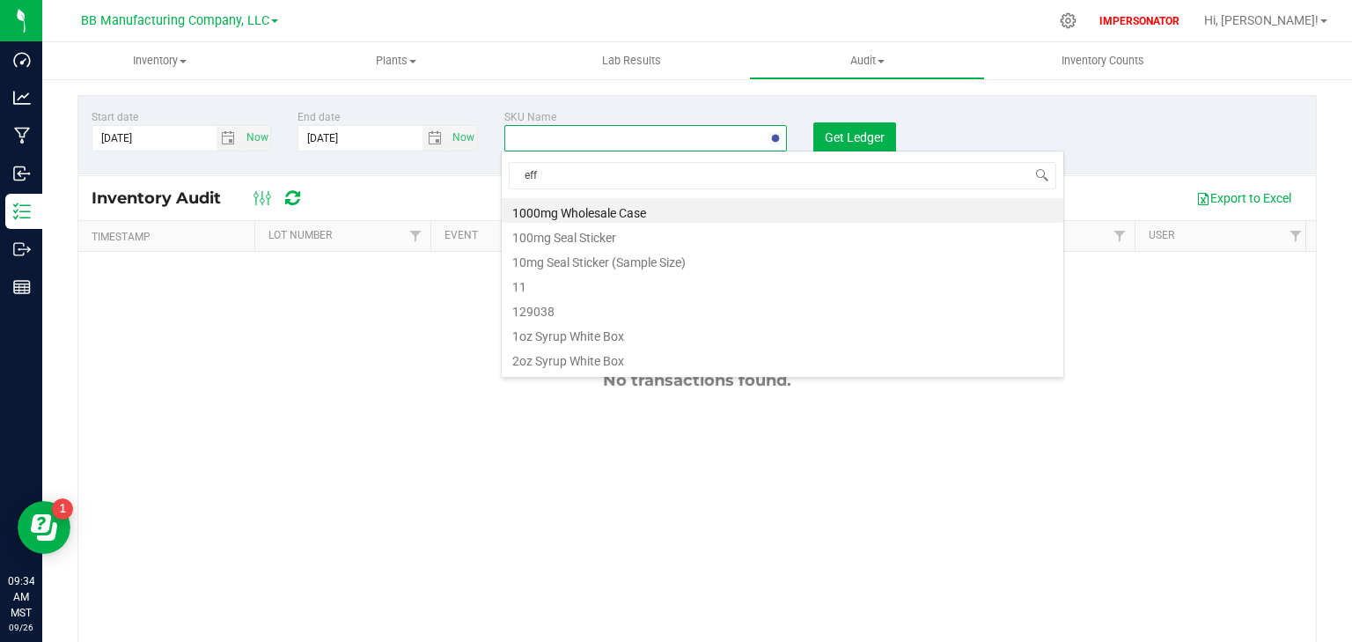
type input "effe"
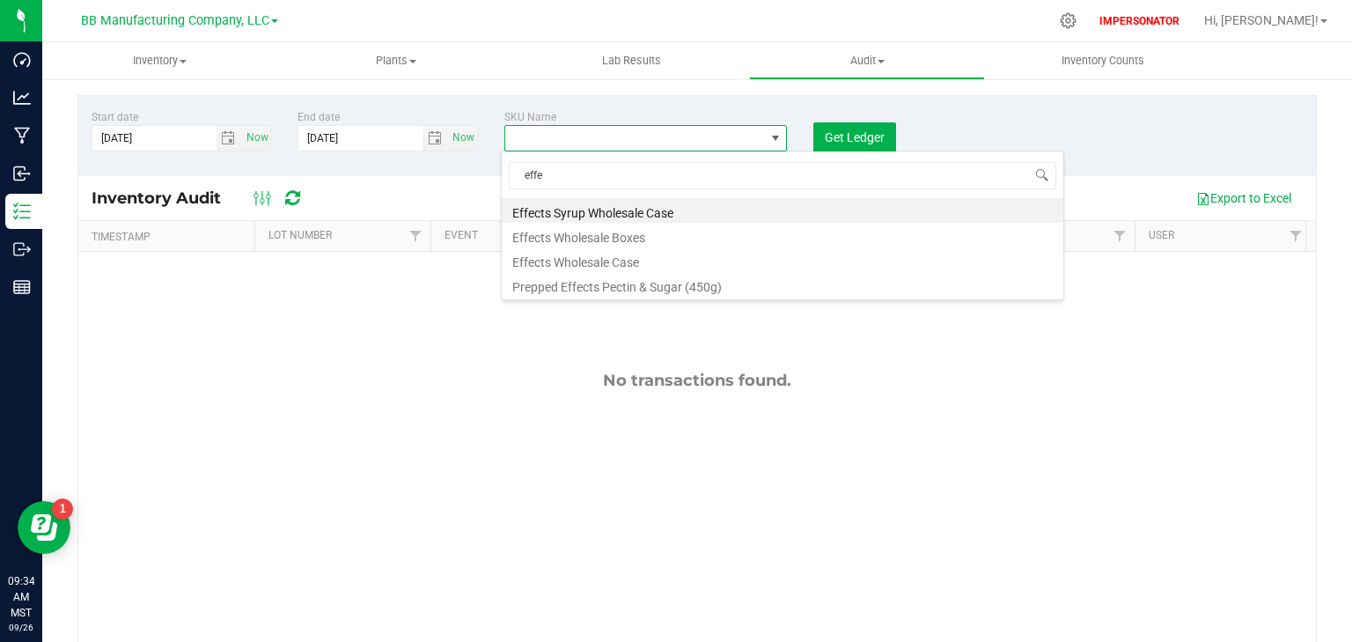
click at [585, 239] on li "Effects Wholesale Boxes" at bounding box center [783, 235] width 562 height 25
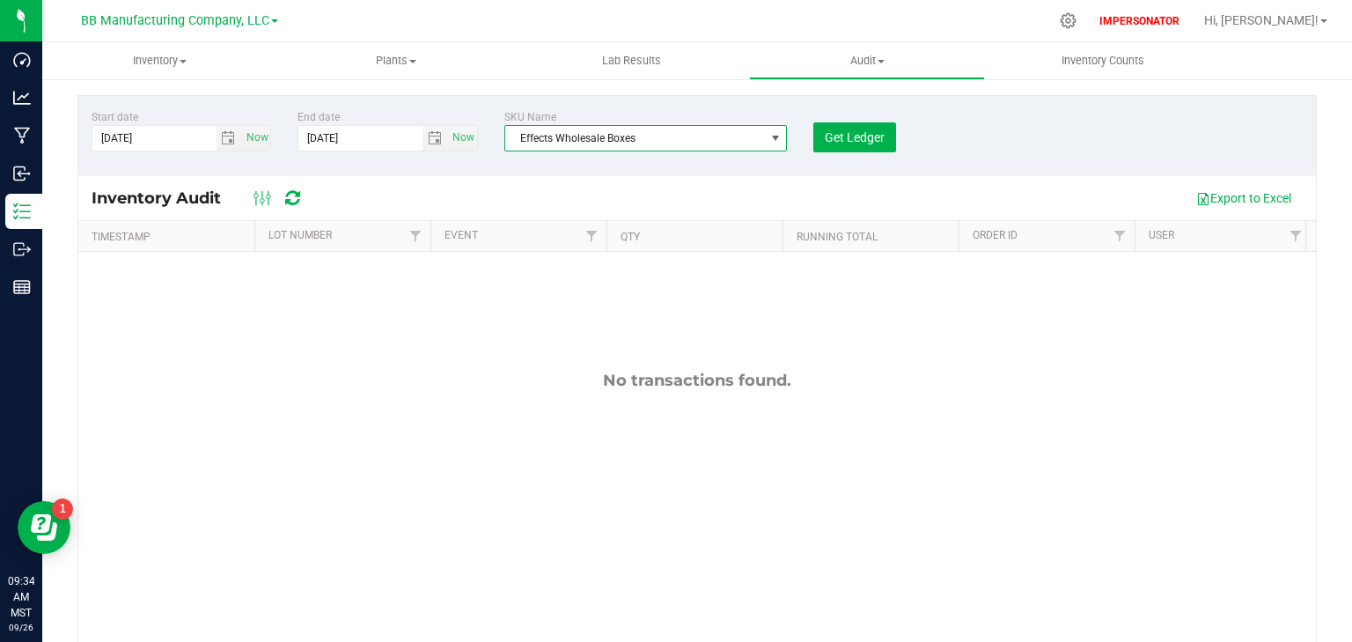
click at [605, 137] on span "Effects Wholesale Boxes" at bounding box center [635, 138] width 260 height 25
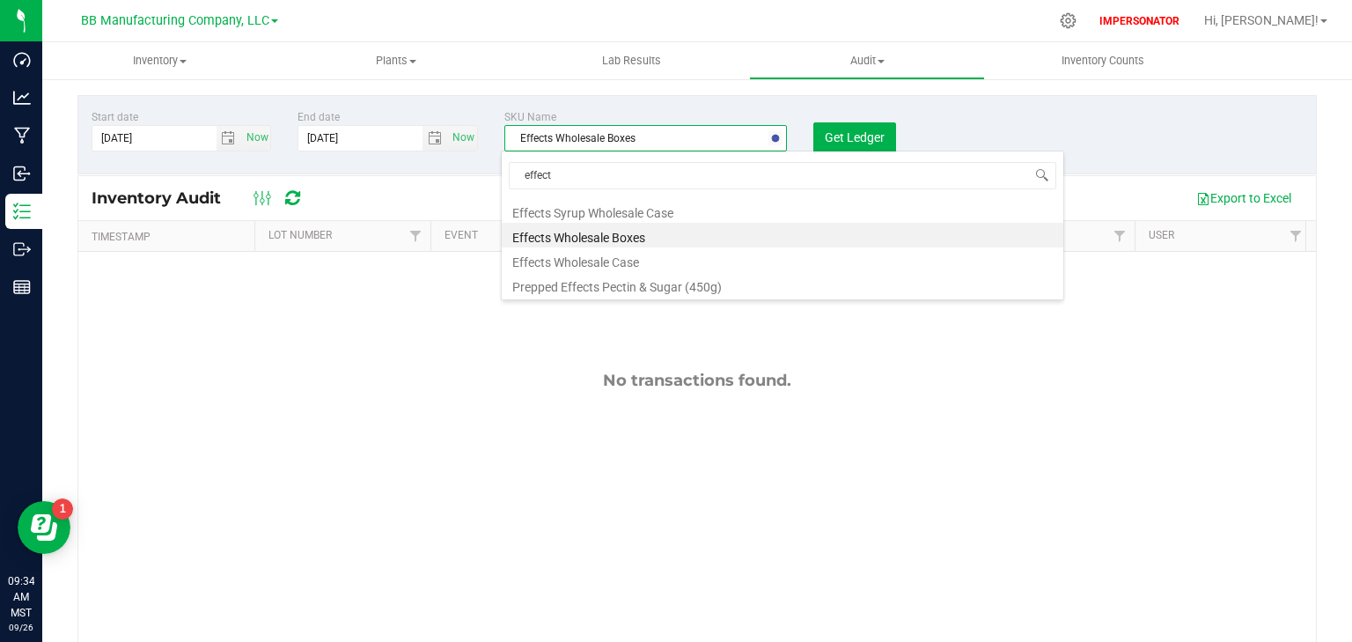
type input "effects"
click at [562, 263] on li "Effects Wholesale Case" at bounding box center [783, 259] width 562 height 25
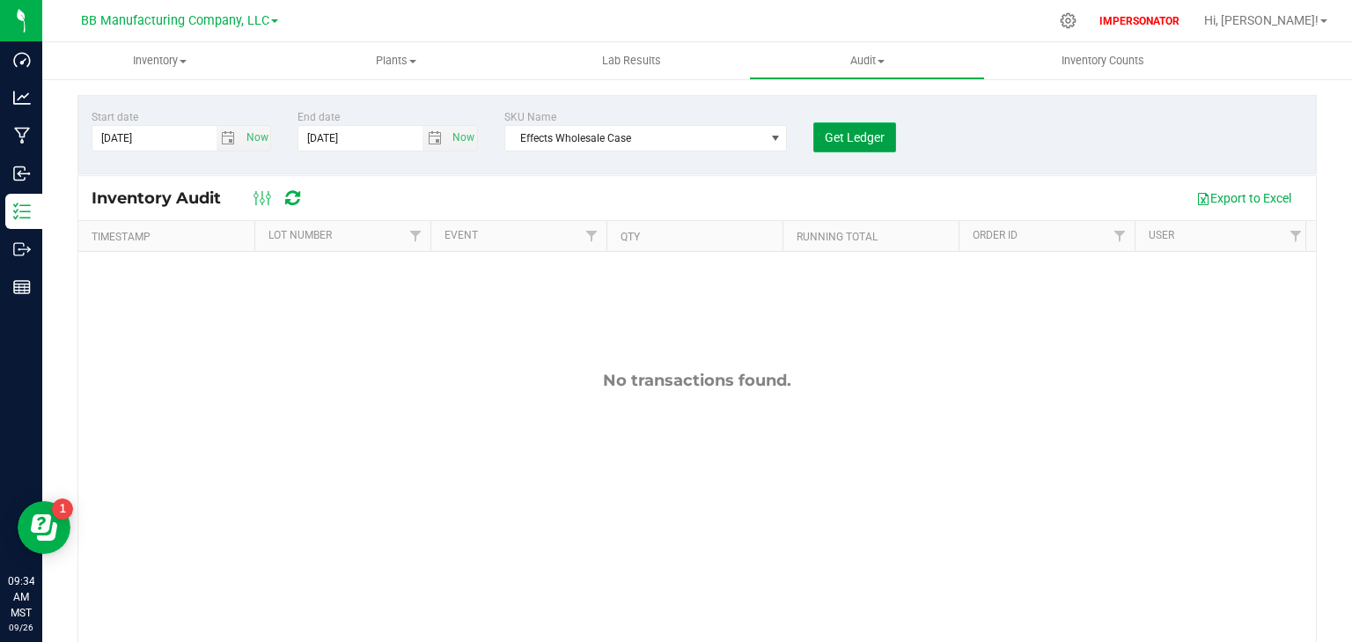
click at [855, 144] on button "Get Ledger" at bounding box center [854, 137] width 83 height 30
click at [229, 141] on span "select" at bounding box center [228, 138] width 14 height 14
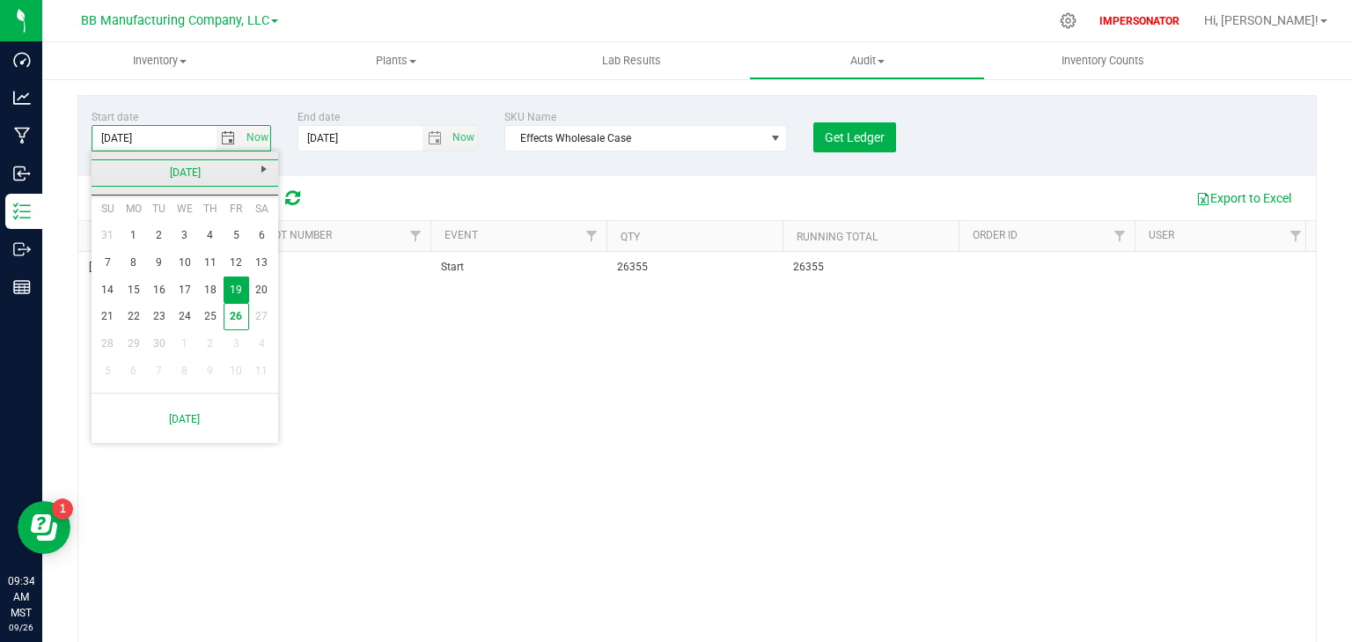
click at [106, 165] on link "September 2025" at bounding box center [185, 172] width 189 height 27
click at [106, 170] on link "2025" at bounding box center [185, 172] width 189 height 27
click at [265, 166] on span "Next" at bounding box center [264, 169] width 14 height 14
click at [113, 173] on link "2030-2039" at bounding box center [185, 172] width 189 height 27
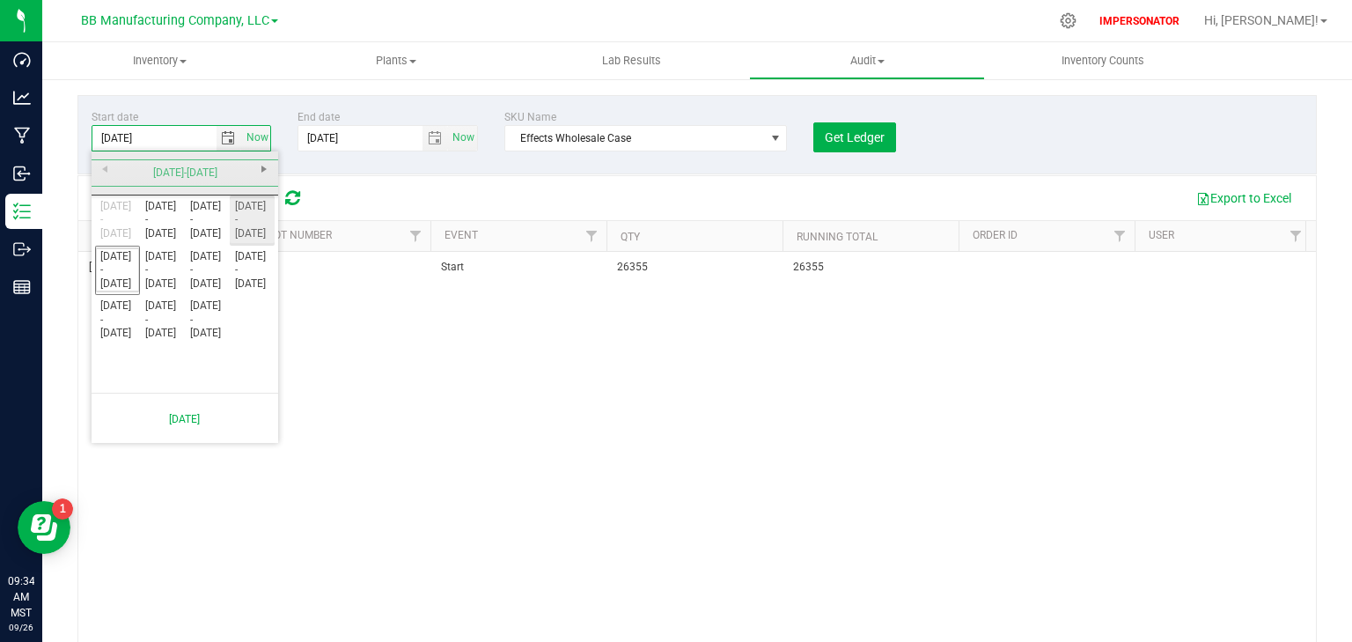
click at [235, 219] on link "2020 - 2029" at bounding box center [252, 220] width 45 height 45
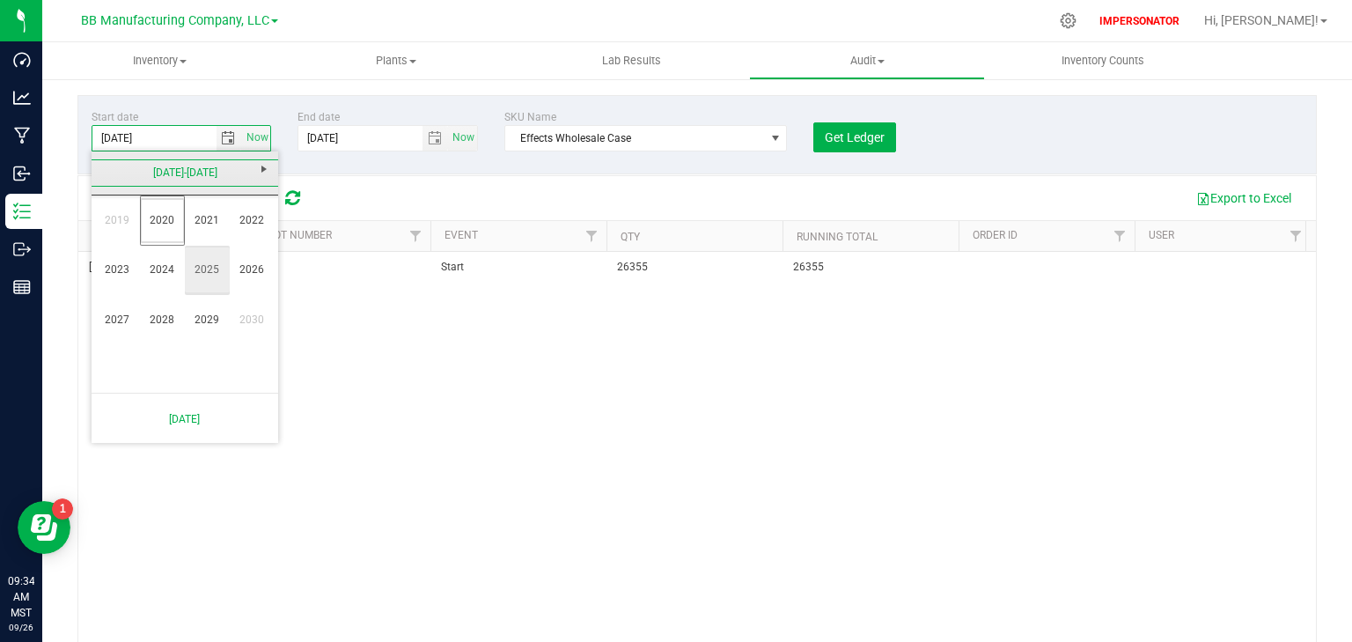
click at [202, 270] on link "2025" at bounding box center [207, 269] width 45 height 45
click at [239, 219] on link "Apr" at bounding box center [252, 220] width 45 height 45
click at [155, 232] on link "1" at bounding box center [159, 235] width 26 height 27
type input "4/1/2025"
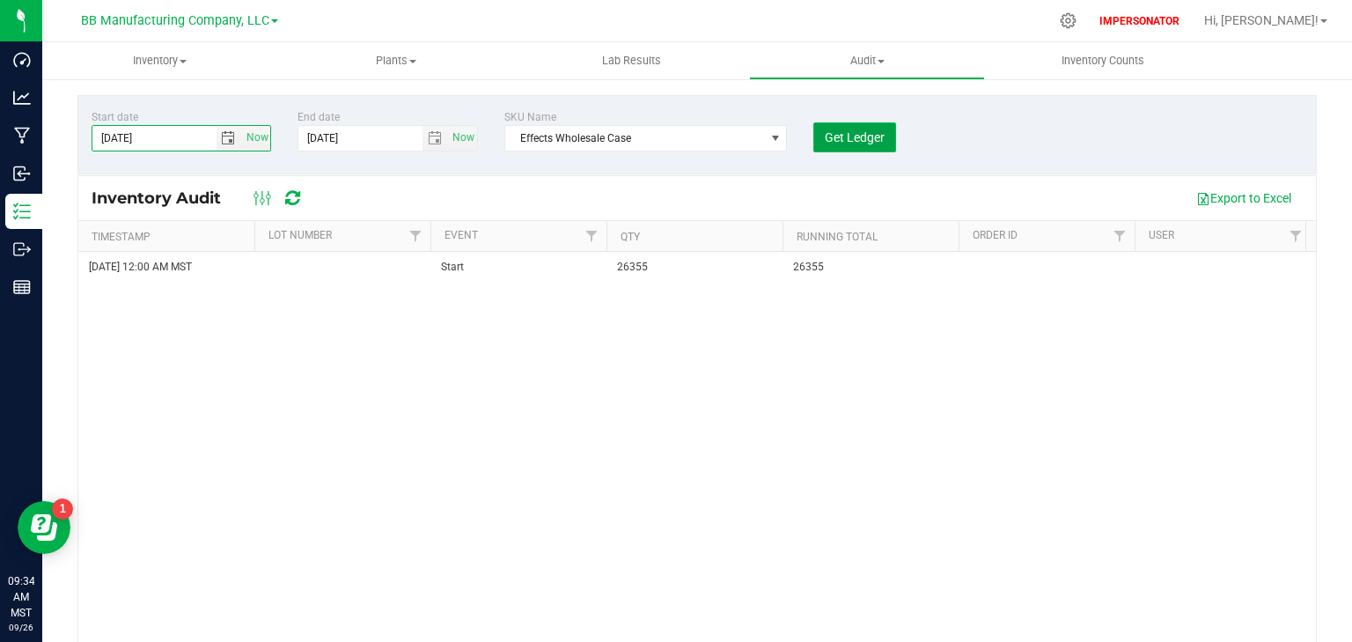
click at [841, 130] on span "Get Ledger" at bounding box center [855, 137] width 60 height 14
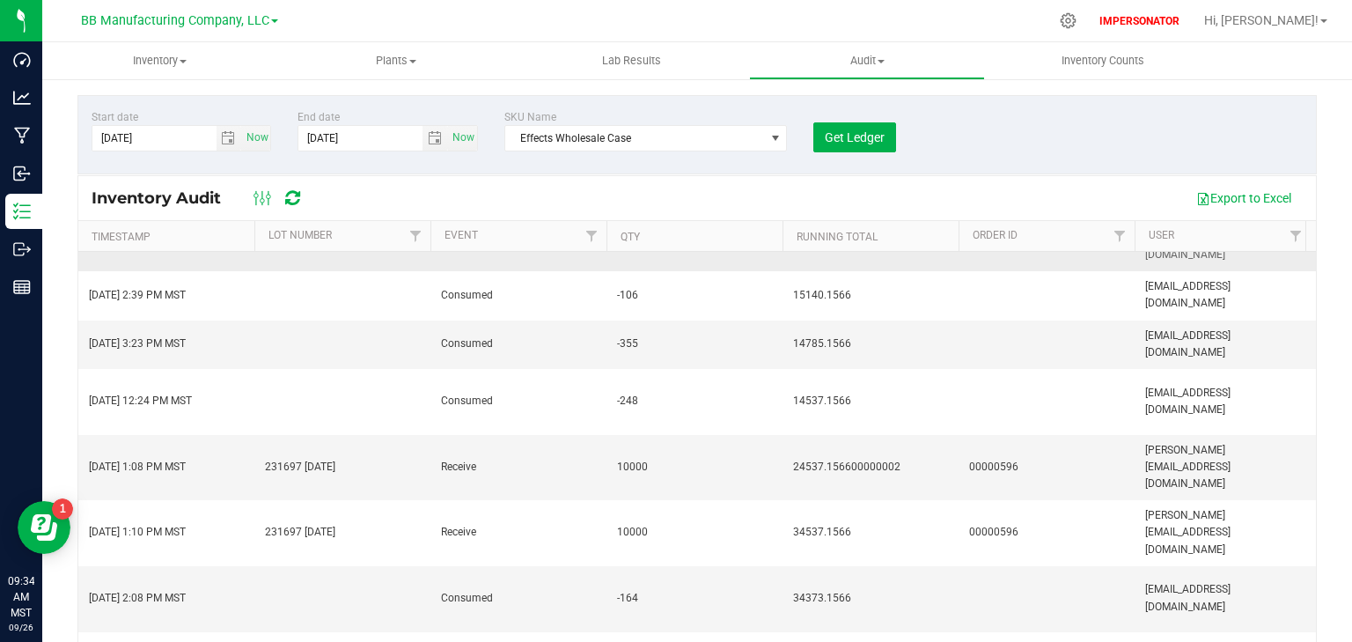
scroll to position [282, 0]
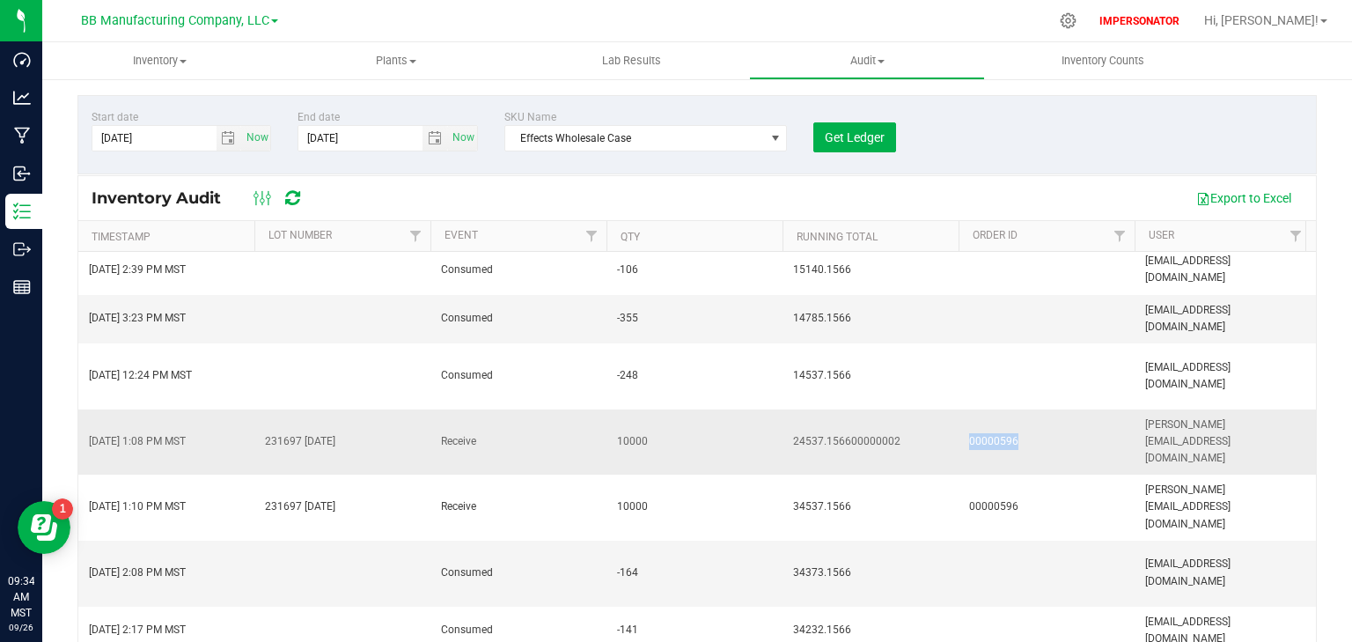
drag, startPoint x: 1032, startPoint y: 422, endPoint x: 965, endPoint y: 425, distance: 66.9
click at [965, 425] on td "00000596" at bounding box center [1046, 442] width 176 height 66
copy span "00000596"
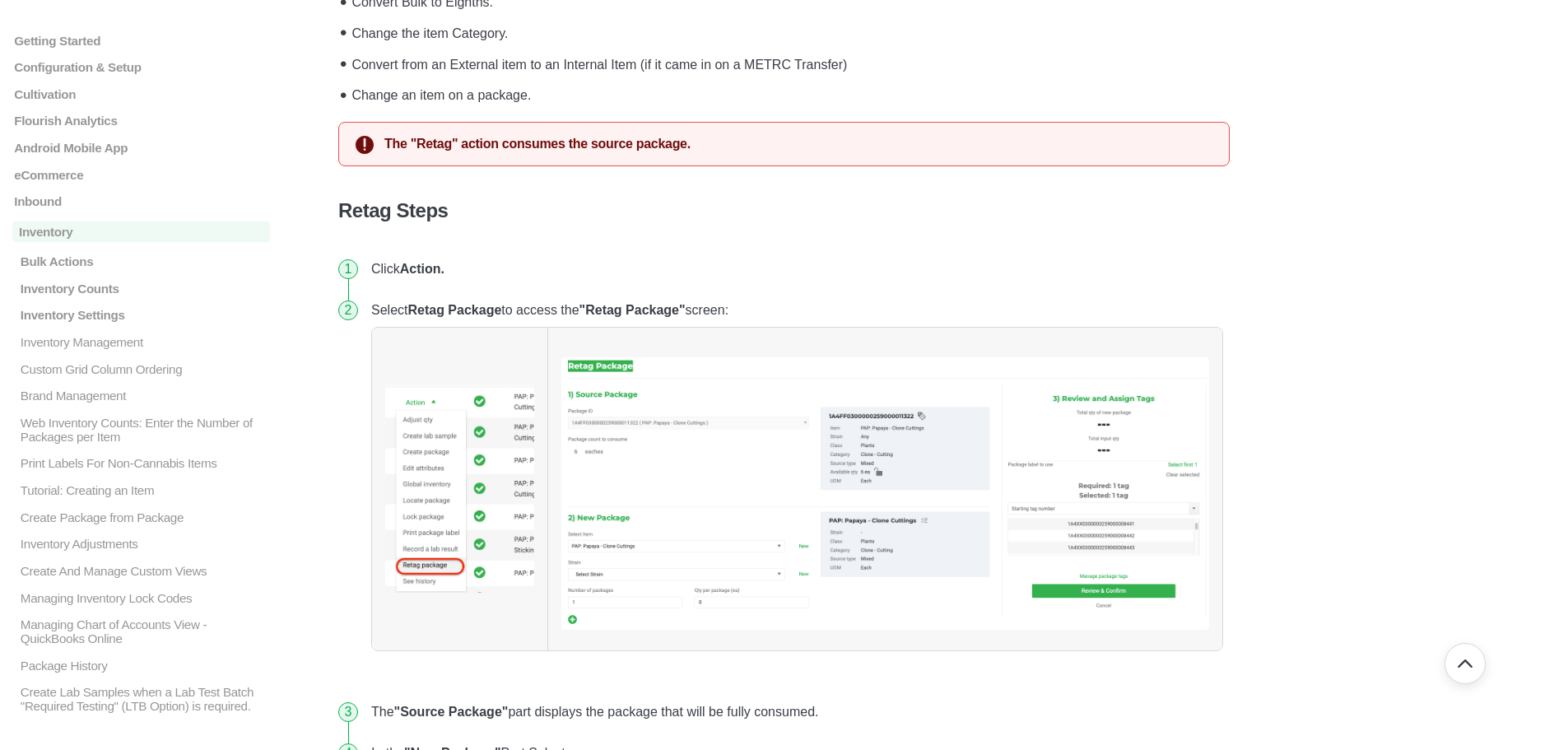
scroll to position [329, 0]
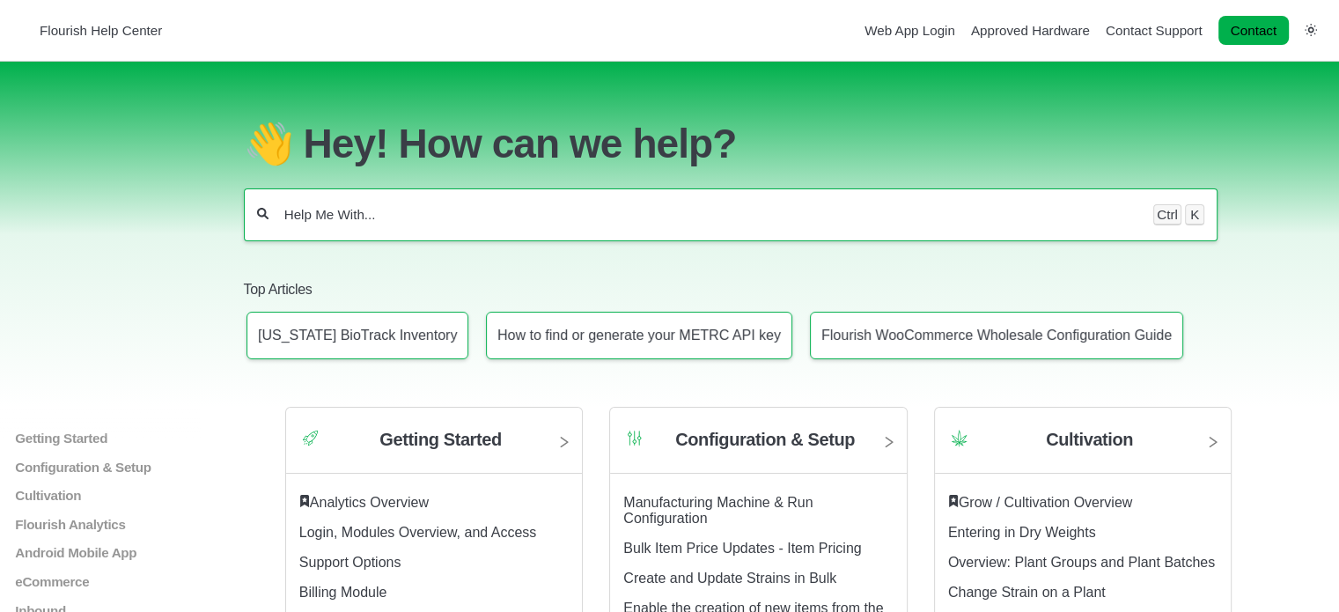
click at [378, 206] on input "Help Me With..." at bounding box center [711, 215] width 857 height 18
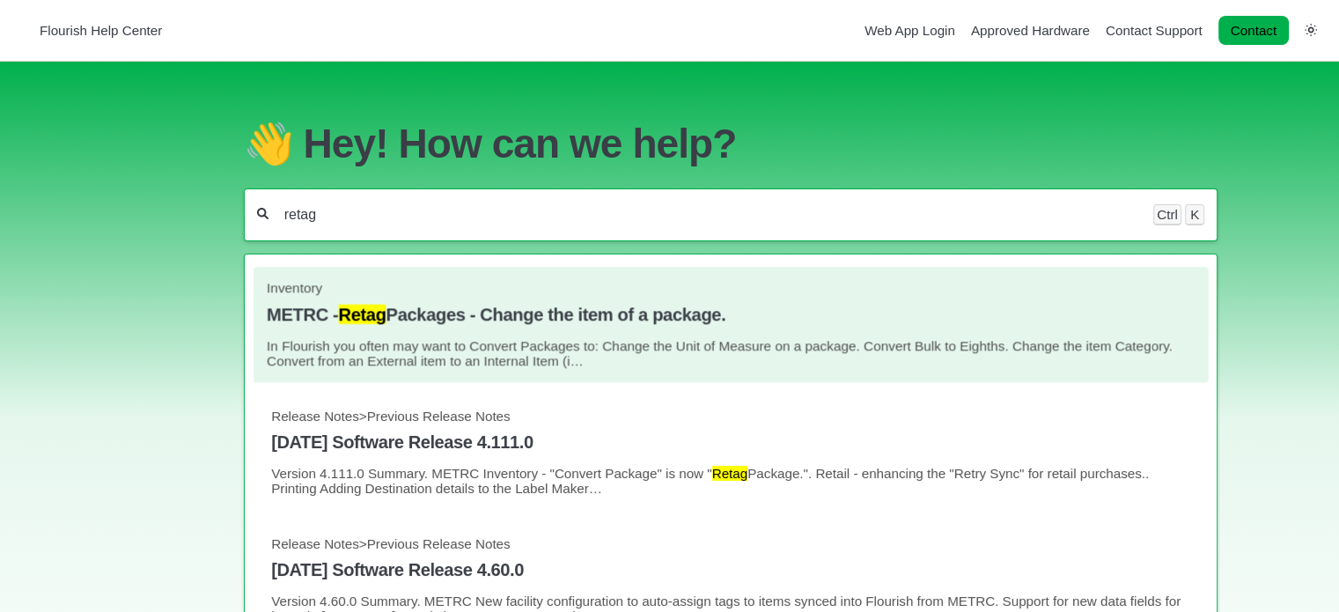
type input "retag"
click at [414, 320] on link "Inventory METRC - Retag Packages - Change the item of a package. In Flourish yo…" at bounding box center [731, 325] width 928 height 88
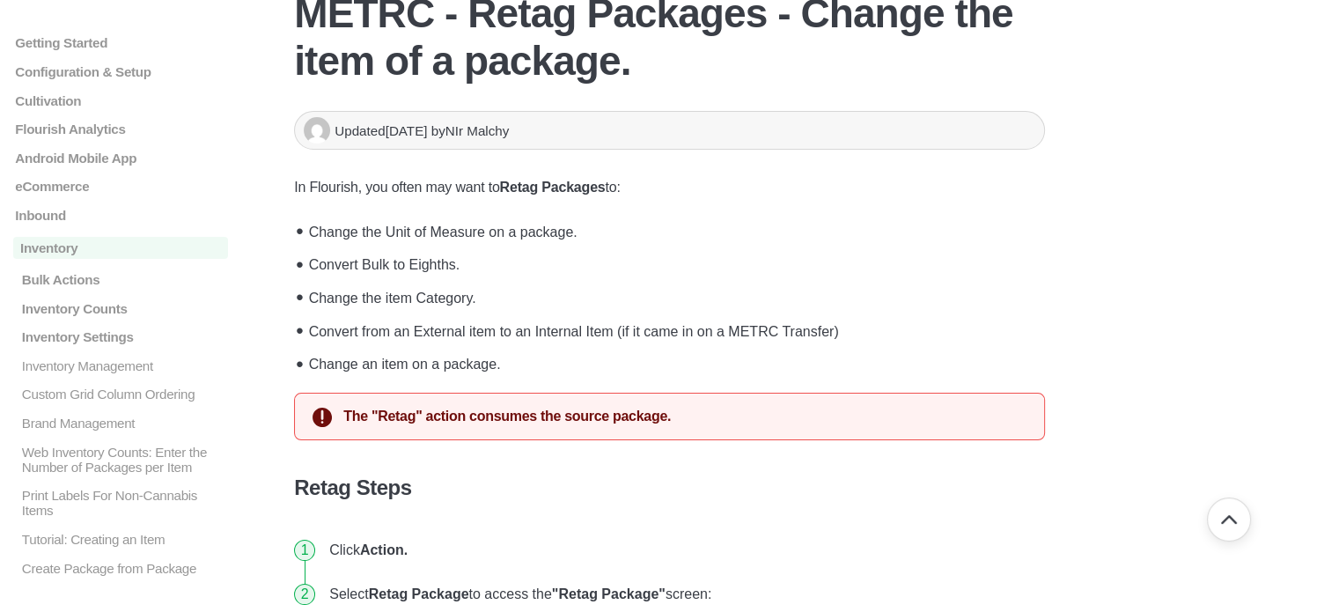
scroll to position [176, 0]
